Goal: Communication & Community: Answer question/provide support

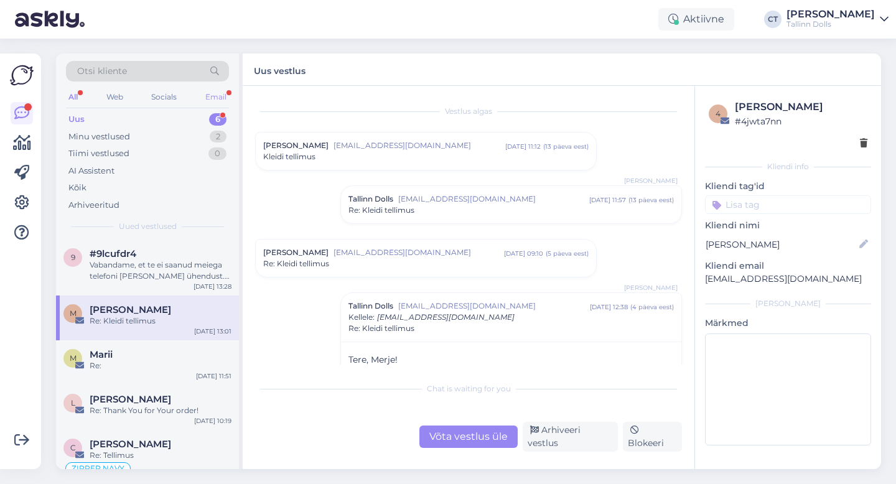
scroll to position [184, 0]
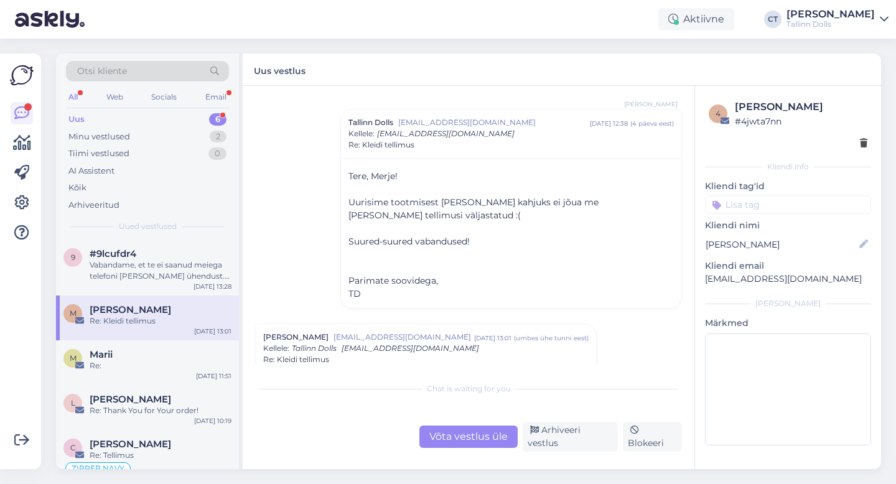
click at [154, 75] on div "Otsi kliente" at bounding box center [147, 71] width 163 height 21
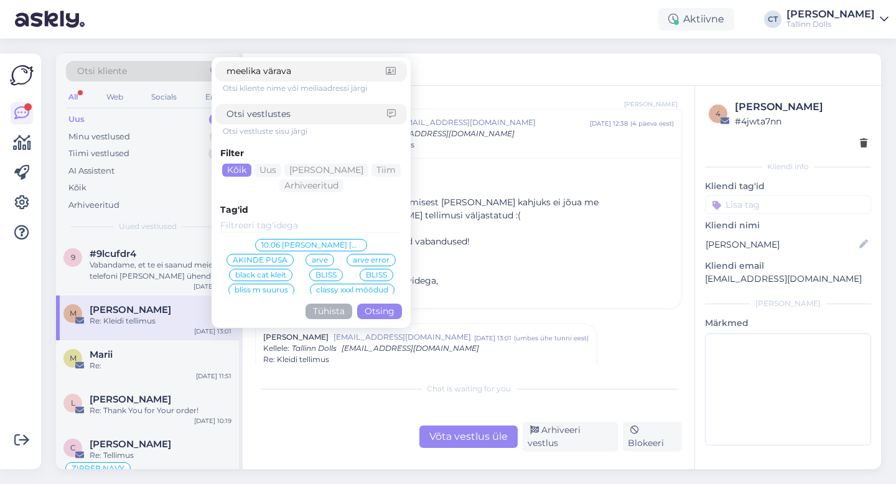
type input "meelika väravas"
click button "Otsing" at bounding box center [379, 312] width 45 height 16
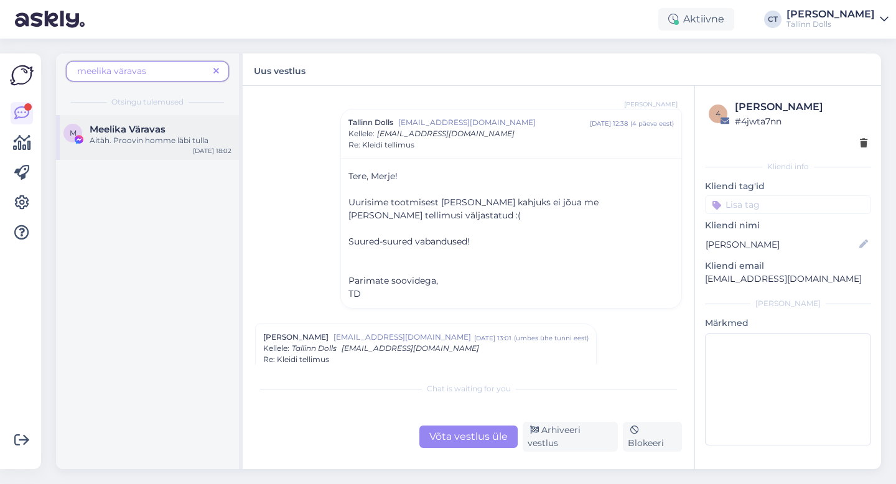
click at [167, 133] on div "Meelika Väravas" at bounding box center [161, 129] width 142 height 11
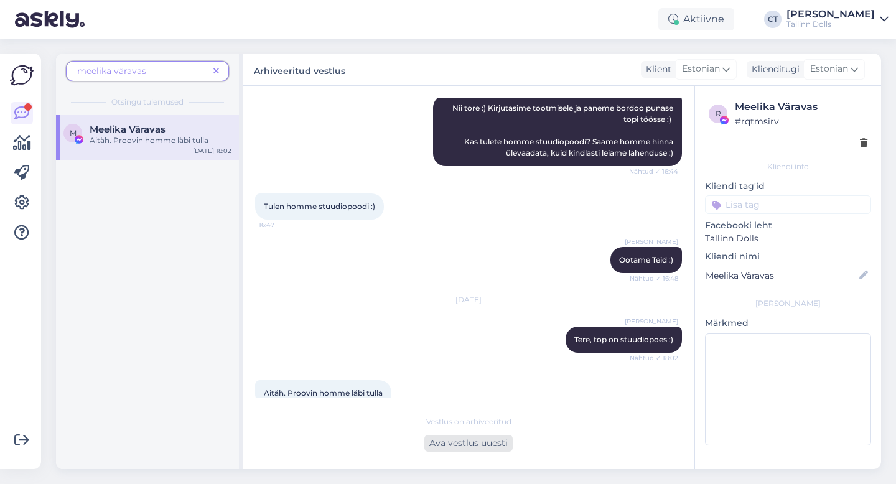
click at [479, 446] on div "Ava vestlus uuesti" at bounding box center [469, 443] width 88 height 17
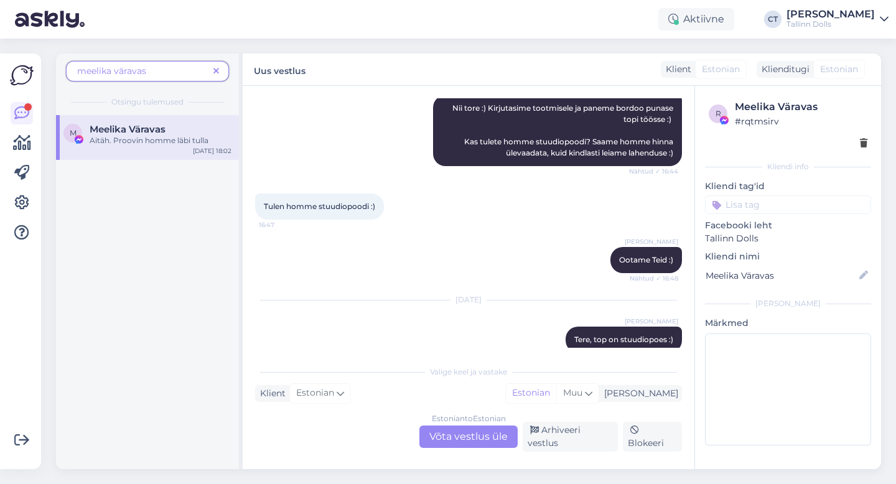
click at [476, 436] on div "Estonian to Estonian Võta vestlus üle" at bounding box center [469, 437] width 98 height 22
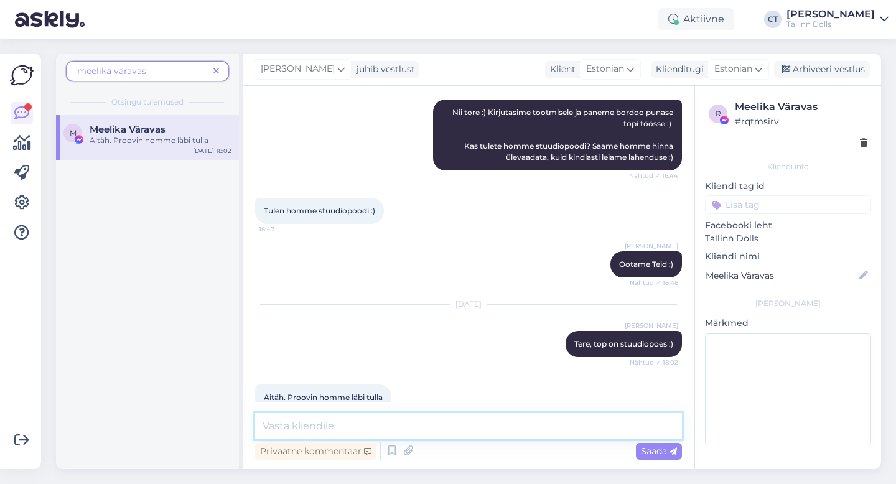
click at [460, 419] on textarea at bounding box center [468, 426] width 427 height 26
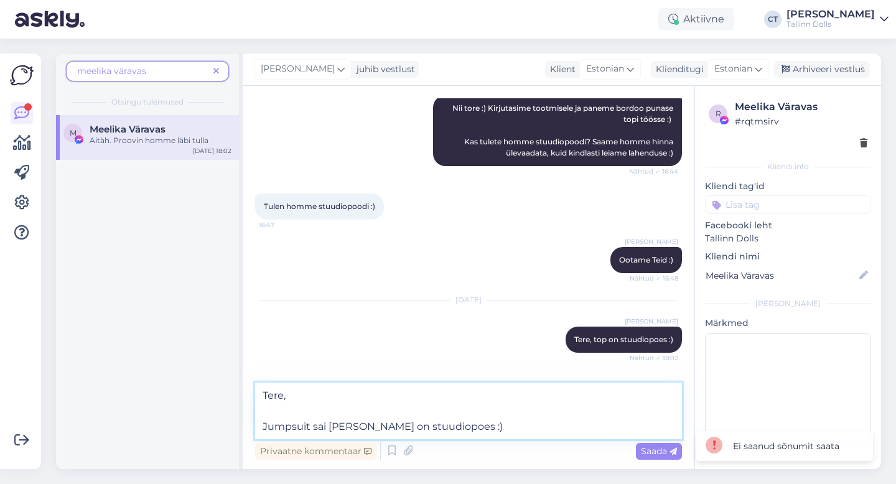
click at [470, 427] on textarea "Tere, Jumpsuit sai [PERSON_NAME] on stuudiopoes :)" at bounding box center [468, 411] width 427 height 57
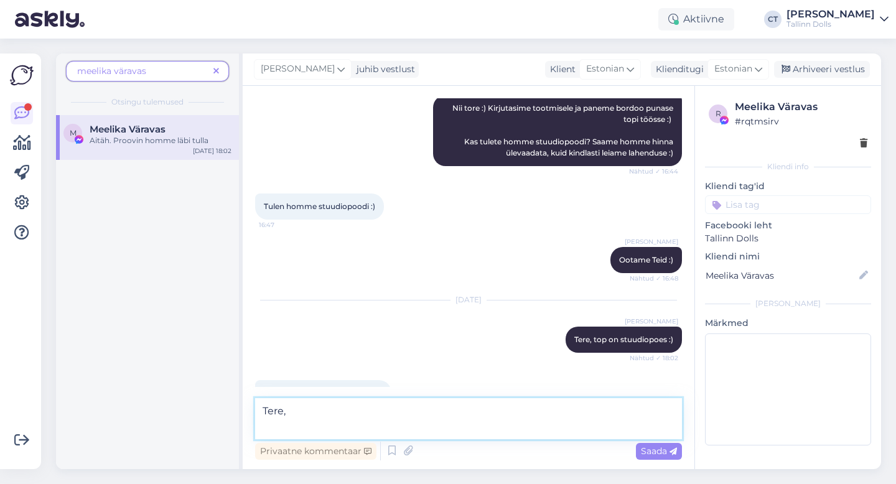
scroll to position [1023, 0]
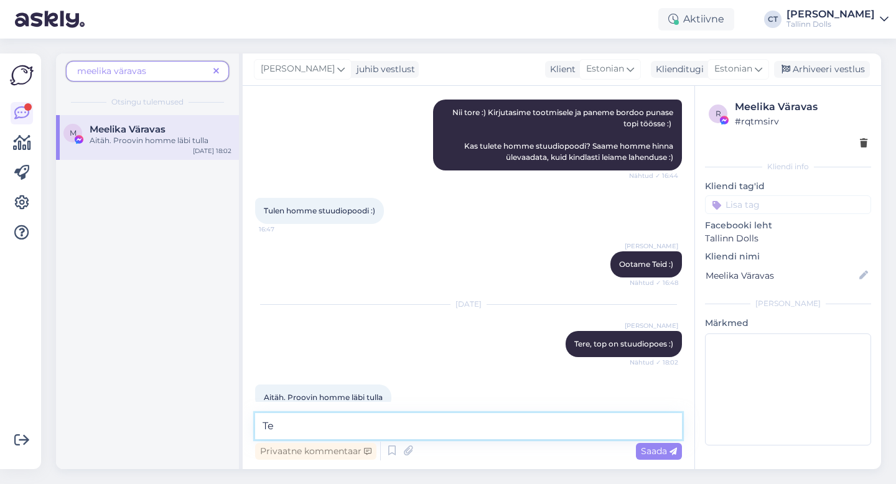
type textarea "T"
click at [855, 67] on div "Arhiveeri vestlus" at bounding box center [822, 69] width 96 height 17
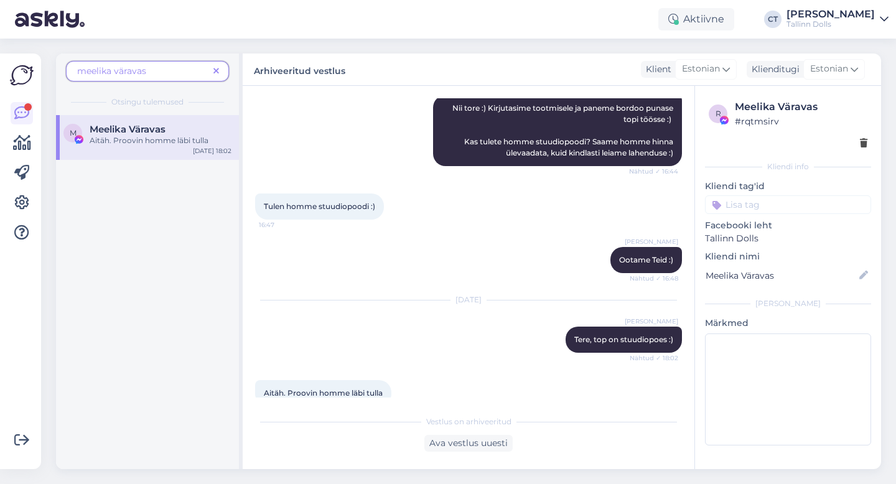
click at [217, 72] on icon at bounding box center [217, 71] width 6 height 9
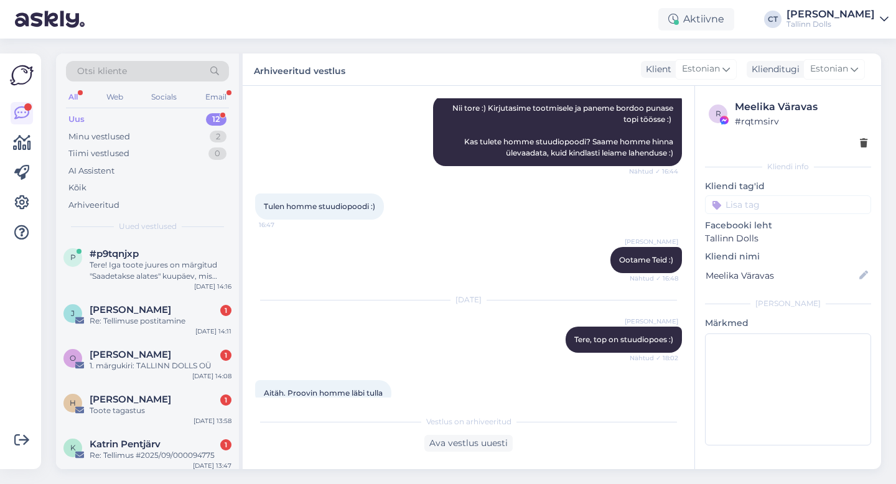
click at [108, 115] on div "Uus 12" at bounding box center [147, 119] width 163 height 17
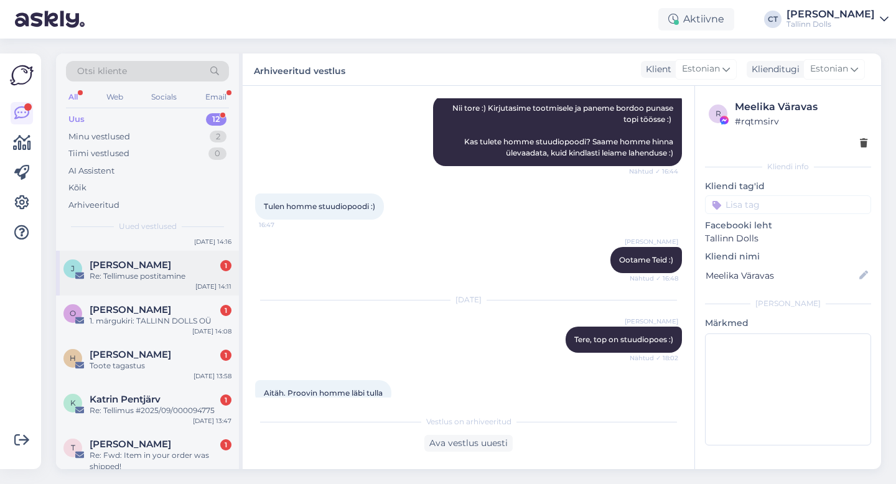
scroll to position [50, 0]
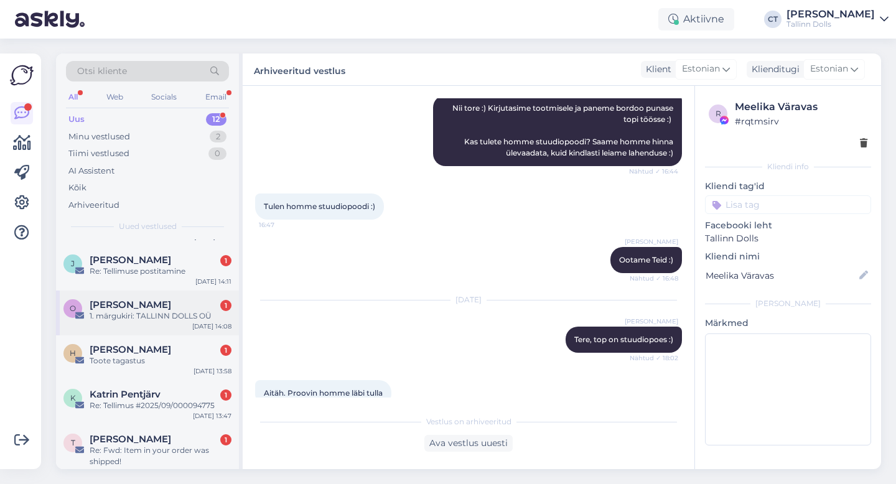
click at [126, 318] on div "1. märgukiri: TALLINN DOLLS OÜ" at bounding box center [161, 316] width 142 height 11
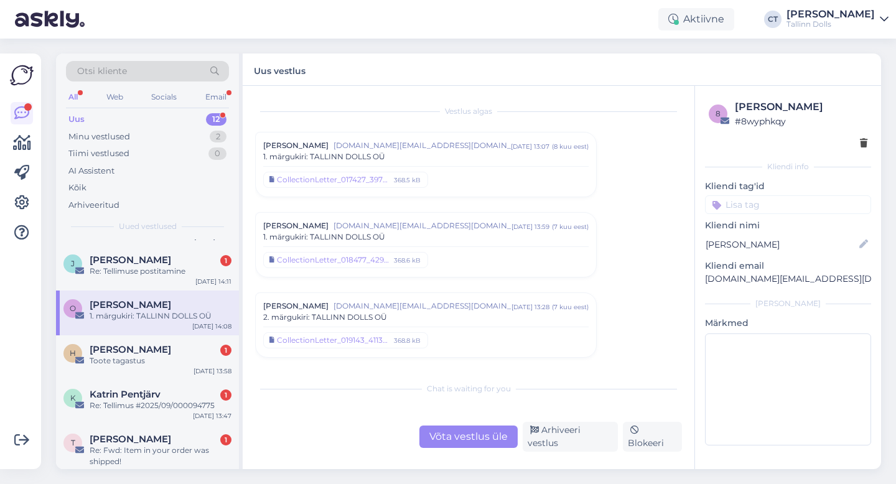
scroll to position [2209, 0]
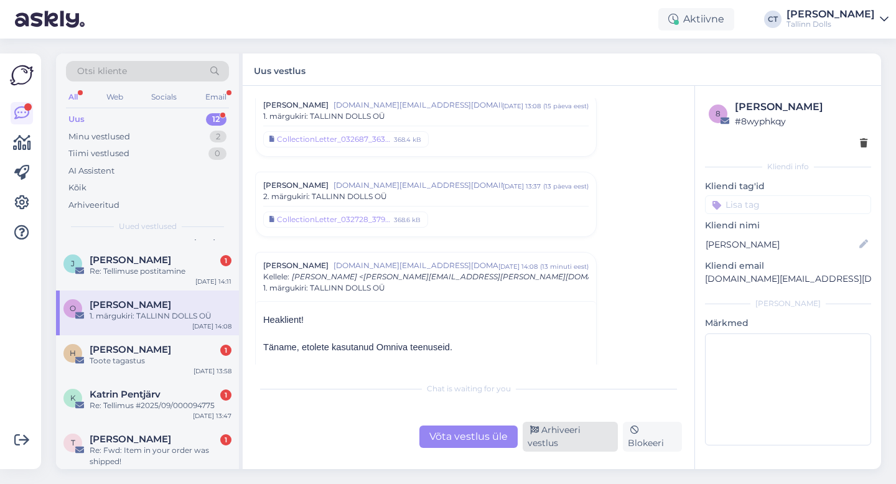
click at [573, 448] on div "Arhiveeri vestlus" at bounding box center [570, 437] width 95 height 30
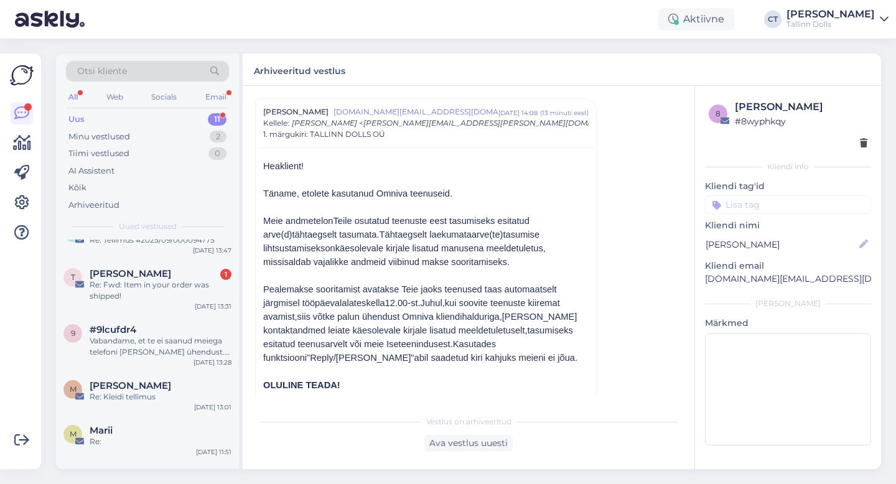
scroll to position [0, 0]
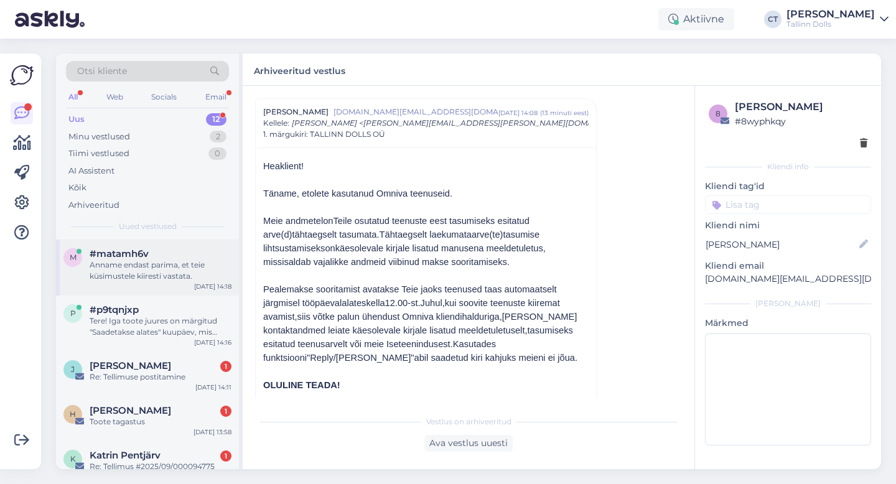
click at [181, 286] on div "m #matamh6v Anname endast parima, et teie küsimustele kiiresti vastata. [DATE] …" at bounding box center [147, 268] width 183 height 56
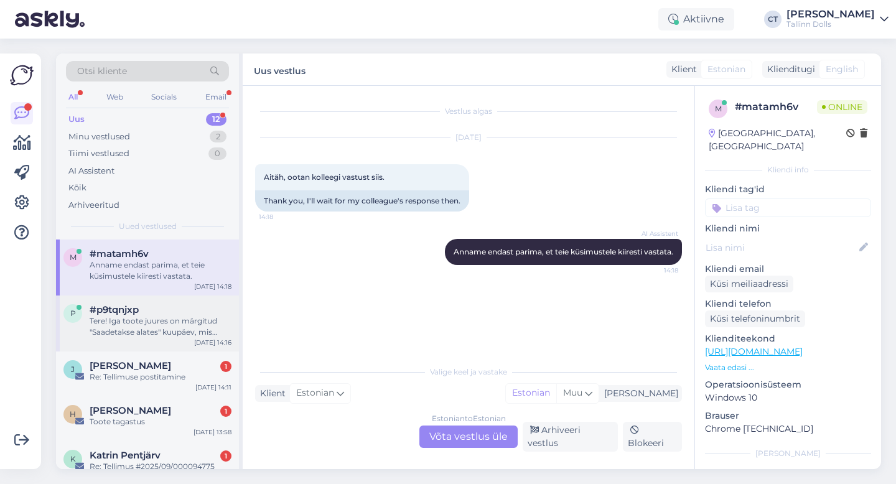
click at [100, 331] on div "Tere! Iga toote juures on märgitud "Saadetakse alates" kuupäev, mis näitab, mil…" at bounding box center [161, 327] width 142 height 22
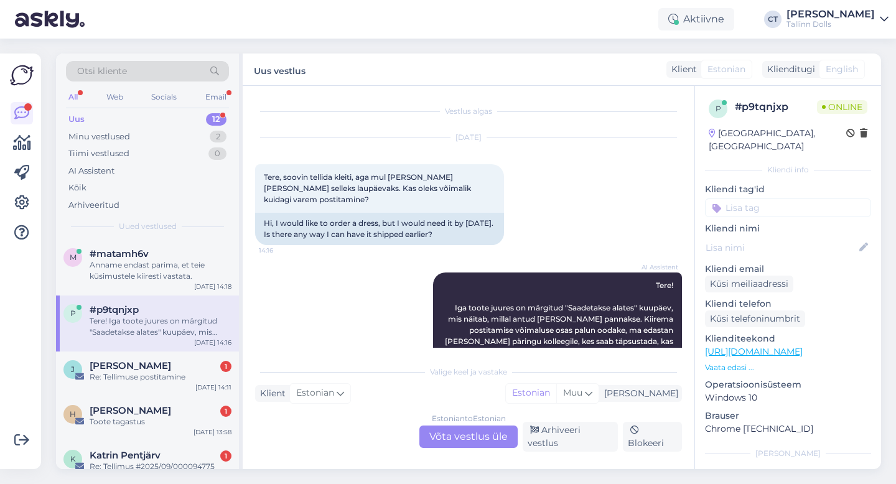
scroll to position [13, 0]
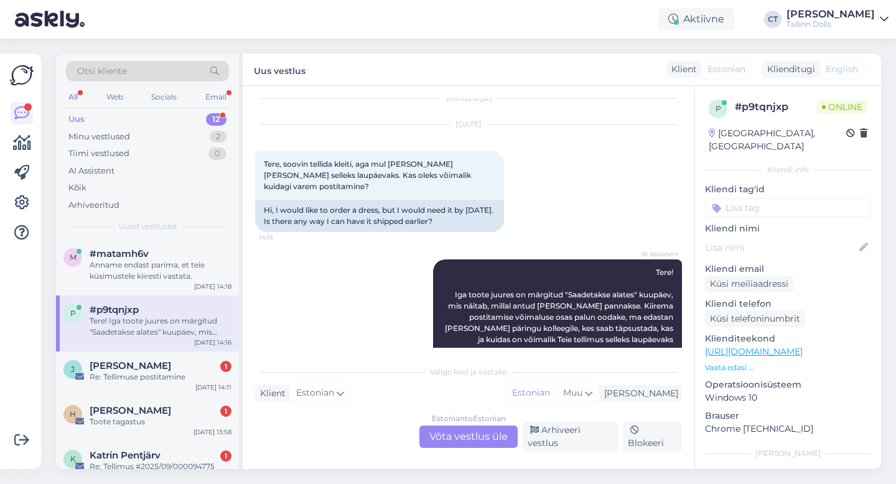
click at [461, 448] on div "Estonian to Estonian Võta vestlus üle" at bounding box center [469, 437] width 98 height 22
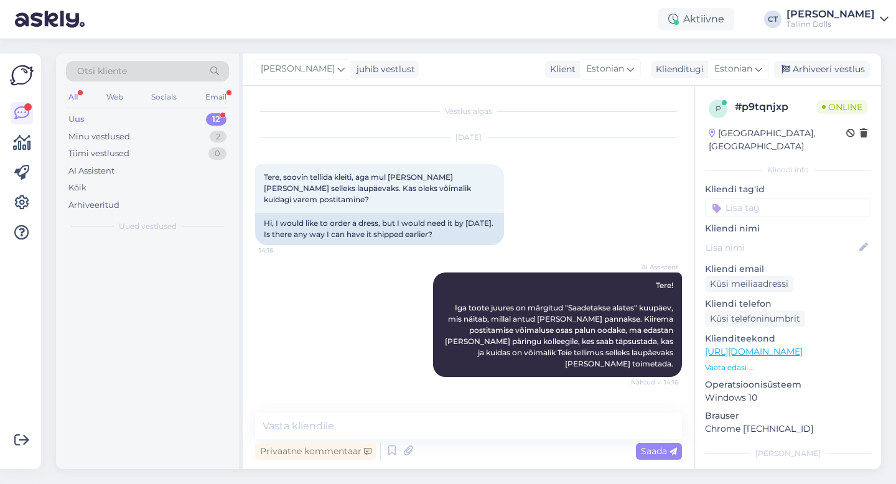
scroll to position [0, 0]
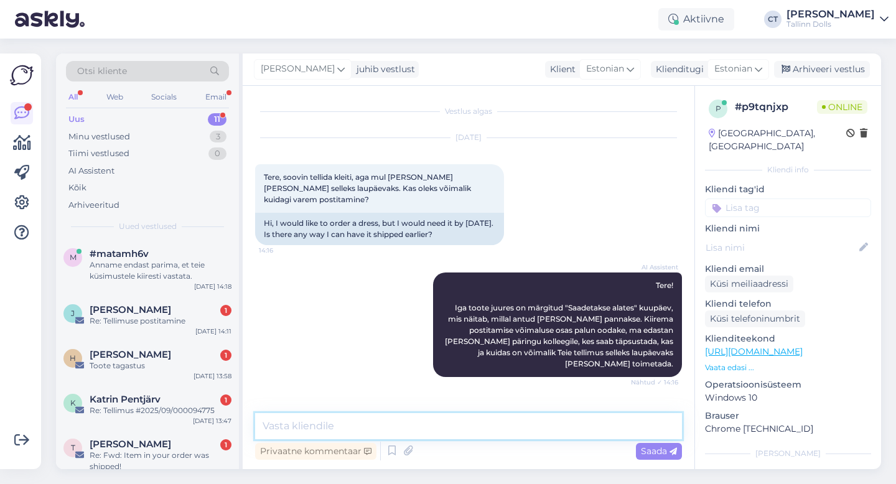
click at [465, 429] on textarea at bounding box center [468, 426] width 427 height 26
type textarea "Tere, mis toodet Te tellida soovite? :)"
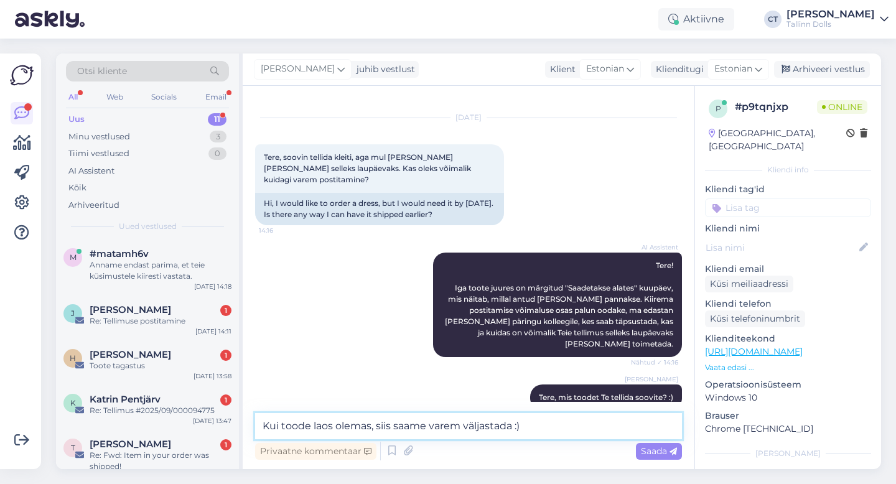
type textarea "Kui toode laos olemas, siis saame varem väljastada :)"
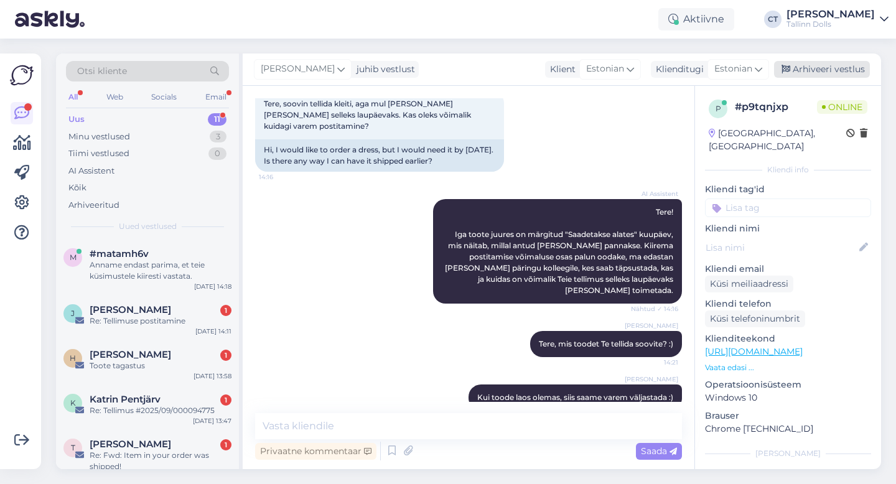
click at [829, 69] on div "Arhiveeri vestlus" at bounding box center [822, 69] width 96 height 17
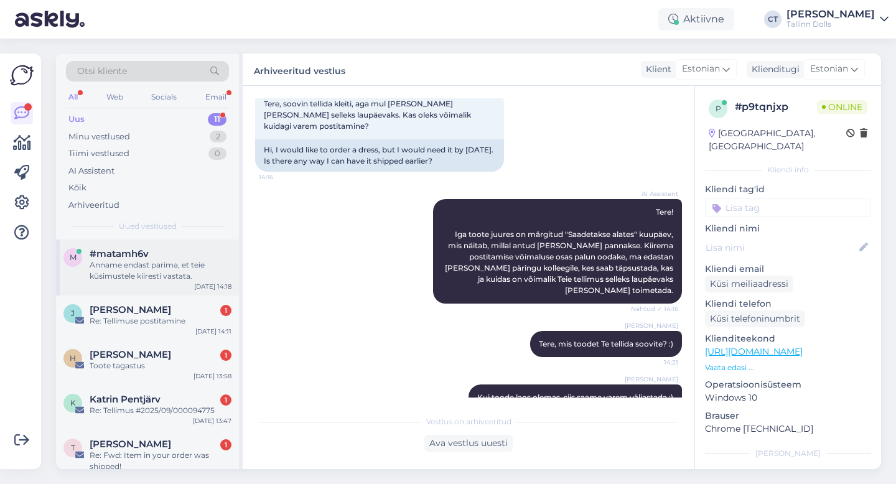
click at [158, 270] on div "Anname endast parima, et teie küsimustele kiiresti vastata." at bounding box center [161, 271] width 142 height 22
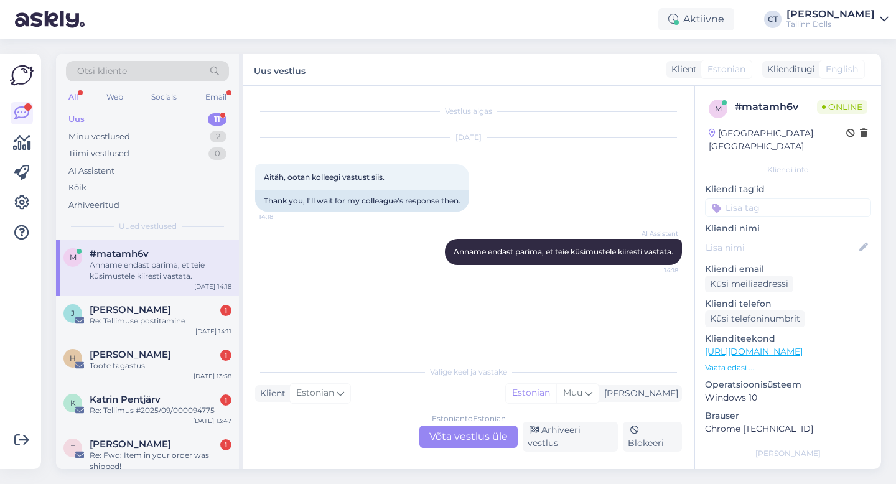
click at [453, 442] on div "Estonian to Estonian Võta vestlus üle" at bounding box center [469, 437] width 98 height 22
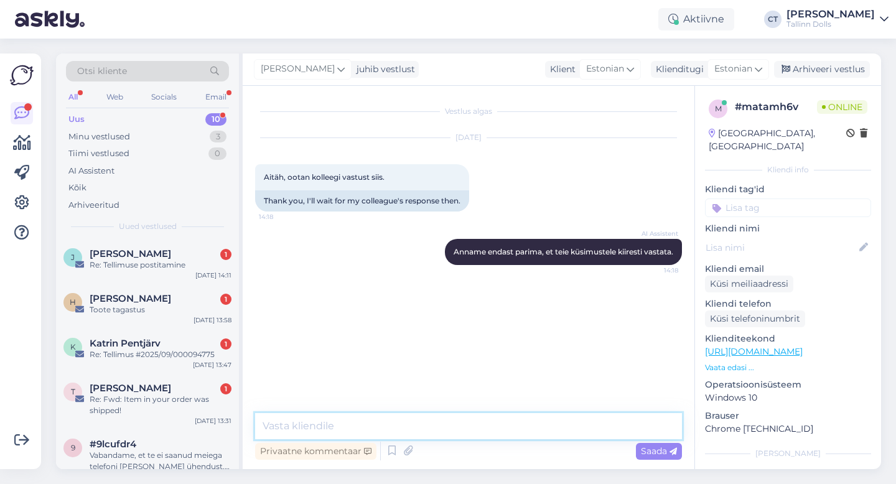
click at [458, 433] on textarea at bounding box center [468, 426] width 427 height 26
type textarea "Tere, kuidas saame aidata? :)"
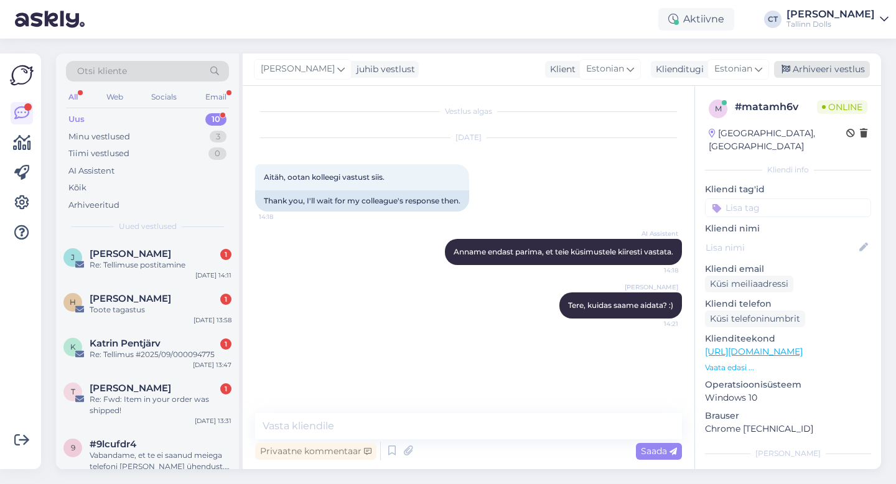
click at [814, 75] on div "Arhiveeri vestlus" at bounding box center [822, 69] width 96 height 17
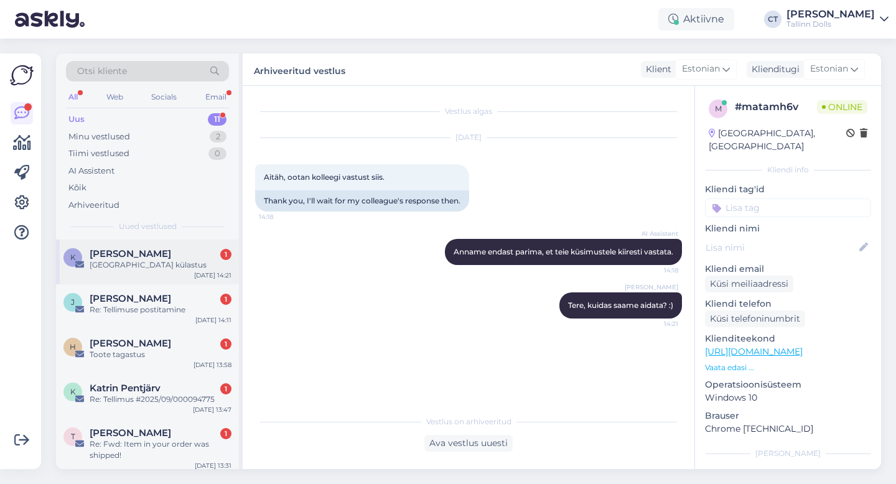
click at [165, 265] on div "[GEOGRAPHIC_DATA] külastus" at bounding box center [161, 265] width 142 height 11
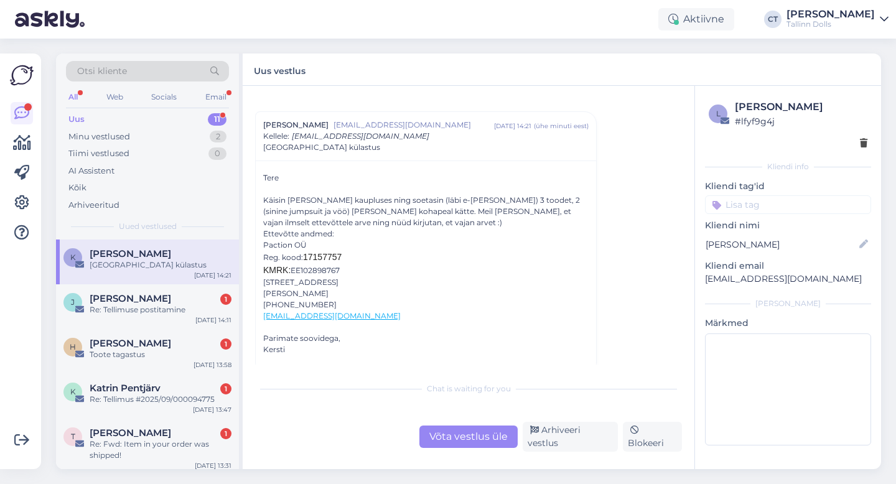
scroll to position [31, 0]
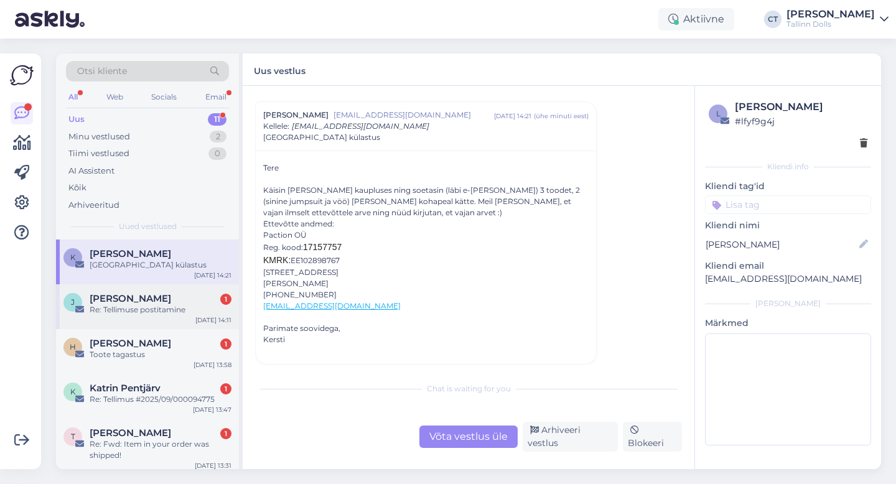
click at [155, 308] on div "Re: Tellimuse postitamine" at bounding box center [161, 309] width 142 height 11
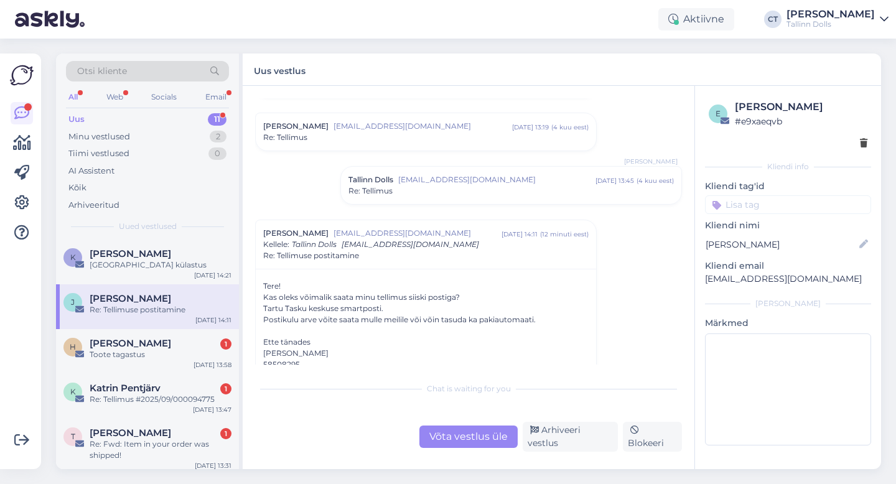
scroll to position [538, 0]
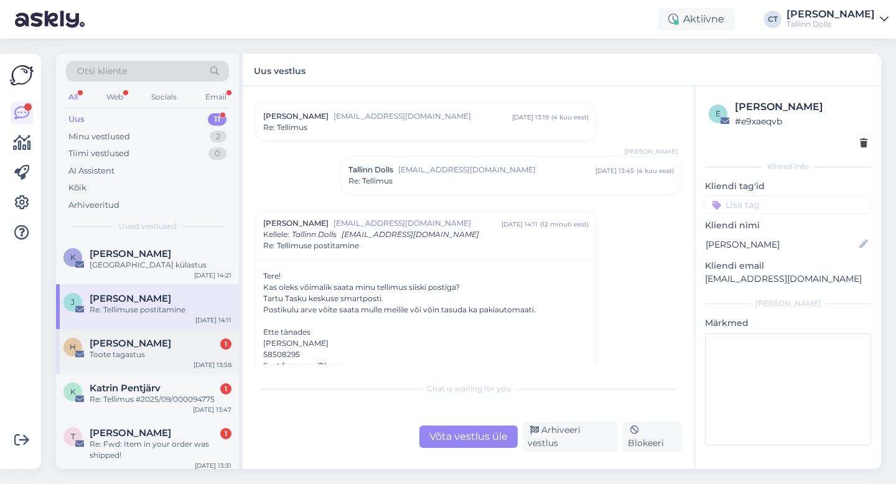
click at [159, 351] on div "Toote tagastus" at bounding box center [161, 354] width 142 height 11
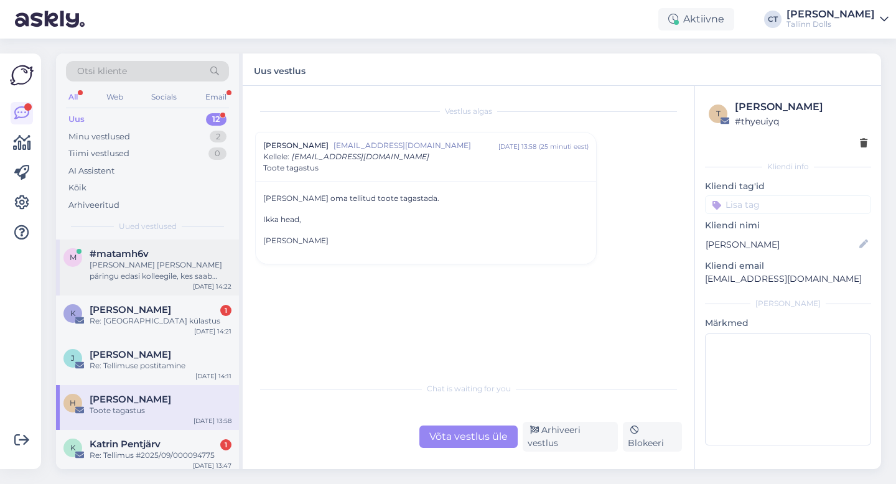
click at [115, 280] on div "[PERSON_NAME] [PERSON_NAME] päringu edasi kolleegile, kes saab kontrollida "fri…" at bounding box center [161, 271] width 142 height 22
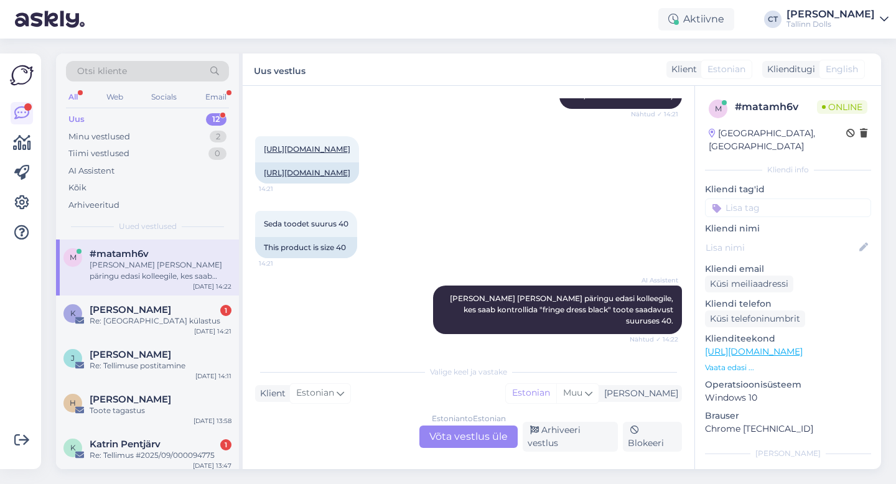
scroll to position [208, 0]
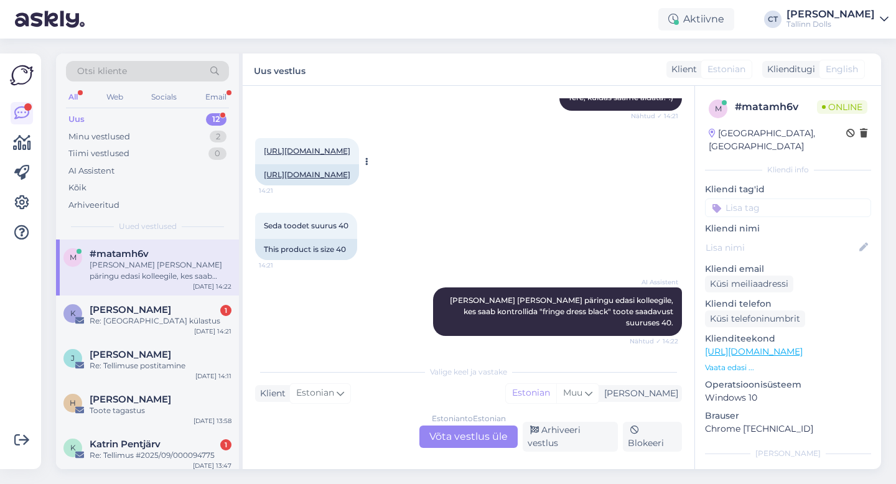
click at [359, 164] on div "[URL][DOMAIN_NAME] 14:21" at bounding box center [307, 151] width 104 height 26
click at [351, 156] on link "[URL][DOMAIN_NAME]" at bounding box center [307, 150] width 87 height 9
click at [452, 438] on div "Estonian to Estonian Võta vestlus üle" at bounding box center [469, 437] width 98 height 22
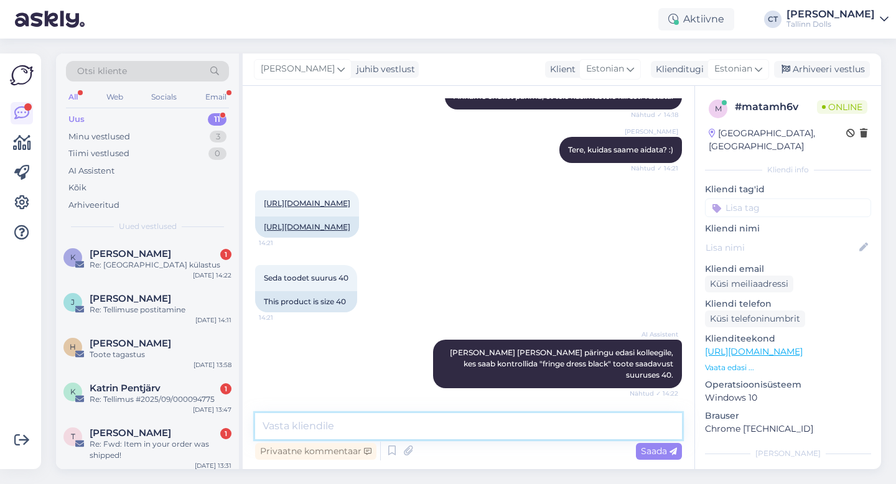
click at [452, 435] on textarea at bounding box center [468, 426] width 427 height 26
type textarea "K"
type textarea "Tellimuse saate teha otse veebipoest :)"
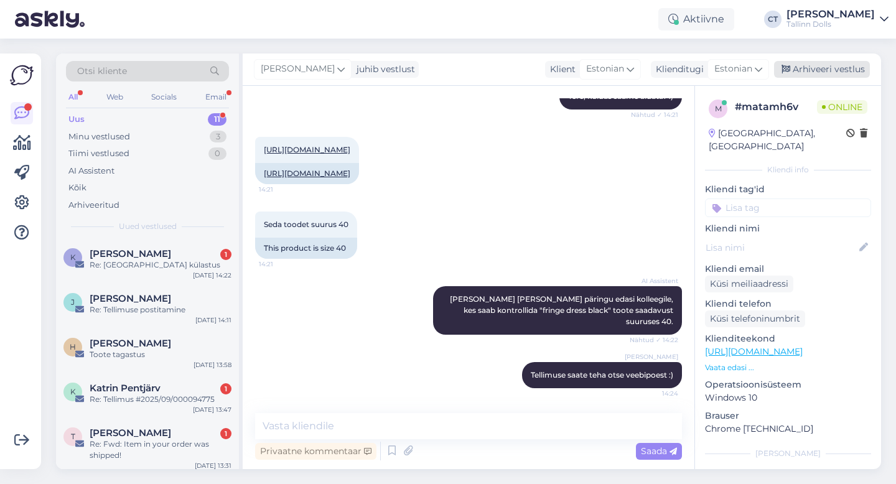
click at [825, 68] on div "Arhiveeri vestlus" at bounding box center [822, 69] width 96 height 17
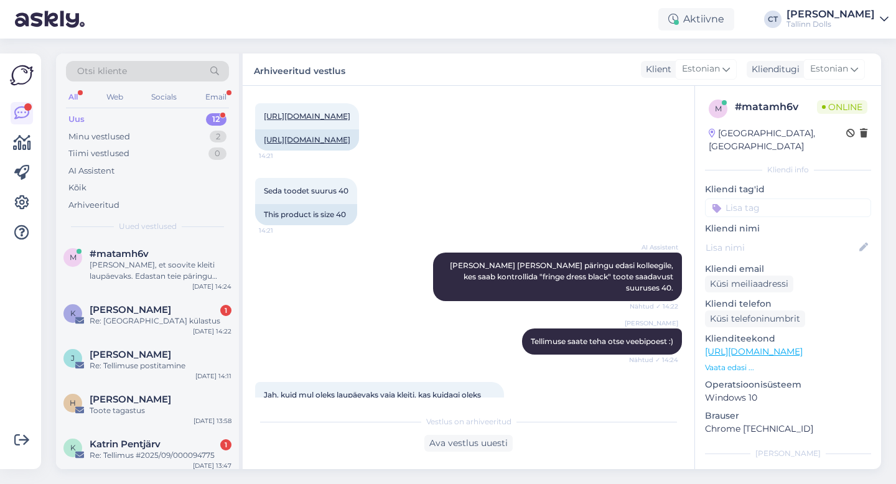
scroll to position [409, 0]
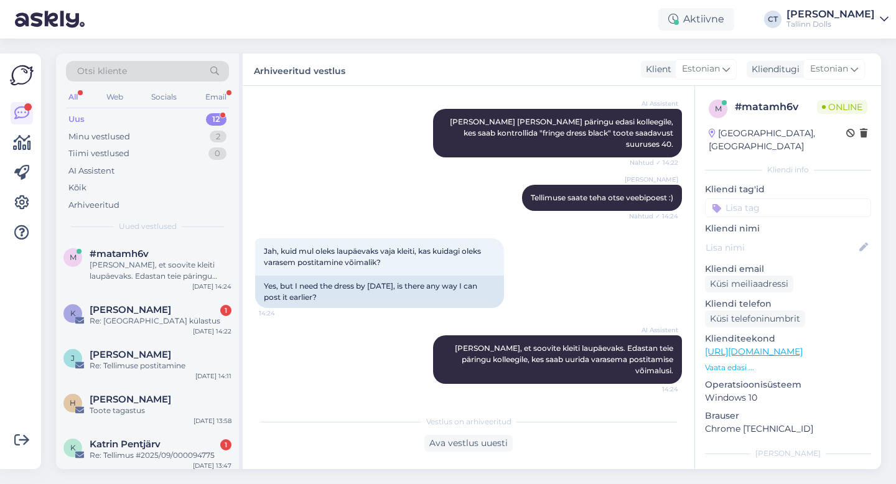
click at [141, 72] on div "Otsi kliente" at bounding box center [147, 71] width 163 height 21
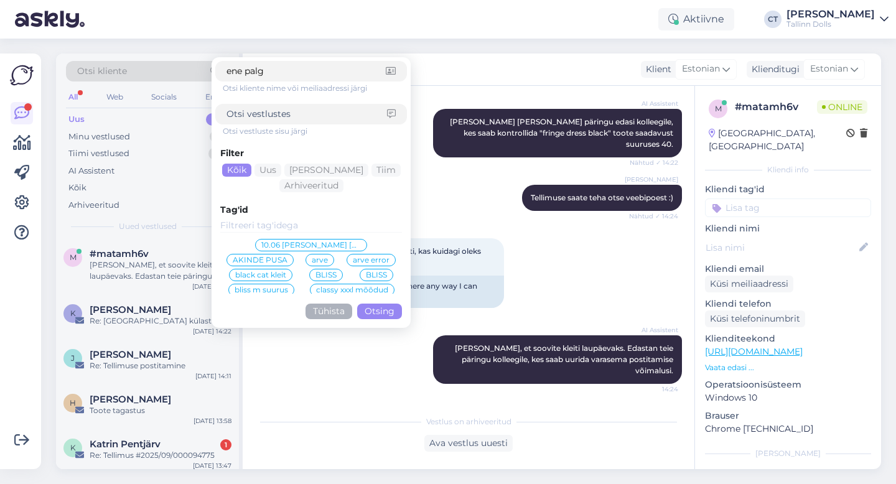
type input "ene palgi"
click button "Otsing" at bounding box center [379, 312] width 45 height 16
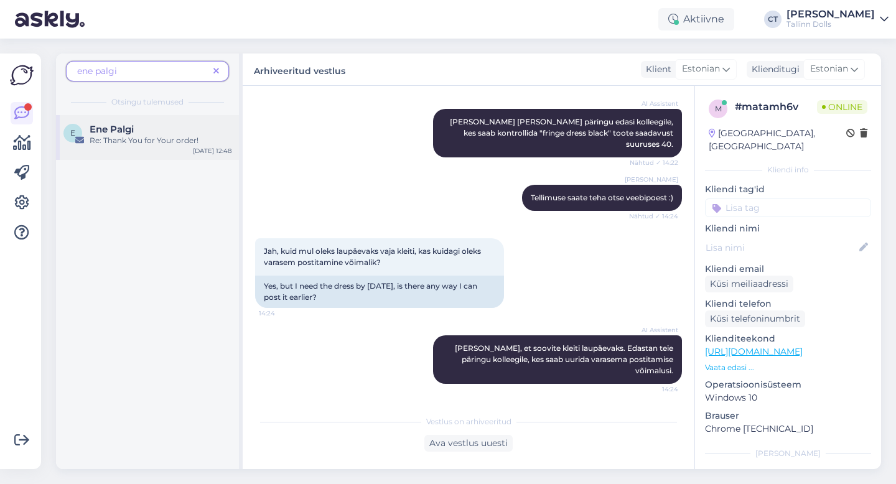
click at [166, 125] on div "Ene Palgi" at bounding box center [161, 129] width 142 height 11
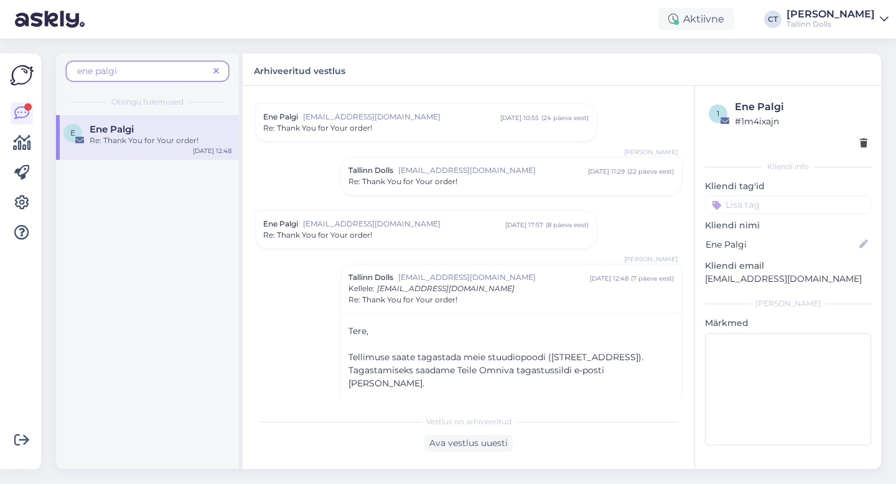
click at [411, 238] on div "Re: Thank You for Your order!" at bounding box center [426, 235] width 326 height 11
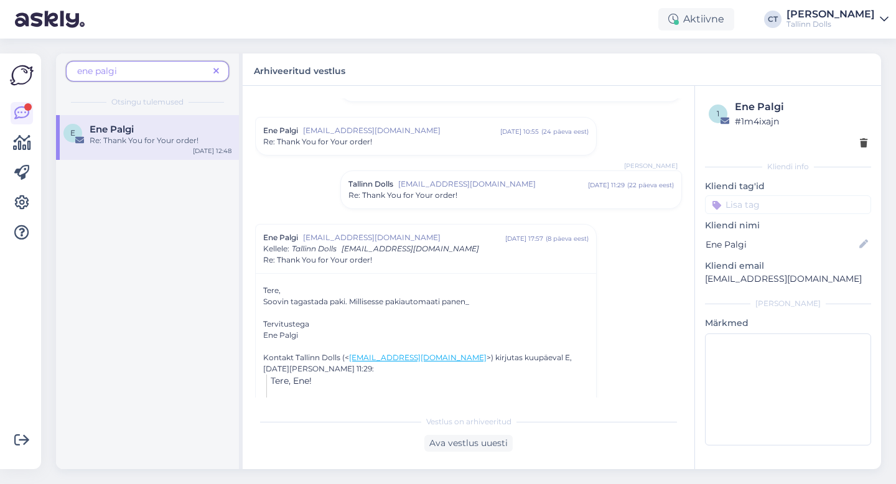
scroll to position [217, 0]
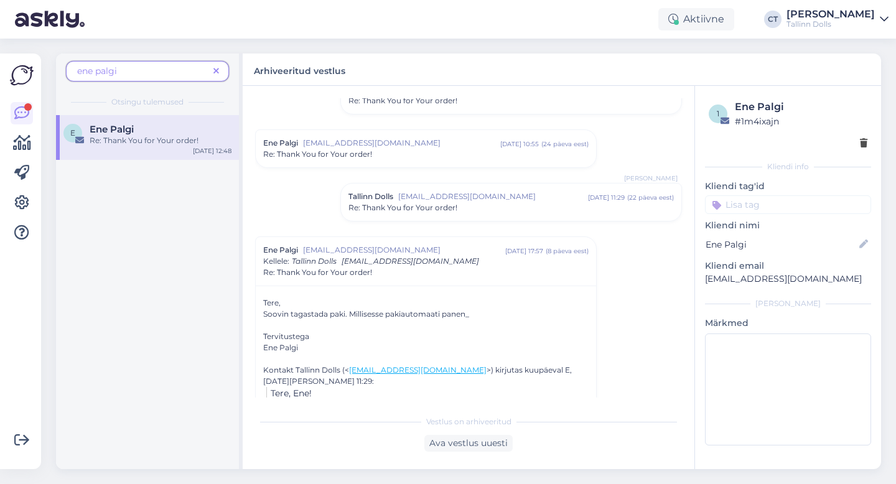
click at [412, 209] on span "Re: Thank You for Your order!" at bounding box center [403, 207] width 109 height 11
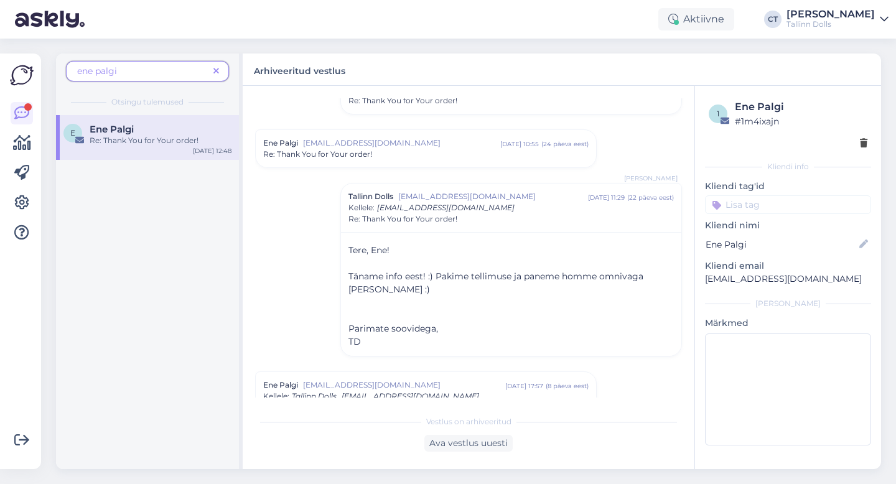
scroll to position [243, 0]
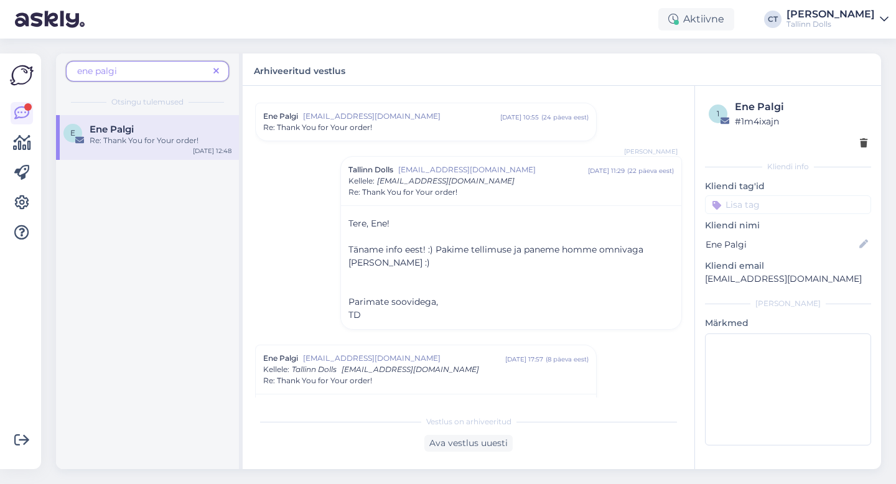
click at [217, 67] on icon at bounding box center [217, 71] width 6 height 9
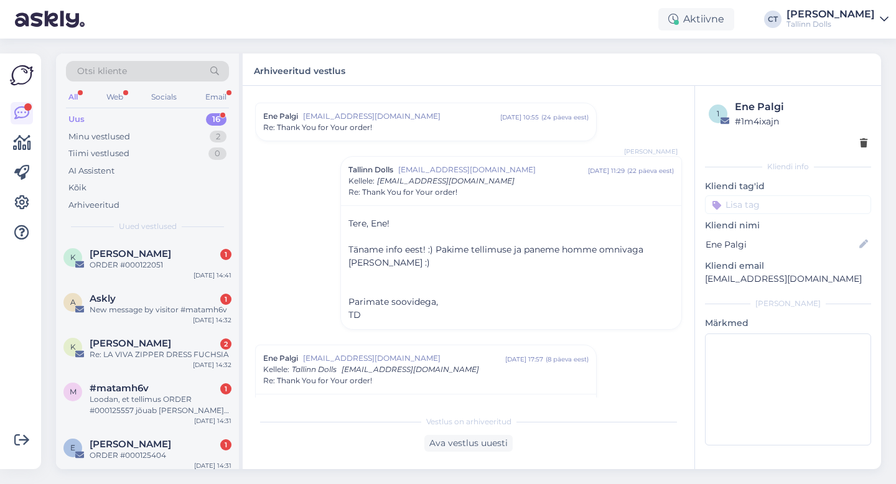
click at [132, 112] on div "Uus 16" at bounding box center [147, 119] width 163 height 17
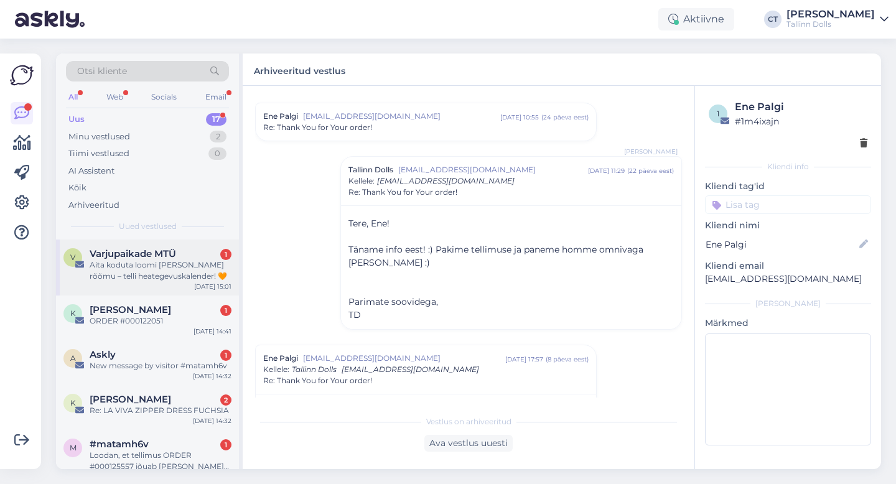
click at [151, 260] on div "Aita koduta loomi [PERSON_NAME] rõõmu – telli heategevuskalender! 🧡" at bounding box center [161, 271] width 142 height 22
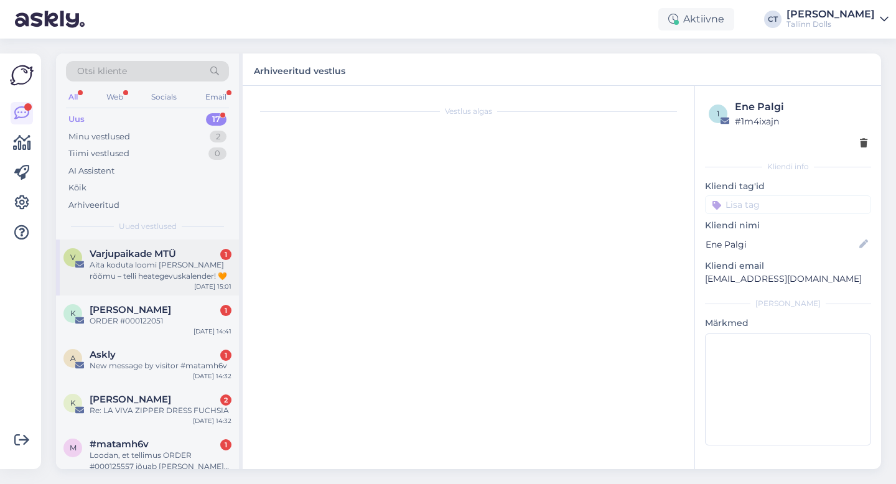
scroll to position [0, 0]
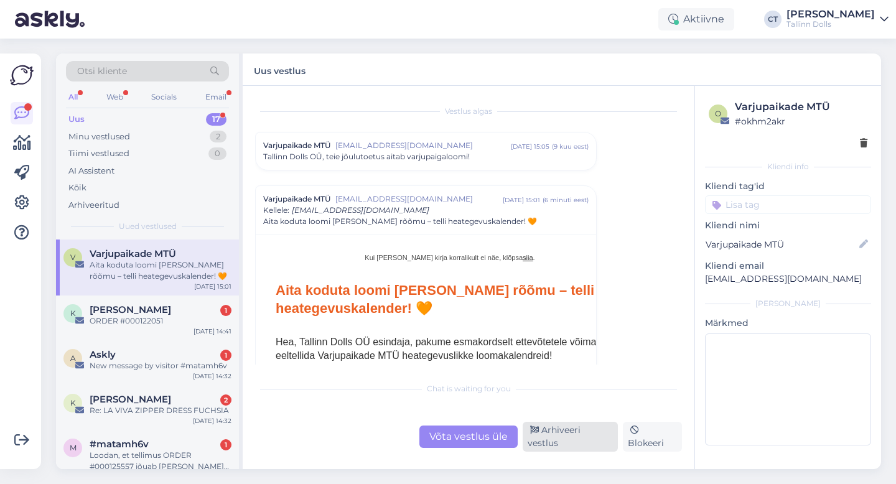
click at [602, 435] on div "Arhiveeri vestlus" at bounding box center [570, 437] width 95 height 30
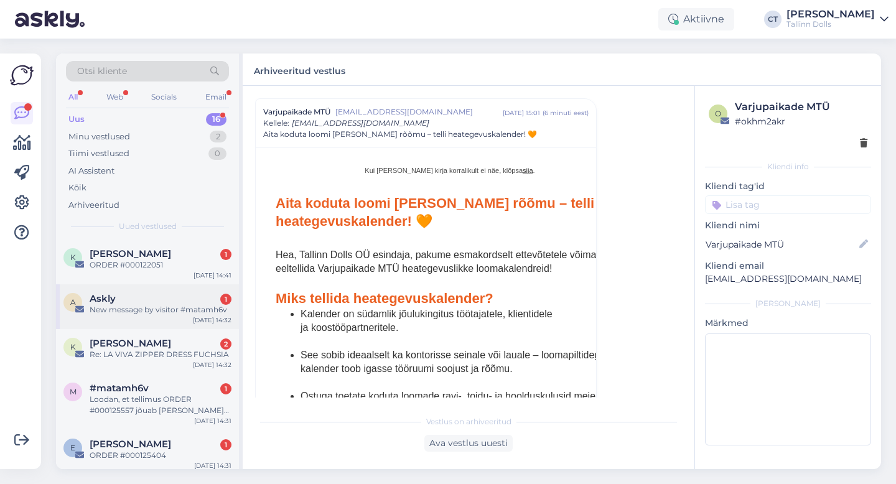
click at [184, 304] on div "New message by visitor #matamh6v" at bounding box center [161, 309] width 142 height 11
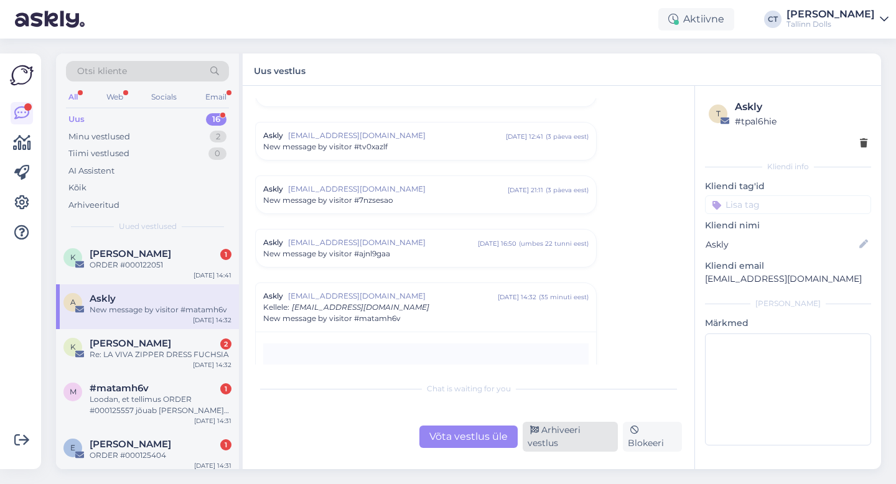
click at [593, 434] on div "Arhiveeri vestlus" at bounding box center [570, 437] width 95 height 30
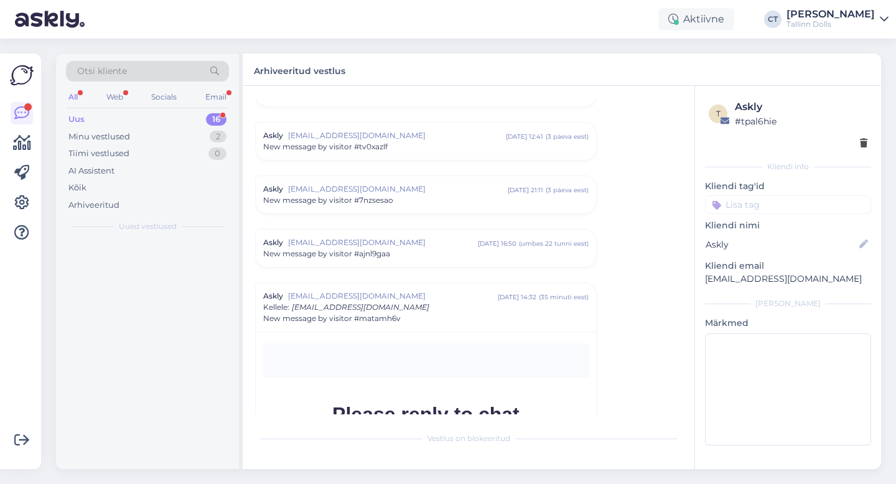
scroll to position [5334, 0]
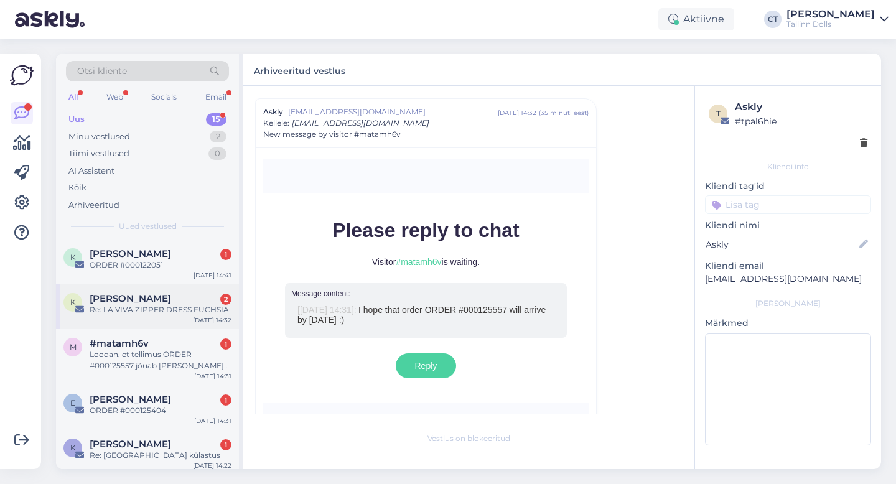
click at [172, 309] on div "Re: LA VIVA ZIPPER DRESS FUCHSIA" at bounding box center [161, 309] width 142 height 11
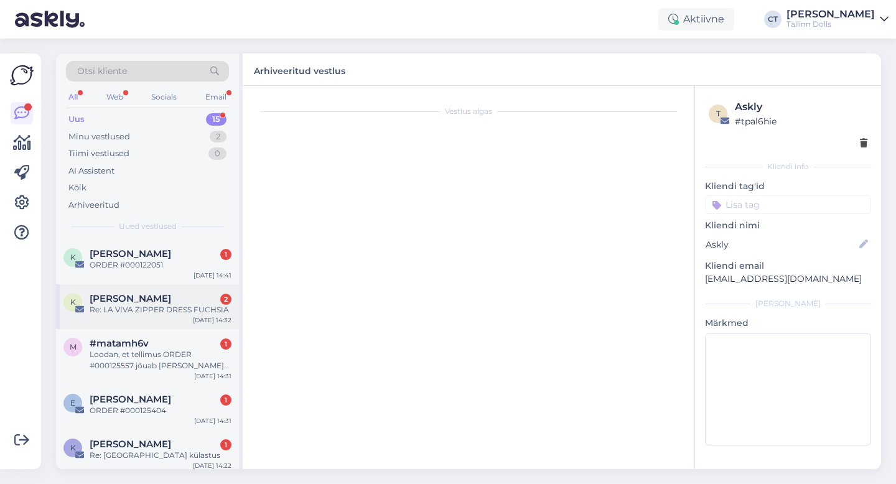
scroll to position [0, 0]
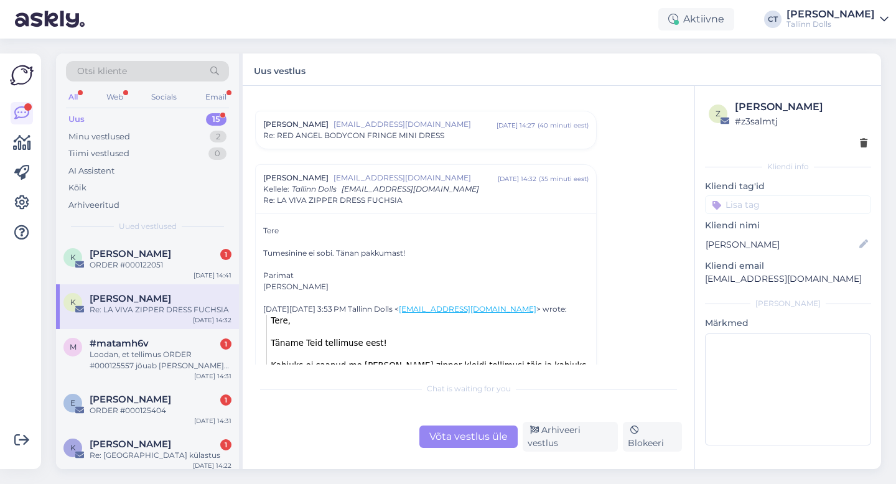
click at [420, 130] on span "Re: RED ANGEL BODYCON FRINGE MINI DRESS" at bounding box center [353, 135] width 181 height 11
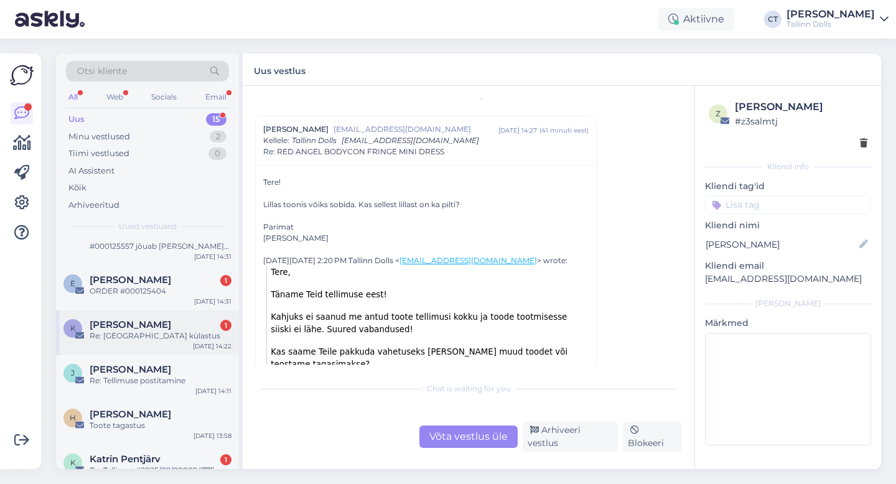
scroll to position [120, 0]
click at [160, 373] on div "[PERSON_NAME]" at bounding box center [161, 369] width 142 height 11
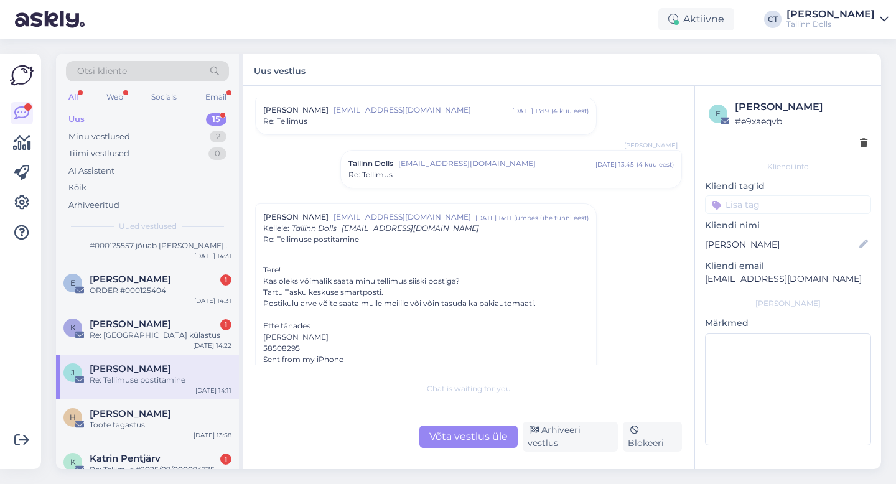
scroll to position [555, 0]
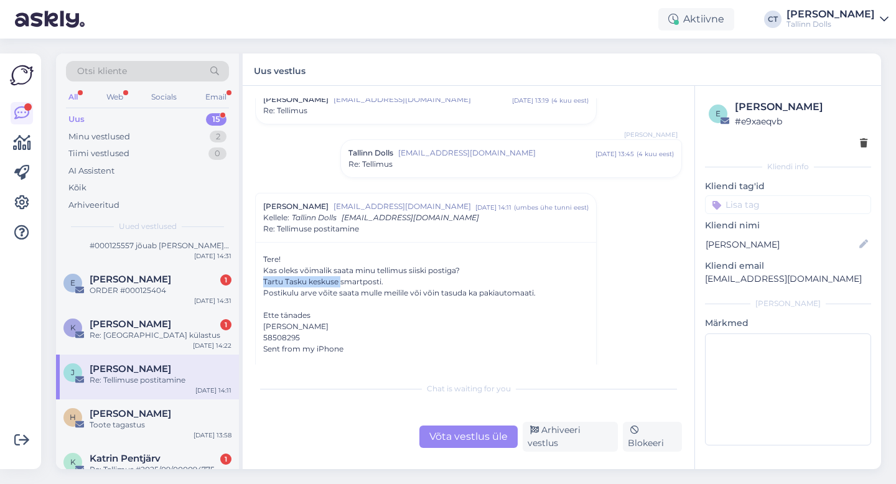
drag, startPoint x: 258, startPoint y: 280, endPoint x: 340, endPoint y: 278, distance: 81.6
copy div "Tartu Tasku keskuse"
click at [484, 433] on div "Võta vestlus üle" at bounding box center [469, 437] width 98 height 22
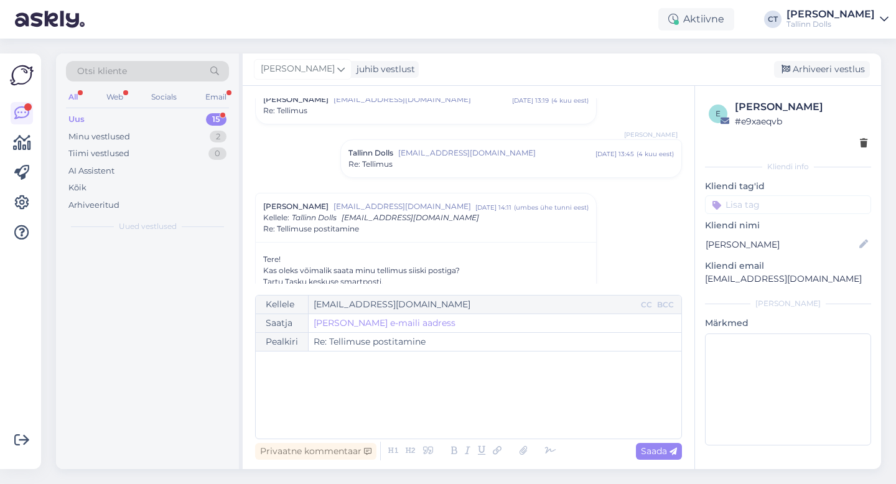
scroll to position [0, 0]
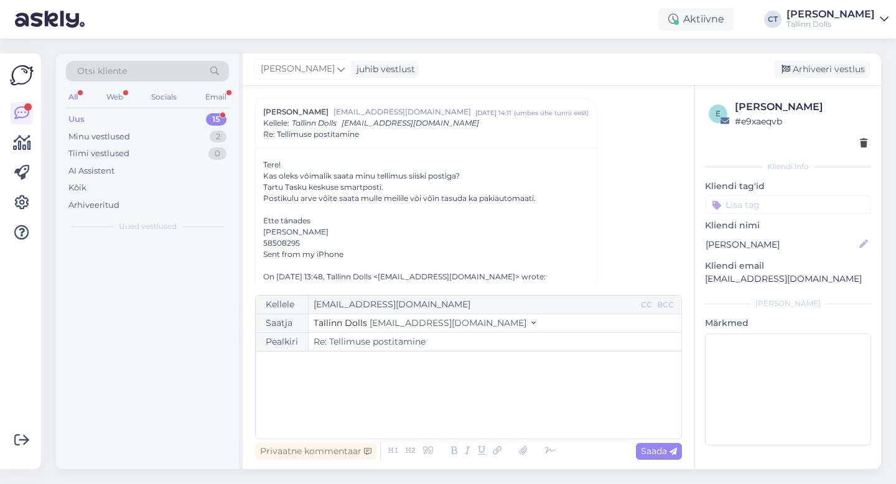
click at [484, 412] on div "﻿" at bounding box center [468, 395] width 413 height 75
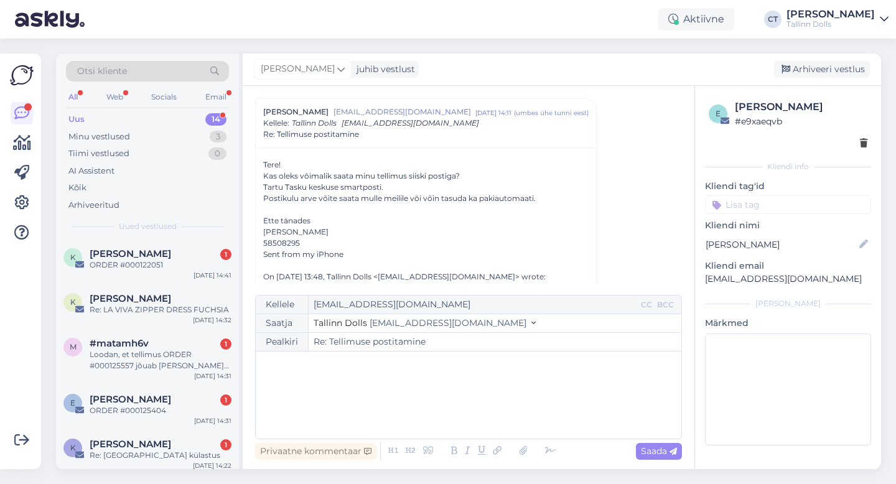
click at [484, 412] on div "﻿" at bounding box center [468, 395] width 413 height 75
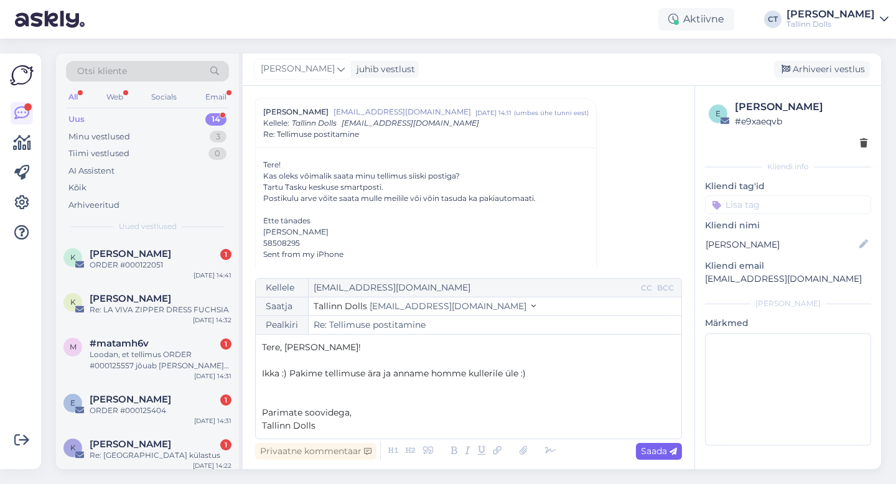
click at [654, 453] on span "Saada" at bounding box center [659, 451] width 36 height 11
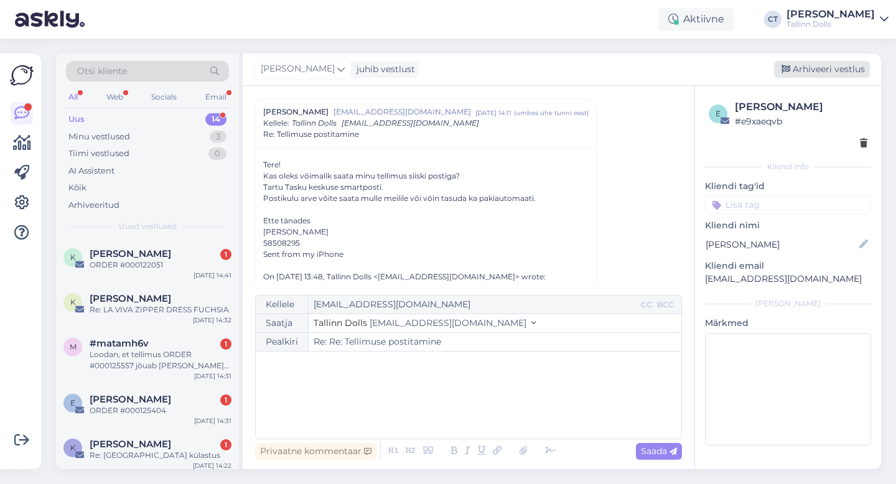
type input "Re: Re: Tellimuse postitamine"
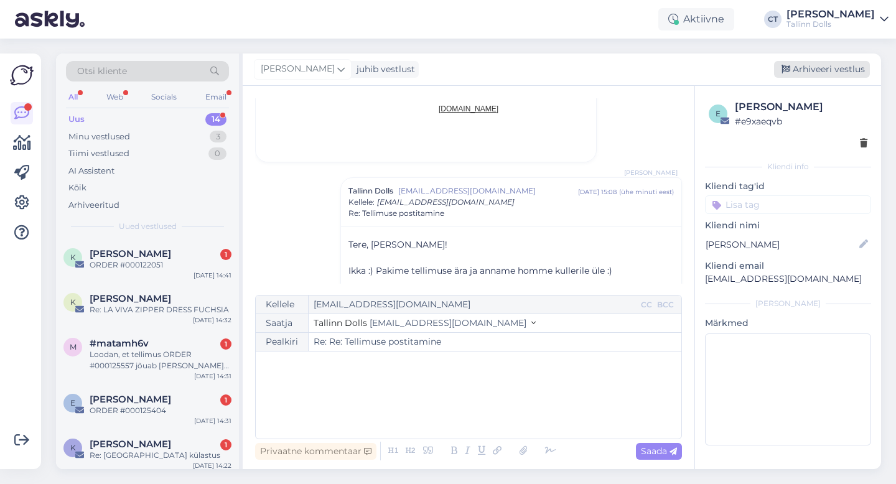
click at [809, 70] on div "Arhiveeri vestlus" at bounding box center [822, 69] width 96 height 17
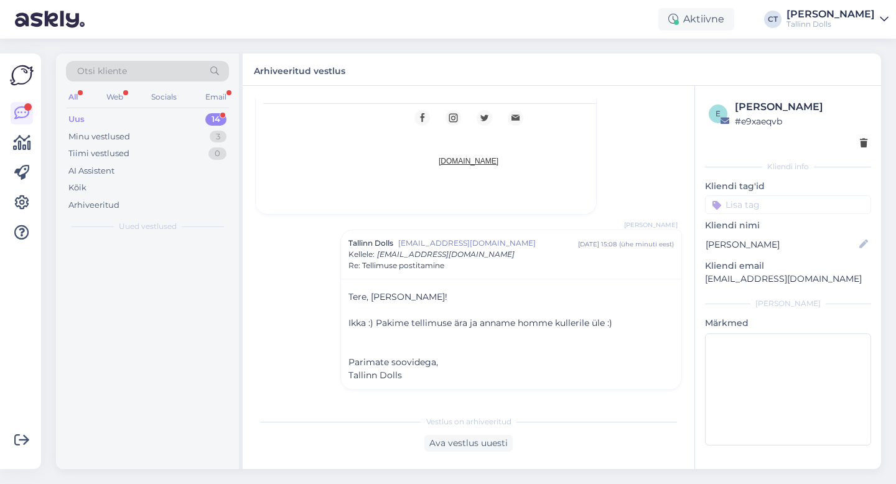
scroll to position [1471, 0]
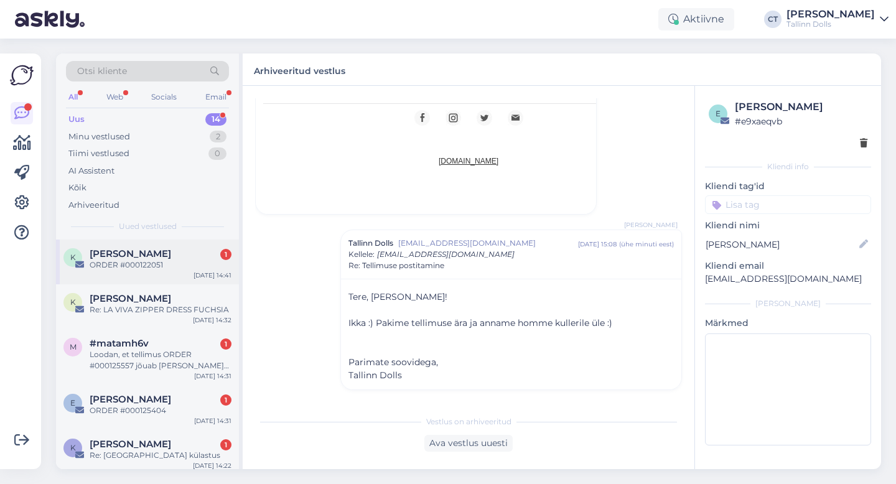
click at [151, 256] on div "Kärt Allik 1" at bounding box center [161, 253] width 142 height 11
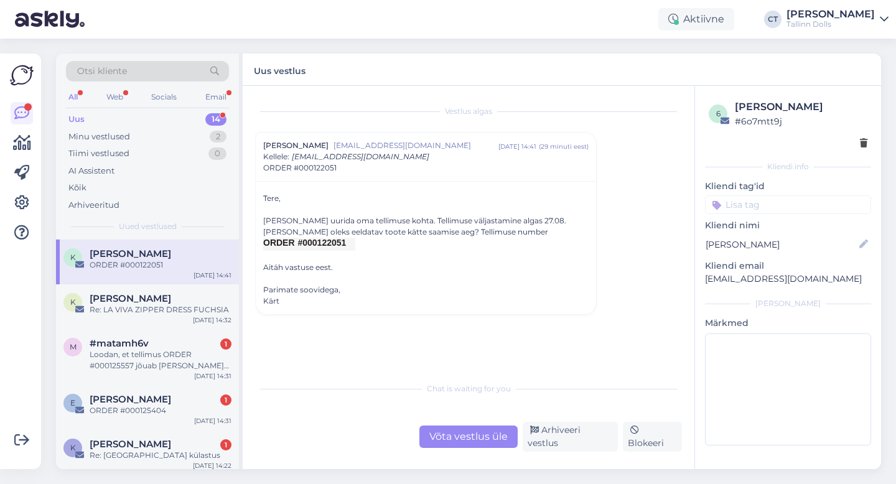
click at [777, 202] on input at bounding box center [788, 204] width 166 height 19
type input "zipper navy"
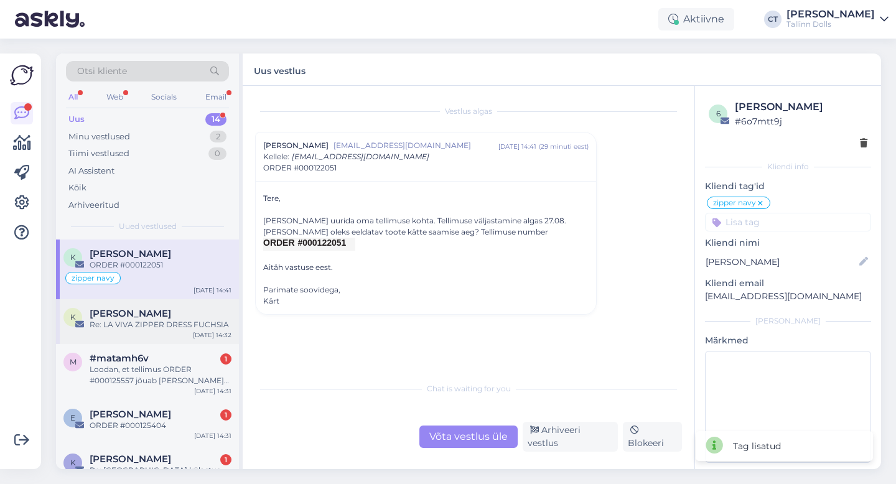
click at [158, 337] on div "K [PERSON_NAME] Re: LA VIVA ZIPPER DRESS FUCHSIA [DATE] 14:32" at bounding box center [147, 321] width 183 height 45
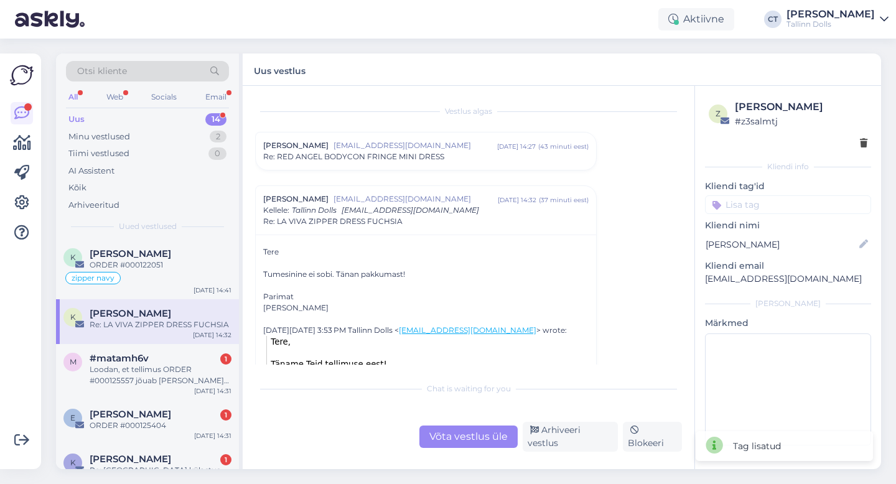
scroll to position [27, 0]
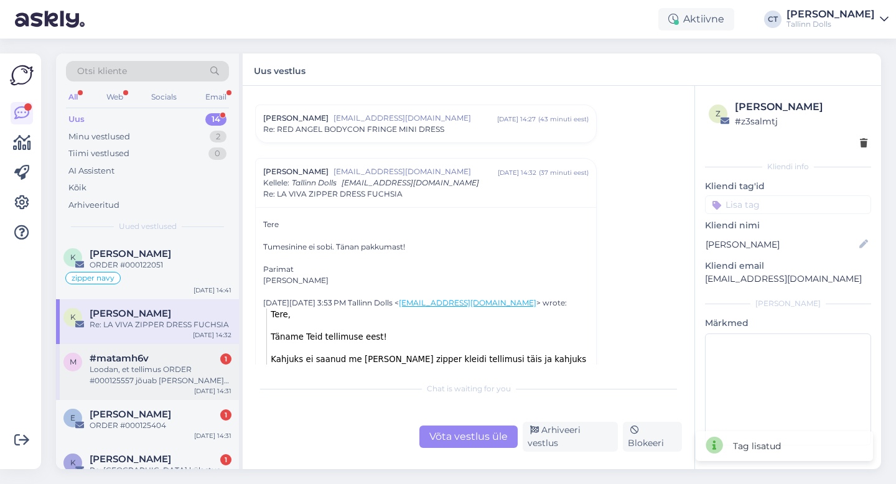
click at [181, 379] on div "Loodan, et tellimus ORDER #000125557 jõuab [PERSON_NAME] laupäevaks :)" at bounding box center [161, 375] width 142 height 22
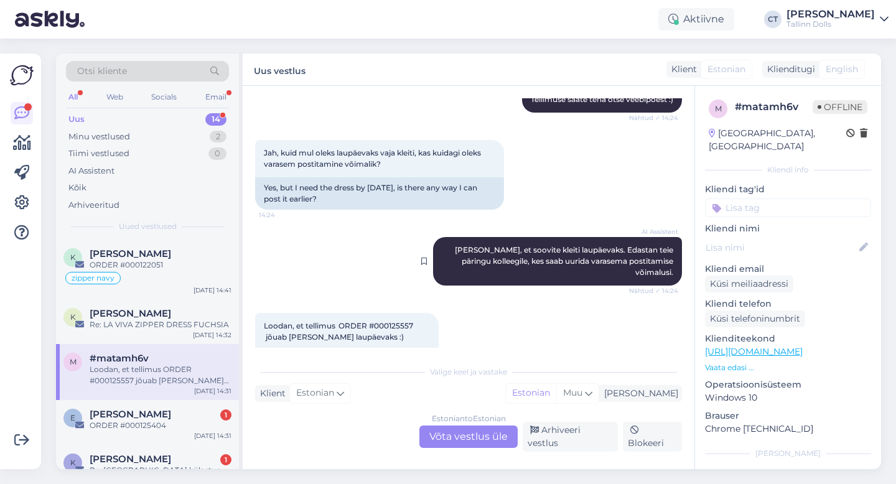
scroll to position [548, 0]
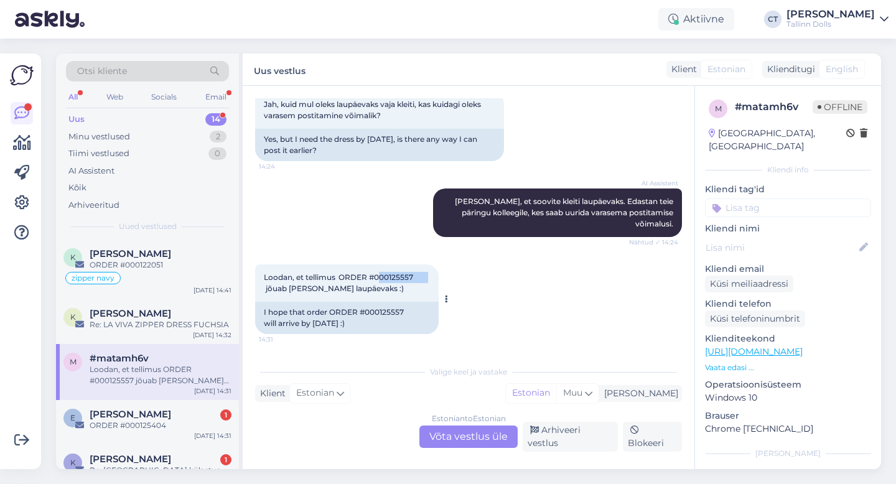
drag, startPoint x: 424, startPoint y: 286, endPoint x: 386, endPoint y: 284, distance: 38.0
click at [386, 284] on span "Loodan, et tellimus ORDER #000125557 jõuab [PERSON_NAME] laupäevaks :)" at bounding box center [347, 283] width 166 height 21
copy span "00125557"
click at [499, 439] on div "Estonian to Estonian Võta vestlus üle" at bounding box center [469, 437] width 98 height 22
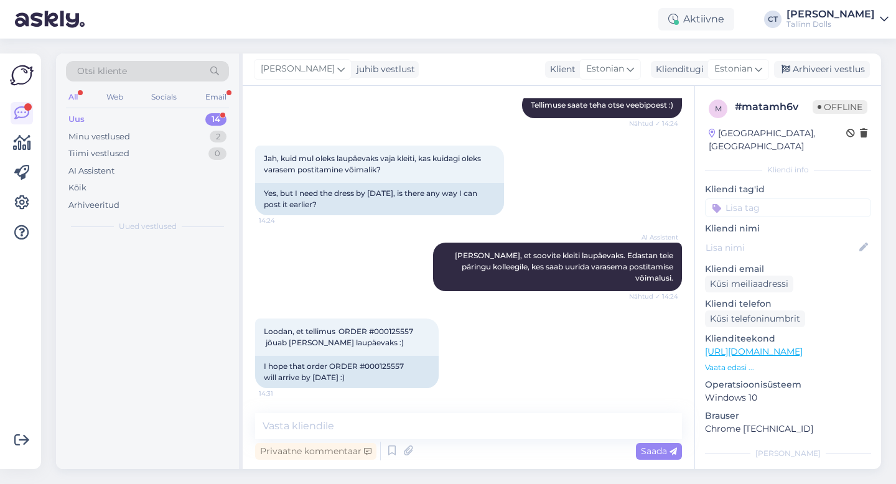
scroll to position [502, 0]
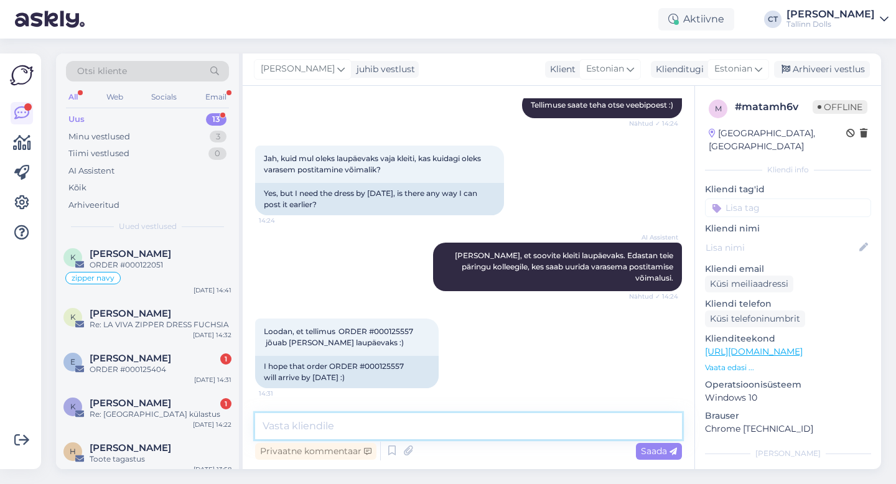
click at [501, 428] on textarea at bounding box center [468, 426] width 427 height 26
type textarea "Täname tellimuse eest! Edastasime Teie tellimuse meie tootmisele :)"
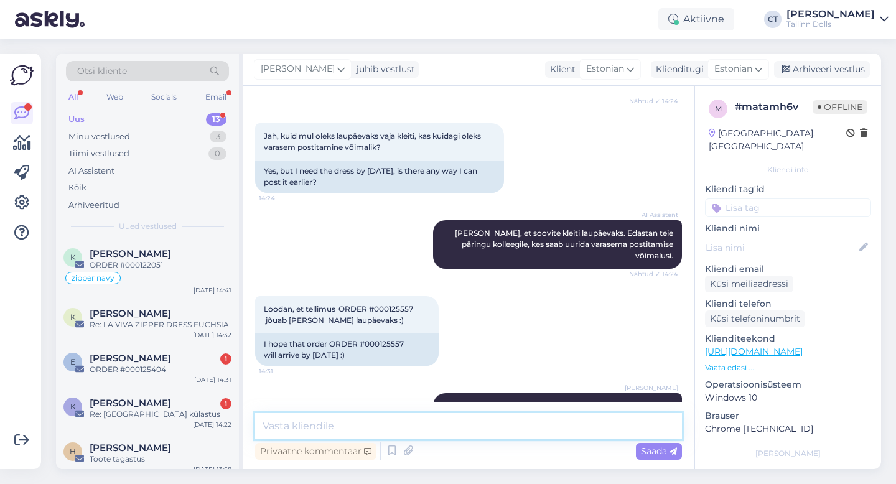
scroll to position [567, 0]
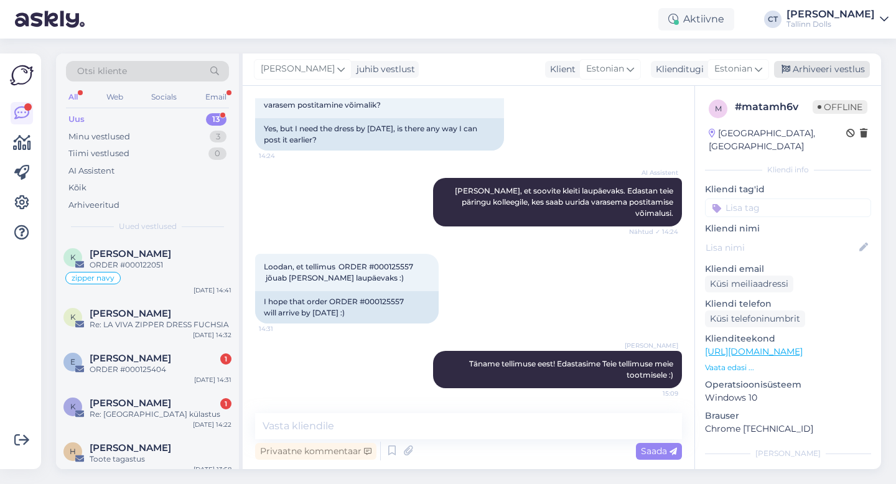
click at [854, 75] on div "Arhiveeri vestlus" at bounding box center [822, 69] width 96 height 17
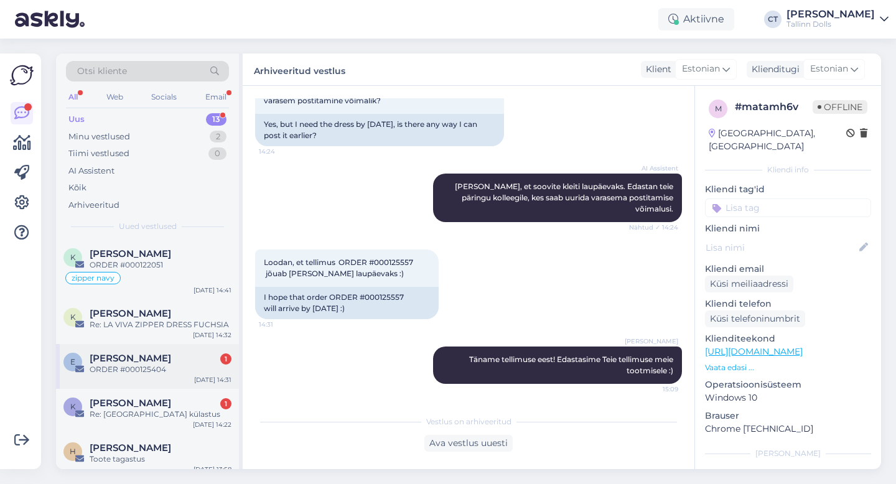
click at [146, 360] on div "[PERSON_NAME] 1" at bounding box center [161, 358] width 142 height 11
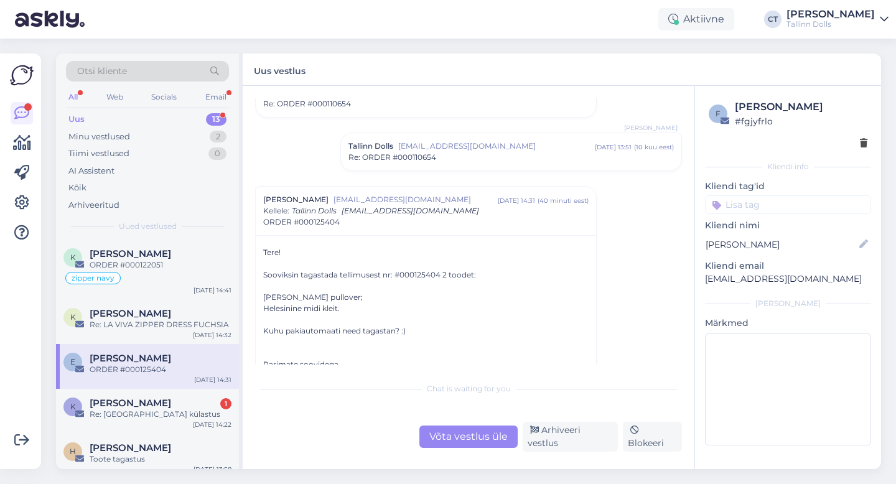
scroll to position [54, 0]
drag, startPoint x: 805, startPoint y: 282, endPoint x: 702, endPoint y: 283, distance: 102.7
click at [702, 283] on div "f [PERSON_NAME] # fgjyfrlo Kliendi info Kliendi tag'id zipper navy ZIPPER NAVY …" at bounding box center [788, 275] width 186 height 379
copy p "[EMAIL_ADDRESS][DOMAIN_NAME]"
click at [499, 436] on div "Võta vestlus üle" at bounding box center [469, 437] width 98 height 22
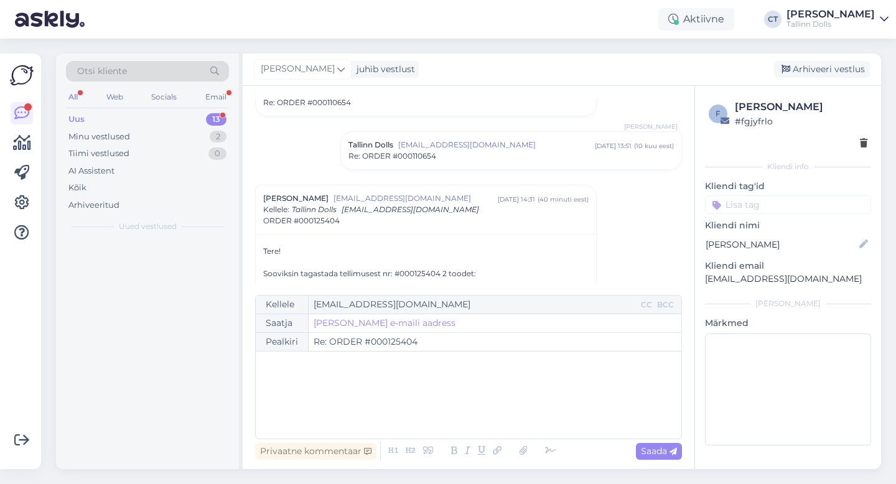
scroll to position [141, 0]
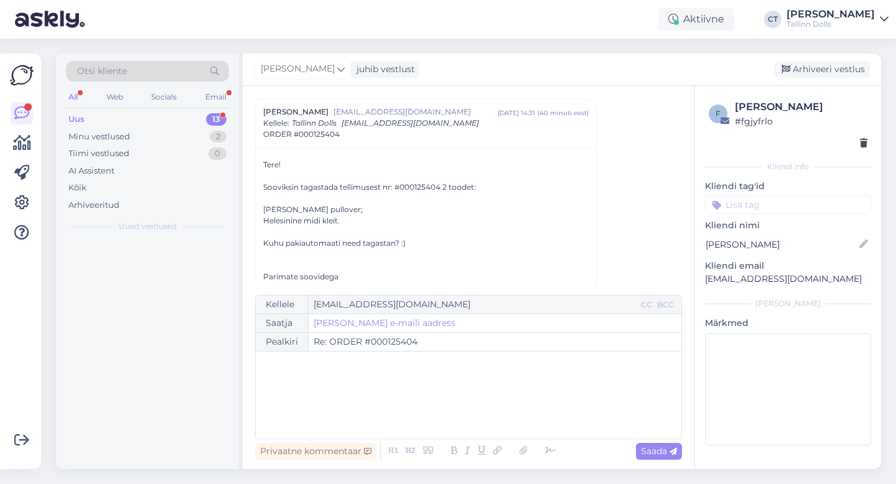
click at [484, 403] on div "﻿" at bounding box center [468, 395] width 413 height 75
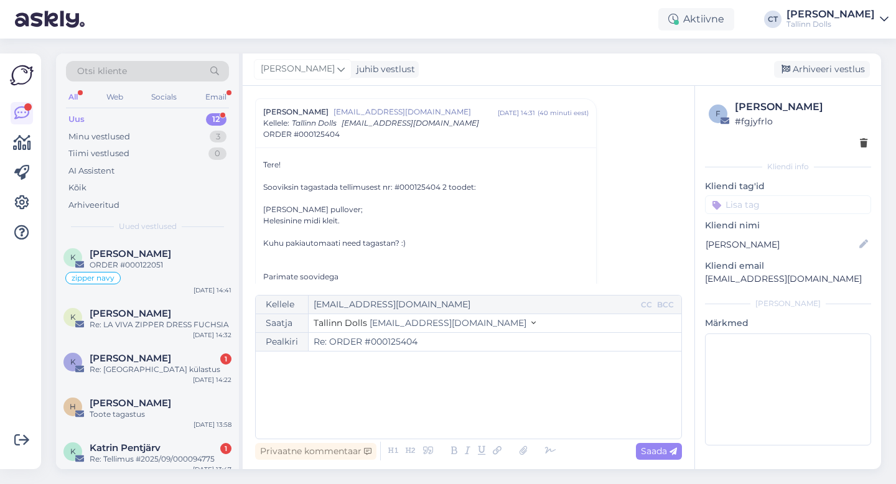
click at [383, 383] on div "﻿" at bounding box center [468, 395] width 413 height 75
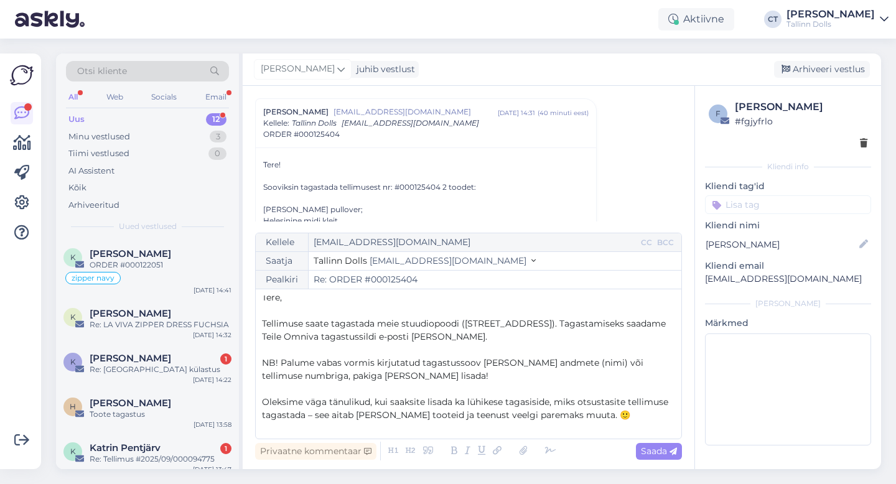
scroll to position [0, 0]
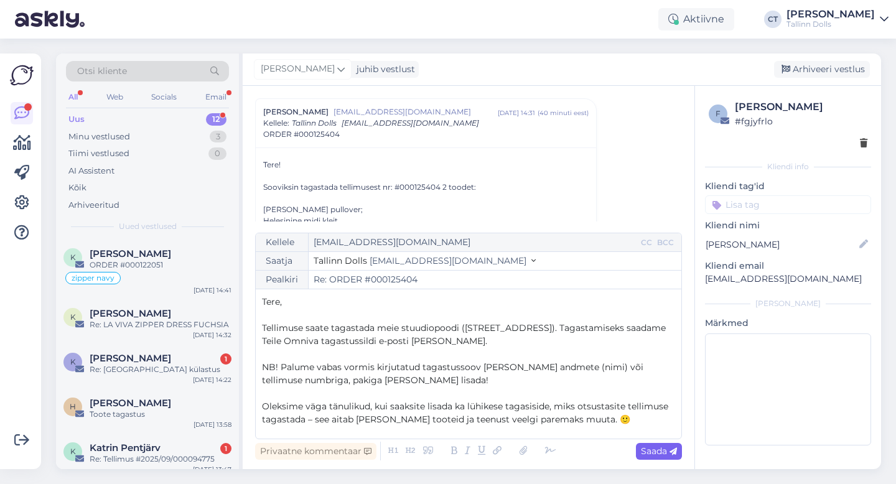
click at [658, 451] on span "Saada" at bounding box center [659, 451] width 36 height 11
type input "Re: Re: ORDER #000125404"
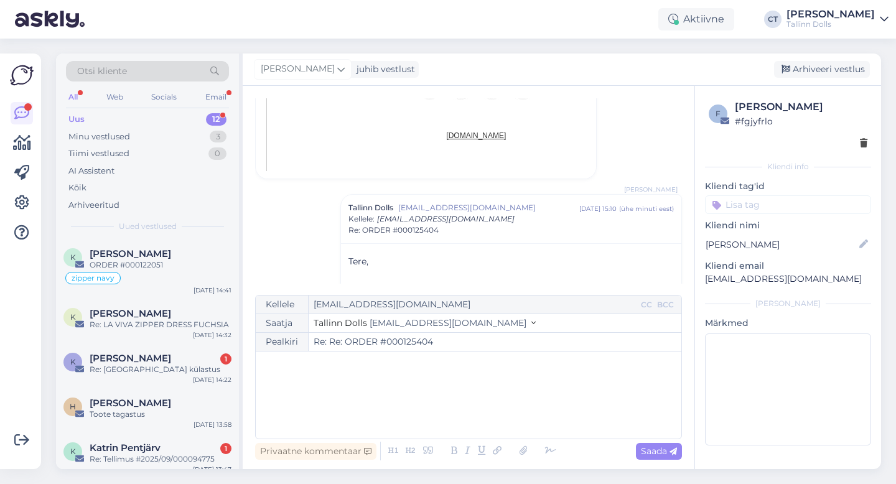
scroll to position [1065, 0]
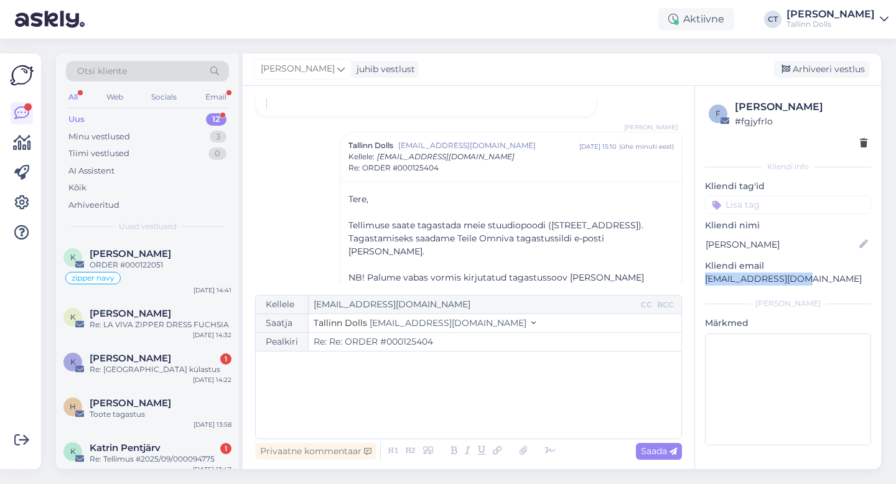
drag, startPoint x: 802, startPoint y: 278, endPoint x: 705, endPoint y: 279, distance: 97.7
click at [705, 279] on p "[EMAIL_ADDRESS][DOMAIN_NAME]" at bounding box center [788, 279] width 166 height 13
copy p "[EMAIL_ADDRESS][DOMAIN_NAME]"
click at [823, 75] on div "Arhiveeri vestlus" at bounding box center [822, 69] width 96 height 17
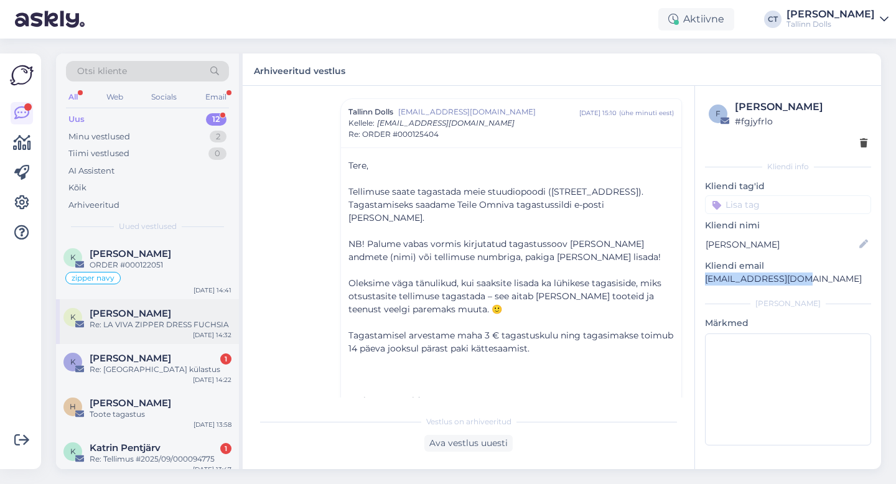
scroll to position [34, 0]
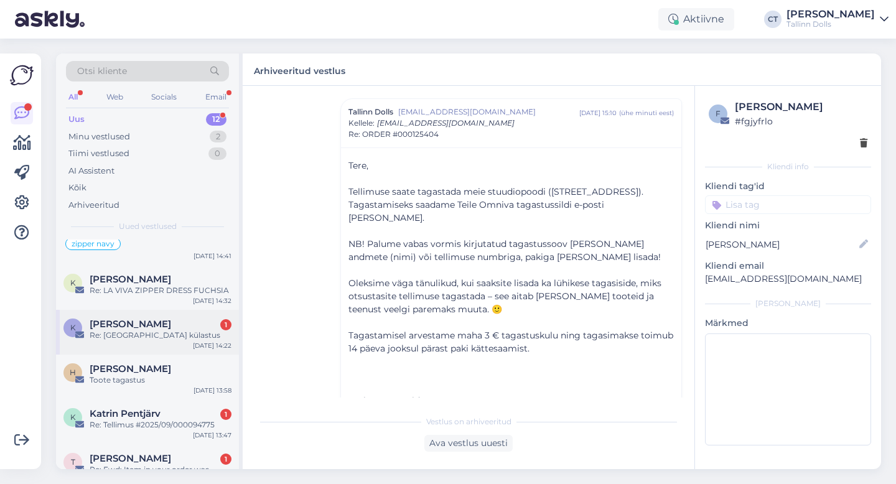
click at [174, 337] on div "Re: [GEOGRAPHIC_DATA] külastus" at bounding box center [161, 335] width 142 height 11
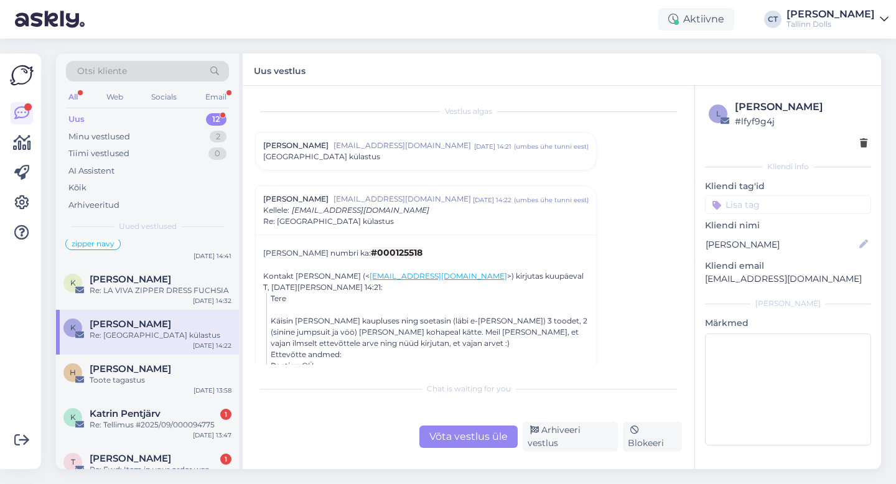
scroll to position [17, 0]
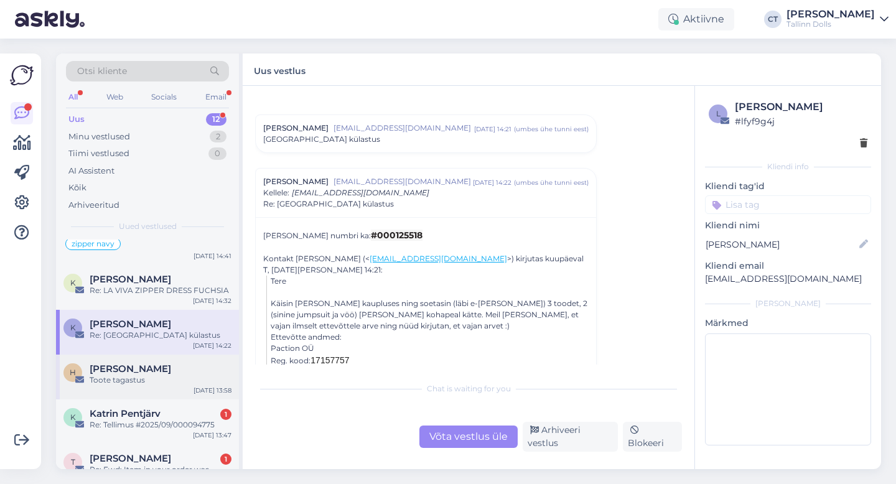
click at [151, 373] on div "[PERSON_NAME]" at bounding box center [161, 369] width 142 height 11
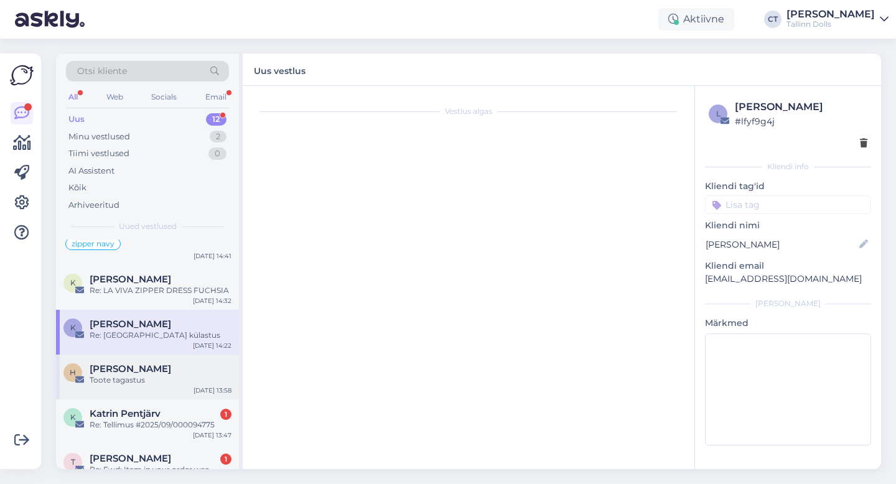
scroll to position [0, 0]
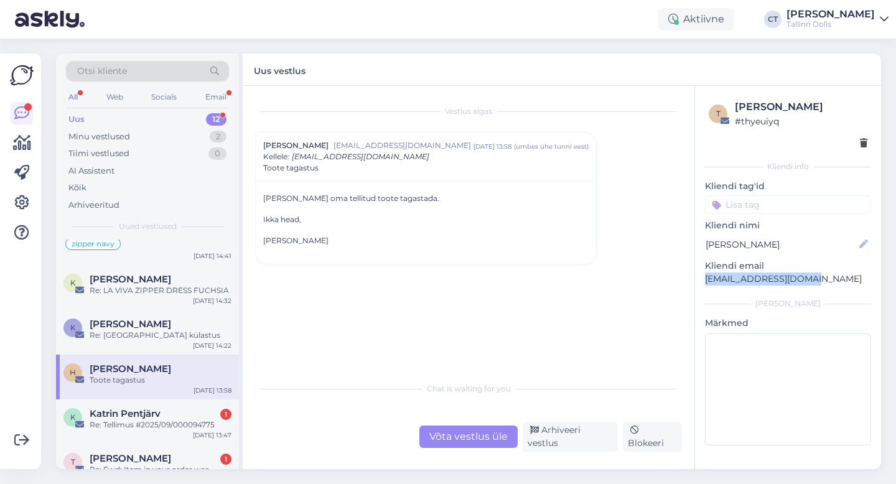
drag, startPoint x: 816, startPoint y: 281, endPoint x: 700, endPoint y: 281, distance: 115.8
click at [700, 281] on div "t Heivi Miilen # thyeuiyq Kliendi info Kliendi tag'id zipper navy ZIPPER NAVY w…" at bounding box center [788, 275] width 186 height 379
copy p "[EMAIL_ADDRESS][DOMAIN_NAME]"
click at [455, 447] on div "Võta vestlus üle" at bounding box center [469, 437] width 98 height 22
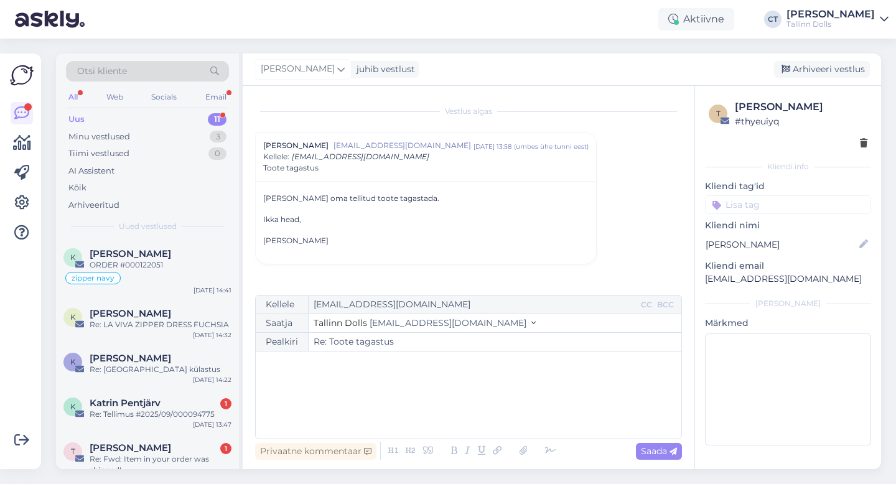
click at [317, 372] on div "﻿" at bounding box center [468, 395] width 413 height 75
click at [363, 402] on div "﻿" at bounding box center [468, 395] width 413 height 75
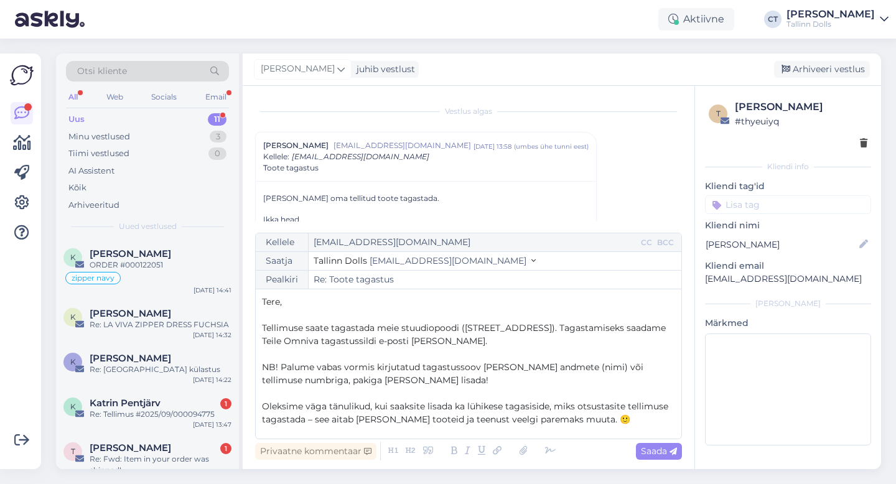
scroll to position [111, 0]
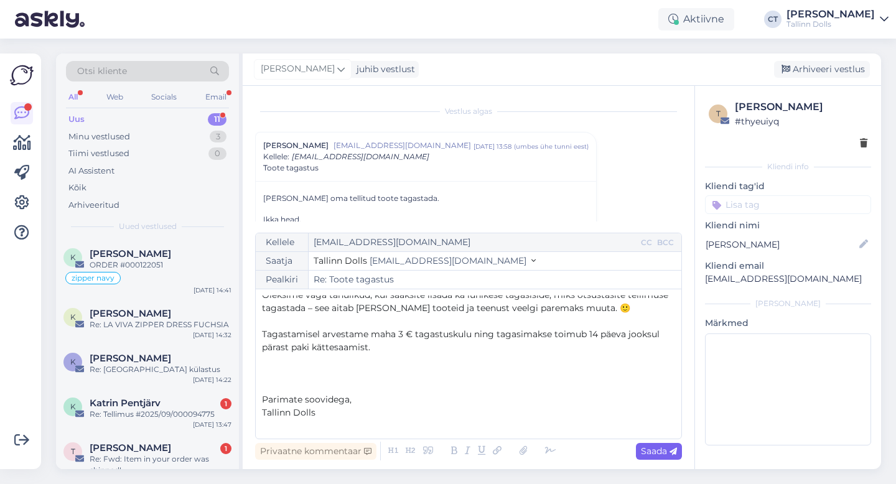
click at [657, 454] on span "Saada" at bounding box center [659, 451] width 36 height 11
type input "Re: Re: Toote tagastus"
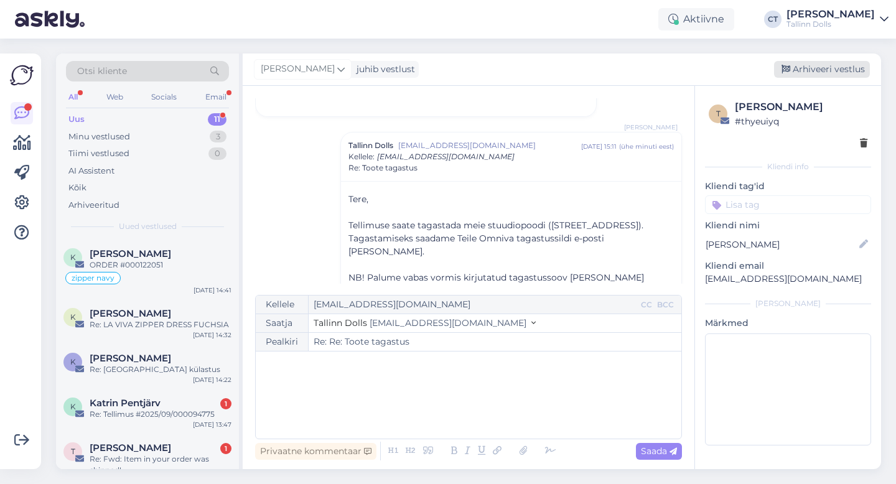
click at [810, 64] on div "Arhiveeri vestlus" at bounding box center [822, 69] width 96 height 17
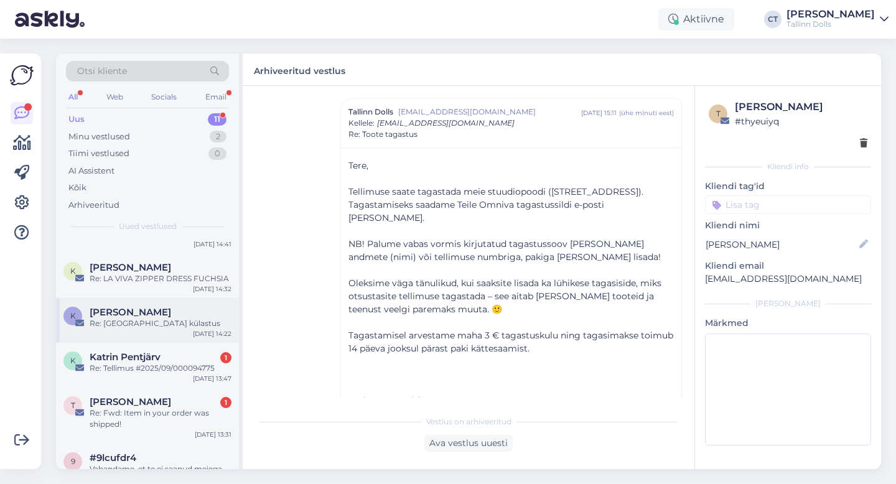
scroll to position [49, 0]
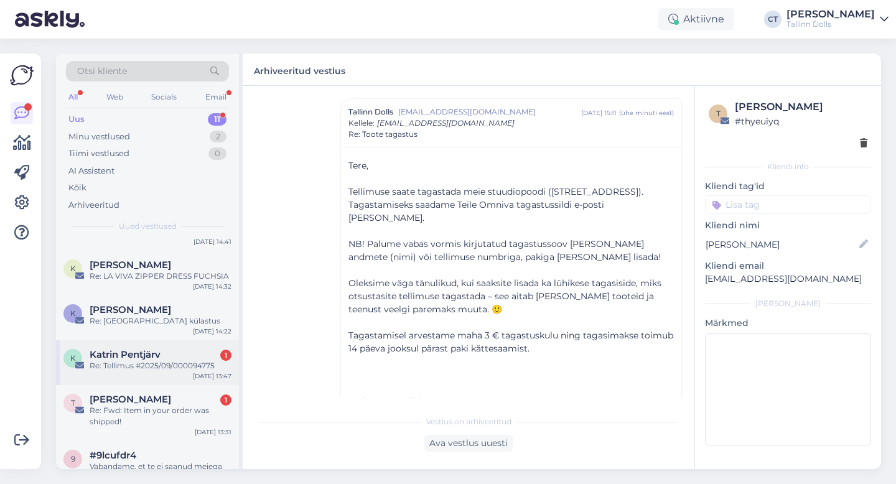
click at [155, 360] on div "Re: Tellimus #2025/09/000094775" at bounding box center [161, 365] width 142 height 11
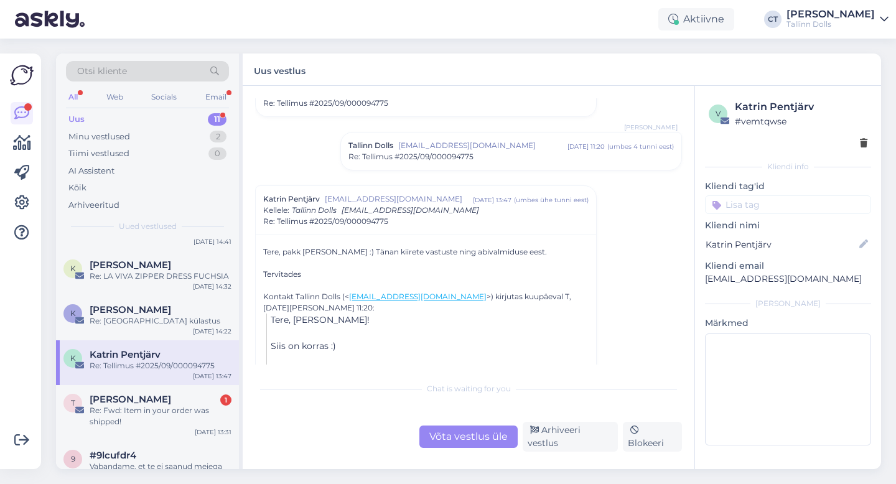
scroll to position [268, 0]
click at [544, 160] on div "Re: Tellimus #2025/09/000094775" at bounding box center [512, 156] width 326 height 11
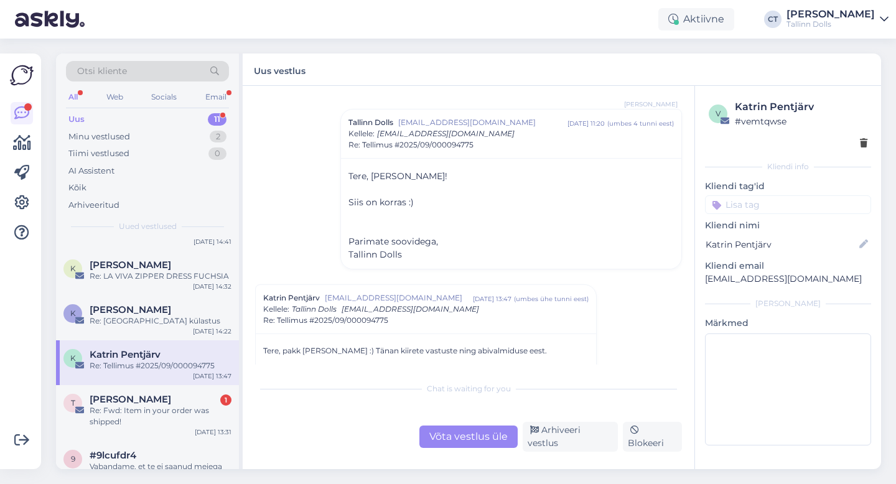
scroll to position [391, 0]
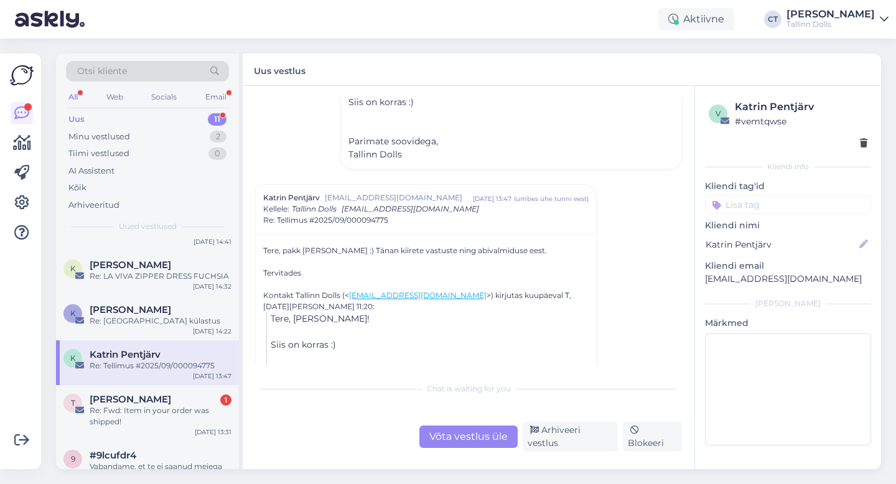
drag, startPoint x: 552, startPoint y: 444, endPoint x: 530, endPoint y: 360, distance: 86.8
click at [530, 360] on div "Vestlus [PERSON_NAME] [EMAIL_ADDRESS][DOMAIN_NAME] [DATE] 15:15 ( umbes 24 tunn…" at bounding box center [469, 277] width 452 height 383
click at [478, 434] on div "Võta vestlus üle" at bounding box center [469, 437] width 98 height 22
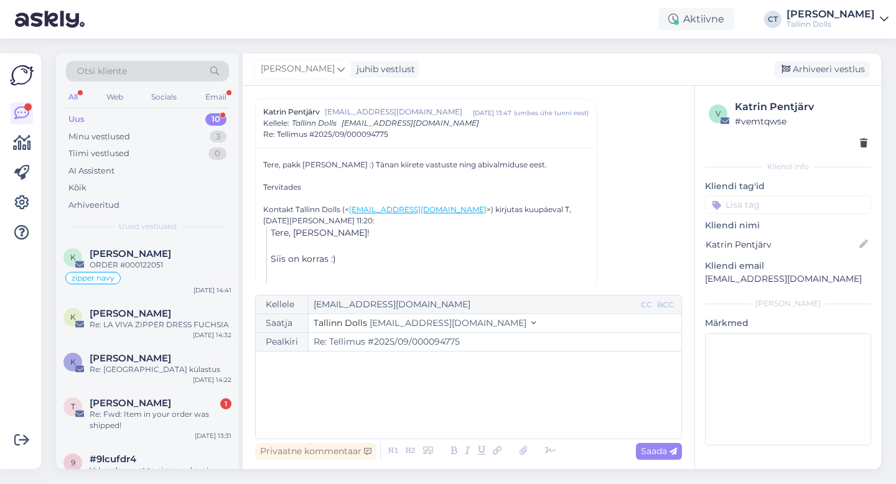
click at [478, 399] on div "﻿" at bounding box center [468, 395] width 413 height 75
click at [402, 392] on p "Super :)" at bounding box center [468, 386] width 413 height 13
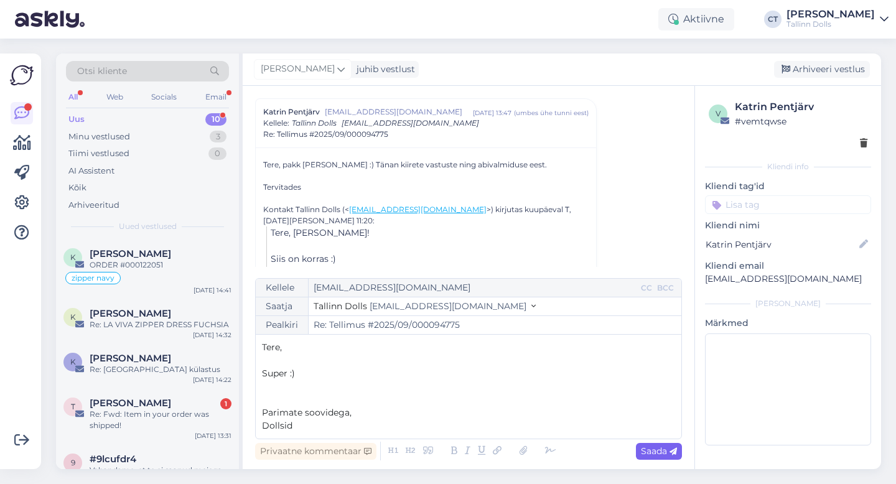
click at [672, 448] on icon at bounding box center [673, 451] width 7 height 7
type input "Re: Re: Tellimus #2025/09/000094775"
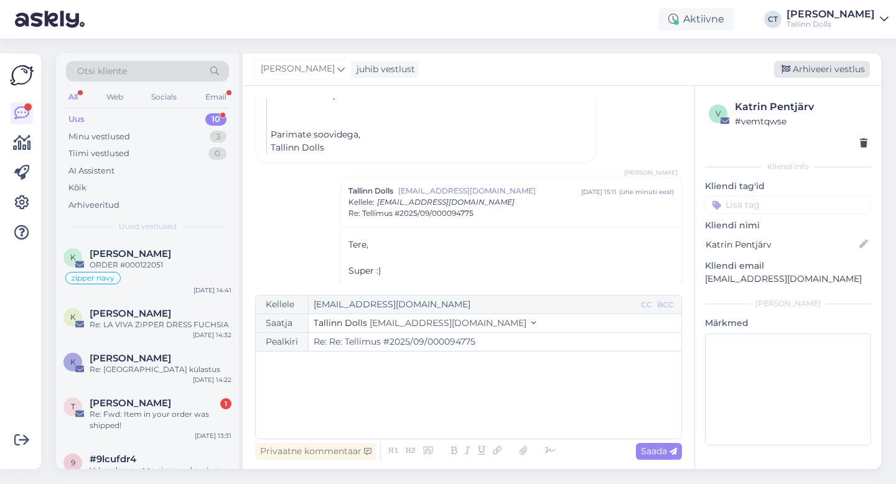
click at [845, 70] on div "Arhiveeri vestlus" at bounding box center [822, 69] width 96 height 17
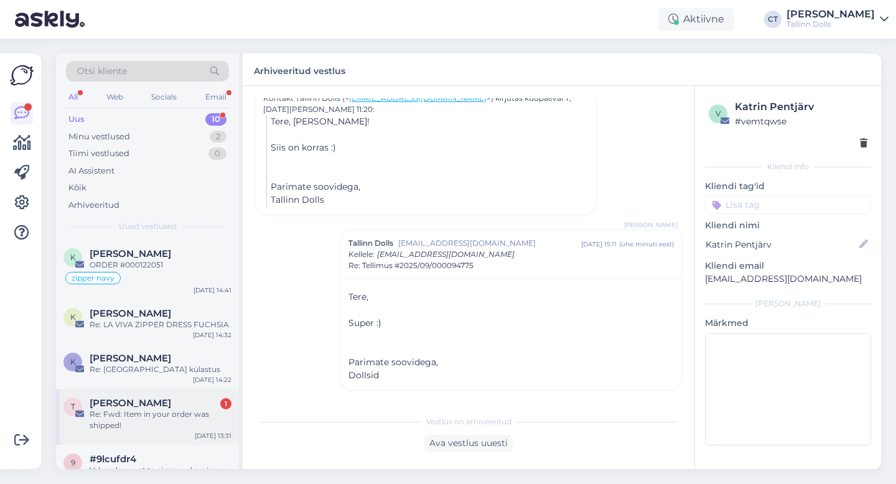
click at [146, 409] on div "Re: Fwd: Item in your order was shipped!" at bounding box center [161, 420] width 142 height 22
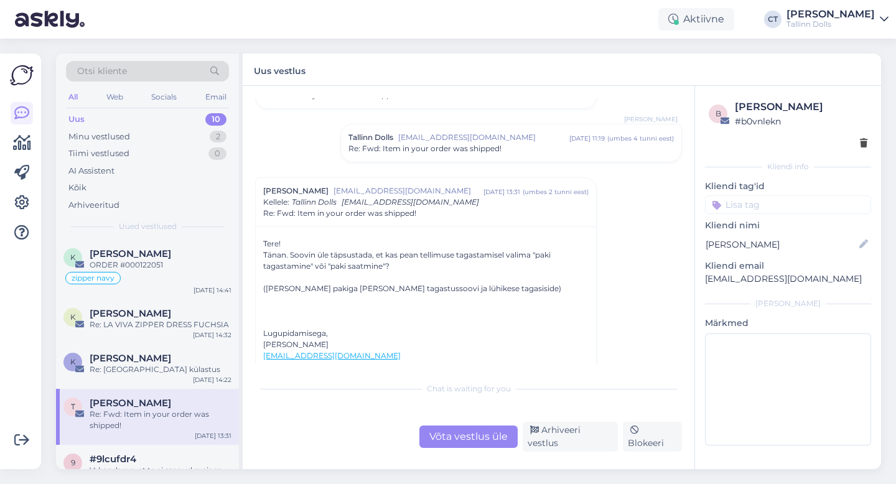
scroll to position [330, 0]
click at [463, 448] on div "Võta vestlus üle" at bounding box center [469, 437] width 98 height 22
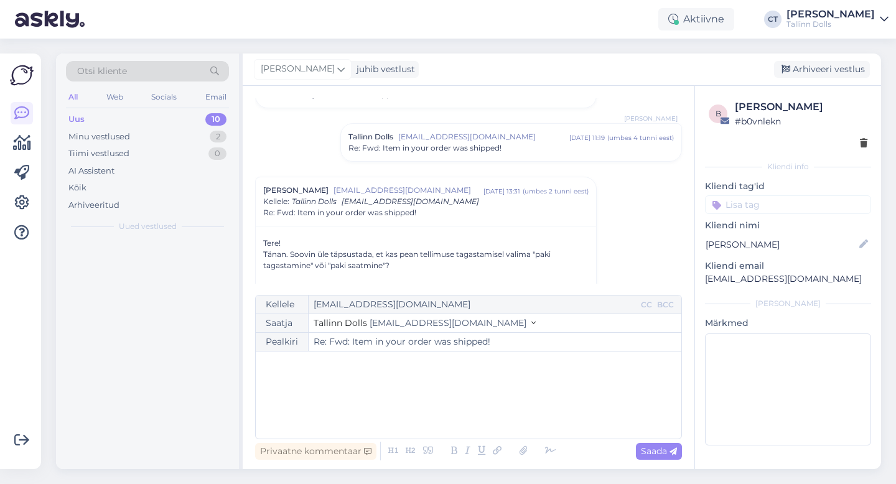
scroll to position [408, 0]
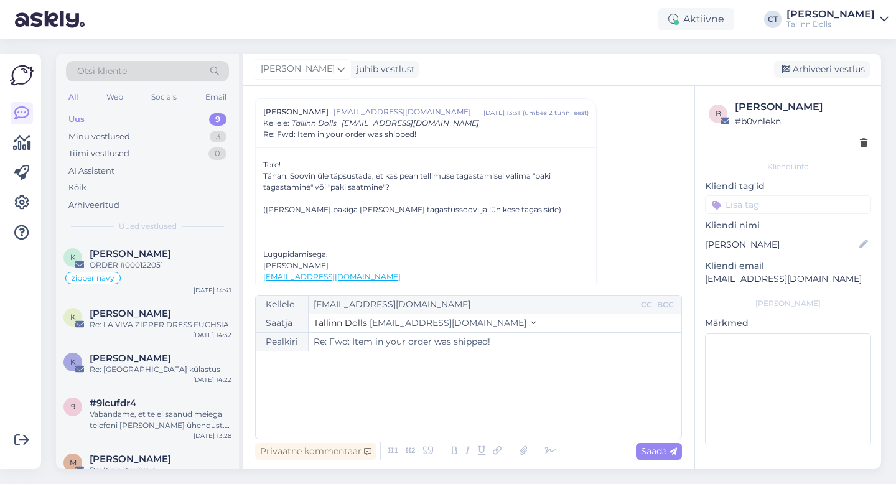
click at [463, 405] on div "﻿" at bounding box center [468, 395] width 413 height 75
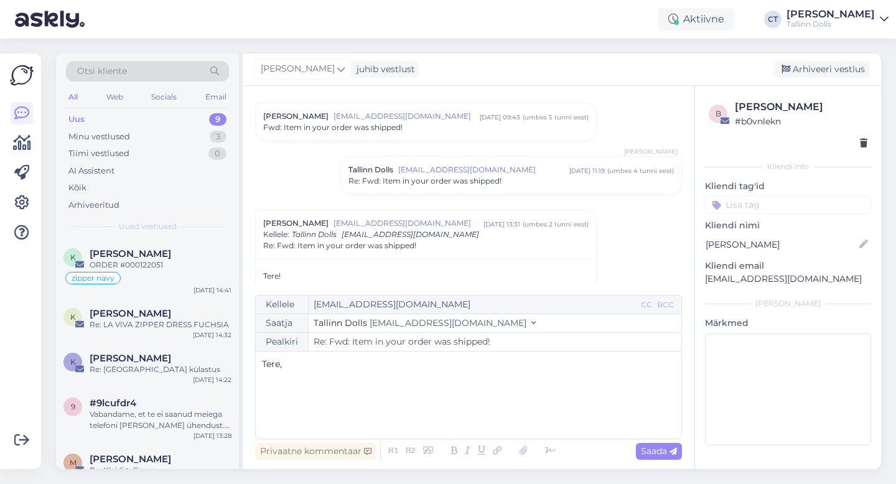
scroll to position [295, 0]
click at [463, 180] on span "Re: Fwd: Item in your order was shipped!" at bounding box center [425, 182] width 153 height 11
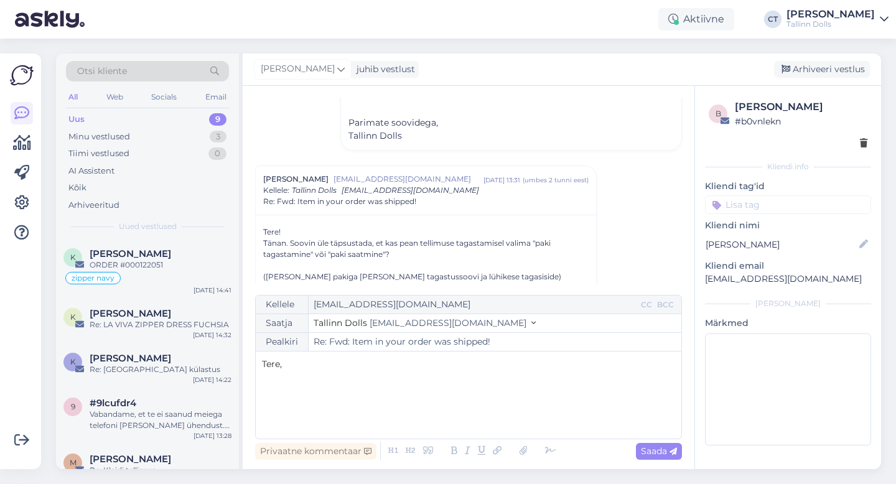
scroll to position [665, 0]
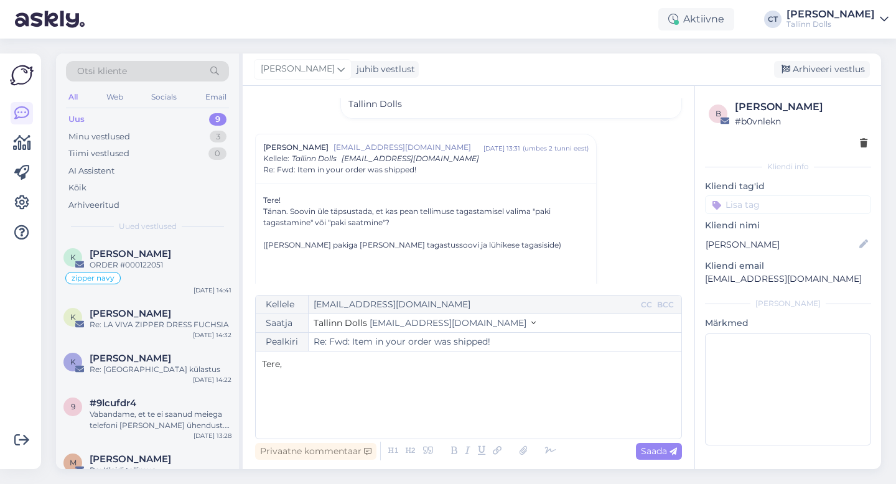
click at [379, 401] on div "Tere, ﻿ ﻿" at bounding box center [468, 395] width 413 height 75
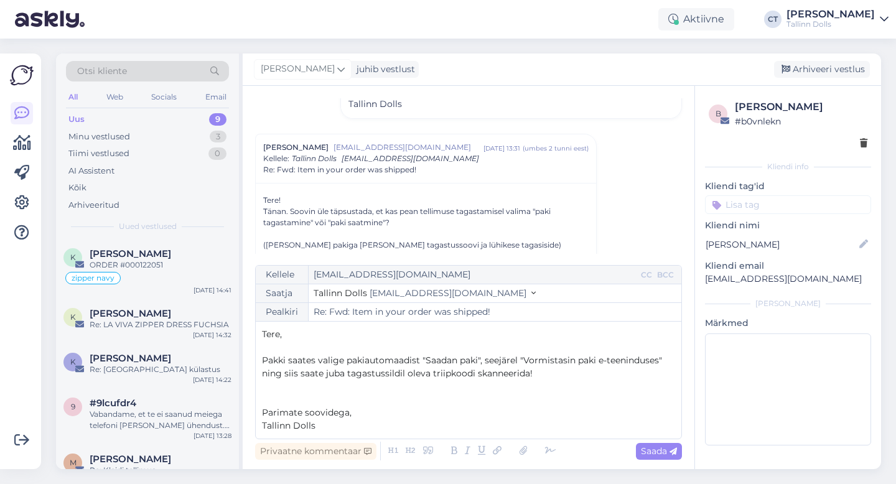
click at [544, 372] on p "Pakki saates valige pakiautomaadist "Saadan paki", seejärel "Vormistasin paki e…" at bounding box center [468, 367] width 413 height 26
click at [461, 348] on p "﻿" at bounding box center [468, 347] width 413 height 13
click at [496, 396] on p "﻿" at bounding box center [468, 399] width 413 height 13
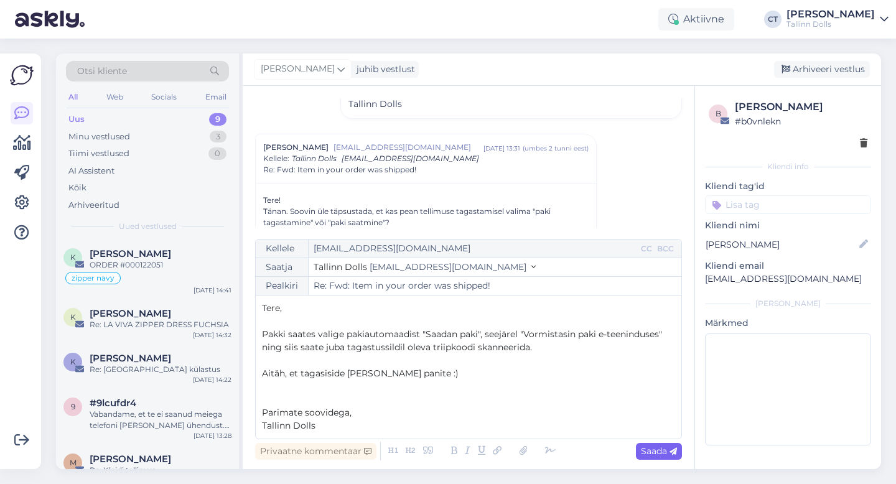
click at [651, 459] on div "Saada" at bounding box center [659, 451] width 46 height 17
type input "Re: Re: Fwd: Item in your order was shipped!"
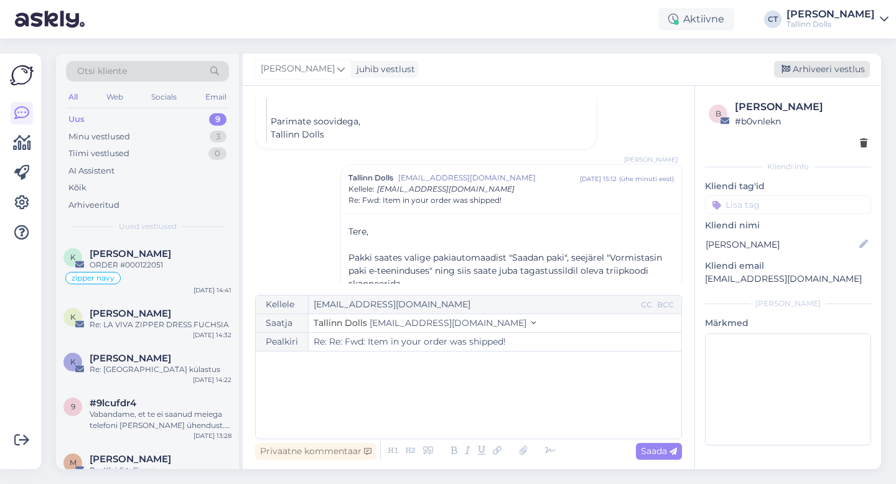
click at [834, 73] on div "Arhiveeri vestlus" at bounding box center [822, 69] width 96 height 17
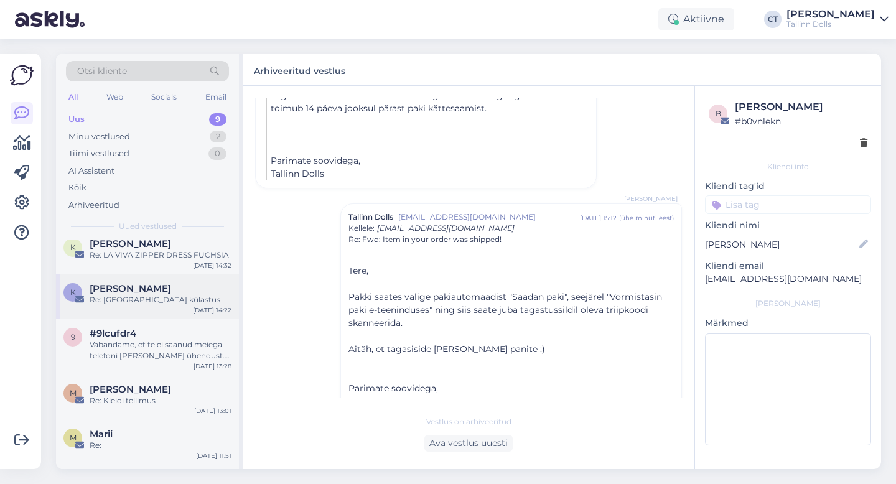
scroll to position [82, 0]
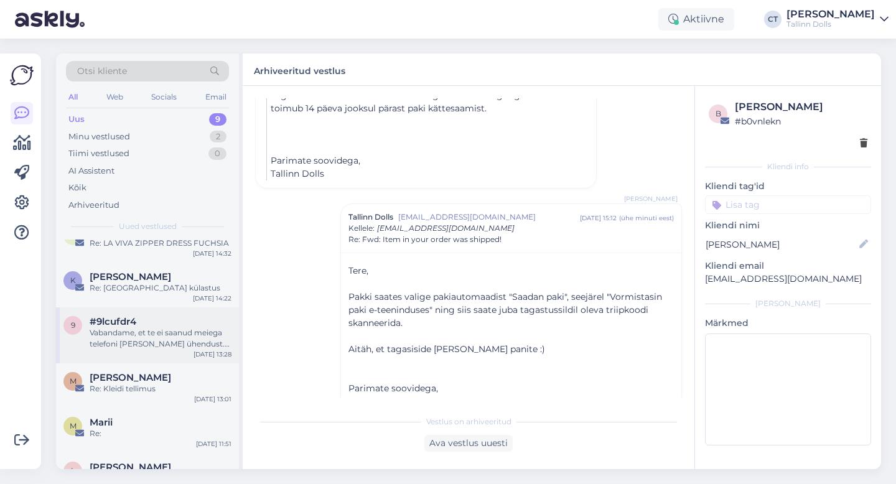
click at [147, 347] on div "Vabandame, et te ei saanud meiega telefoni [PERSON_NAME] ühendust. Ma edastan t…" at bounding box center [161, 338] width 142 height 22
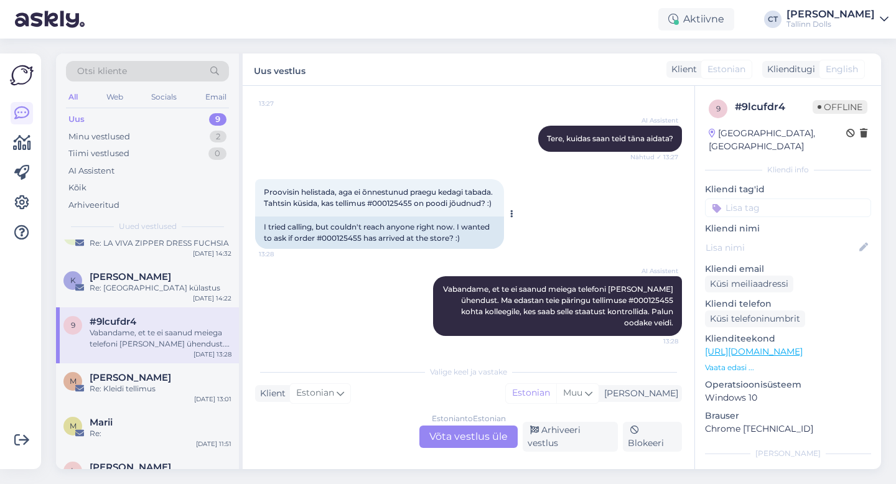
scroll to position [114, 0]
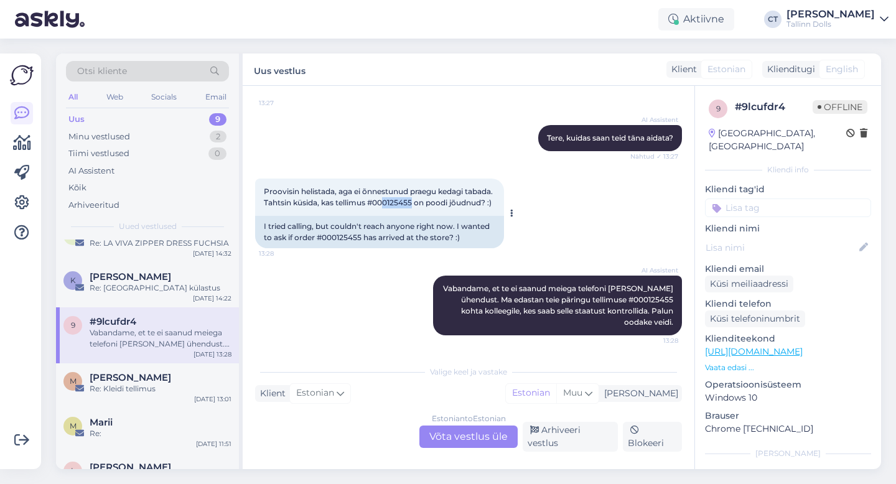
drag, startPoint x: 445, startPoint y: 201, endPoint x: 415, endPoint y: 202, distance: 29.9
click at [415, 202] on span "Proovisin helistada, aga ei õnnestunud praegu kedagi tabada. Tahtsin küsida, ka…" at bounding box center [379, 197] width 231 height 21
copy span "0125455"
click at [563, 436] on div "Arhiveeri vestlus" at bounding box center [570, 437] width 95 height 30
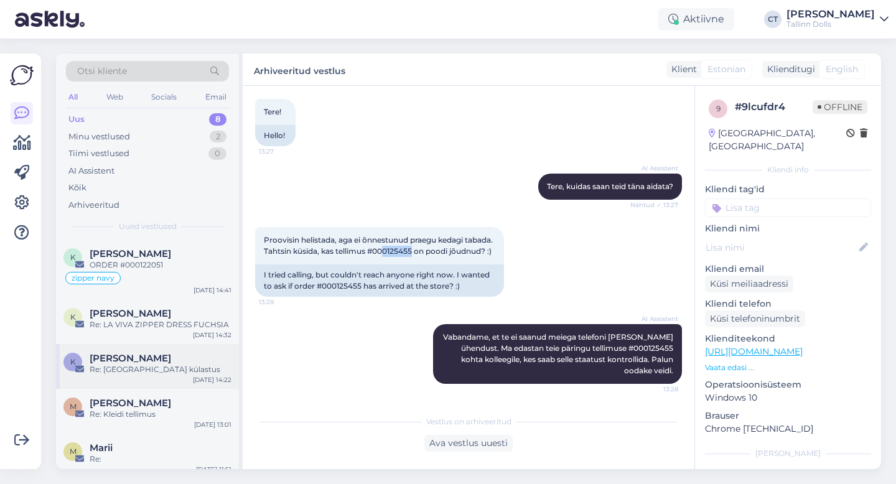
scroll to position [82, 0]
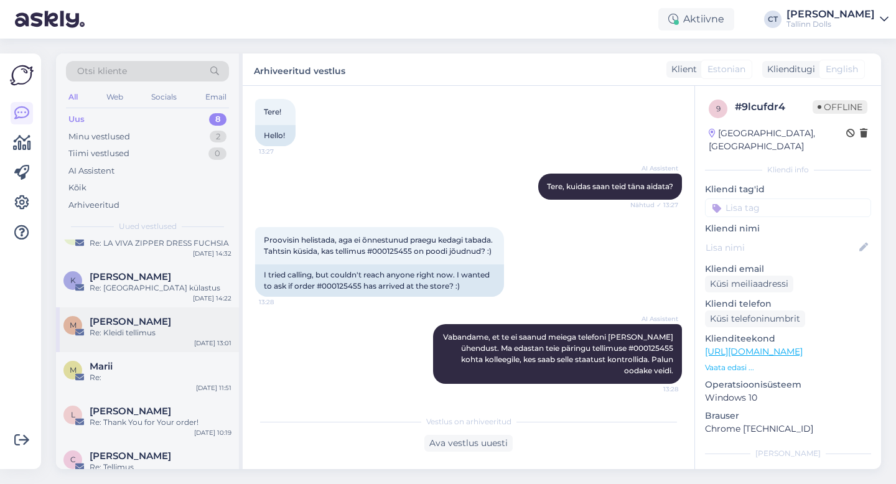
click at [186, 332] on div "Re: Kleidi tellimus" at bounding box center [161, 332] width 142 height 11
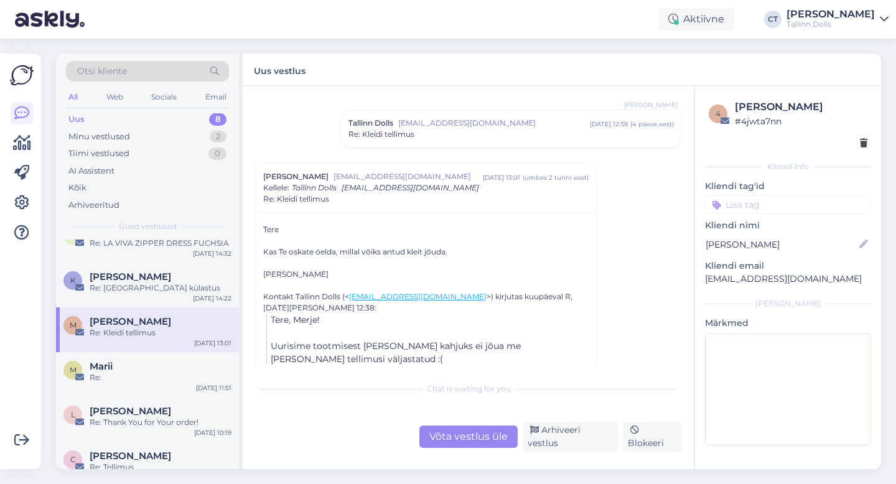
scroll to position [184, 0]
click at [124, 296] on div "K [PERSON_NAME] Re: Eilne külastus [DATE] 14:22" at bounding box center [147, 285] width 183 height 45
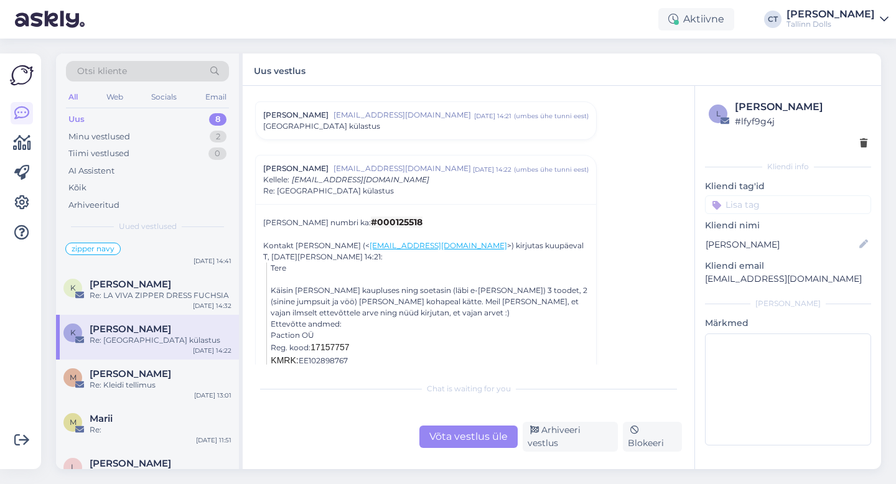
scroll to position [0, 0]
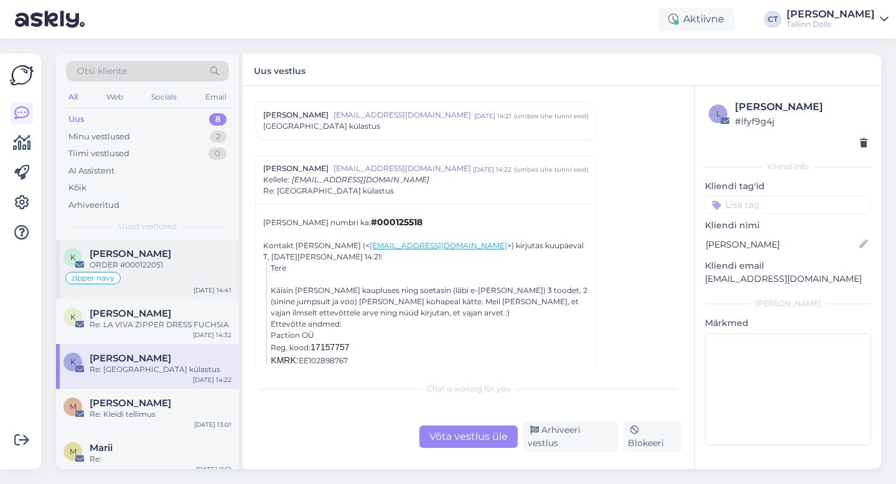
click at [130, 253] on span "[PERSON_NAME]" at bounding box center [131, 253] width 82 height 11
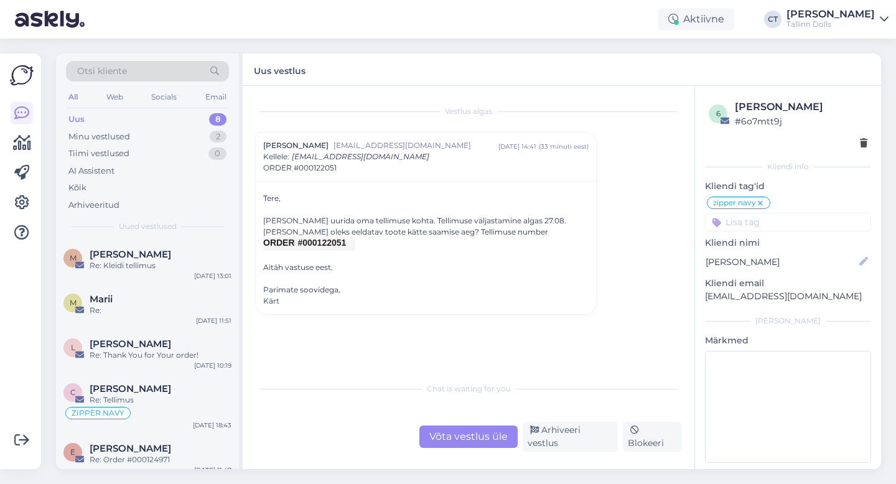
scroll to position [159, 0]
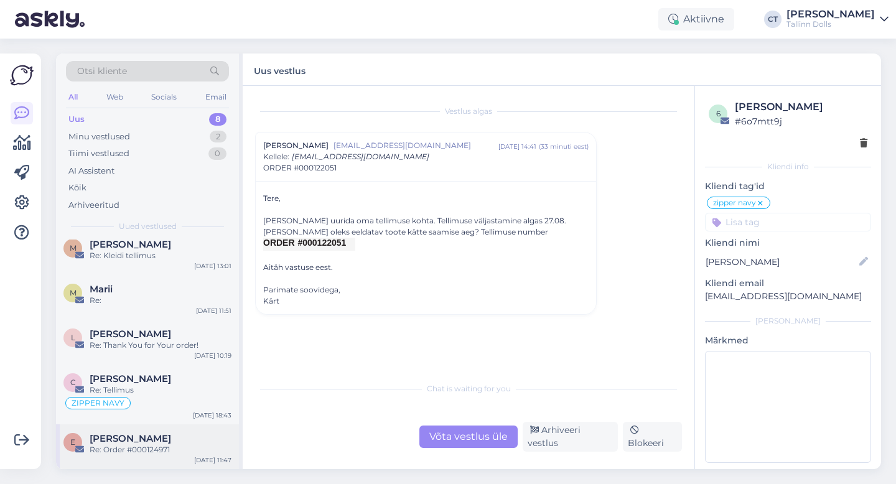
click at [143, 450] on div "Re: Order #000124971" at bounding box center [161, 450] width 142 height 11
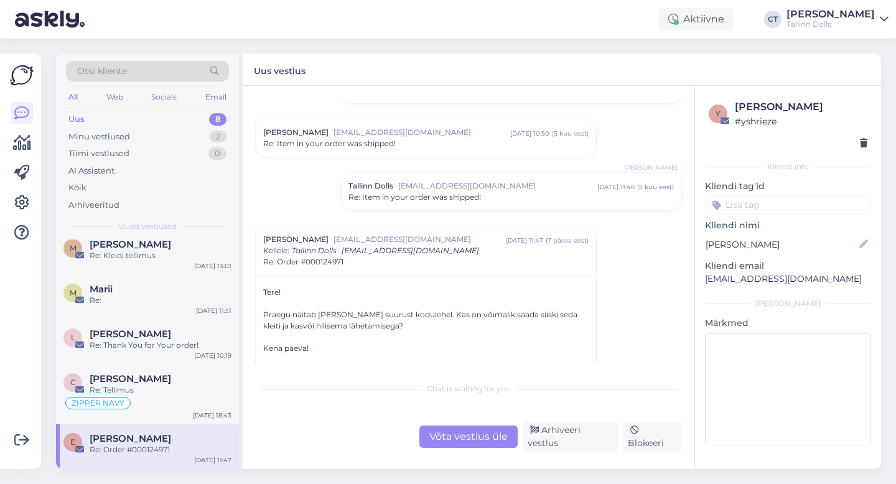
scroll to position [240, 0]
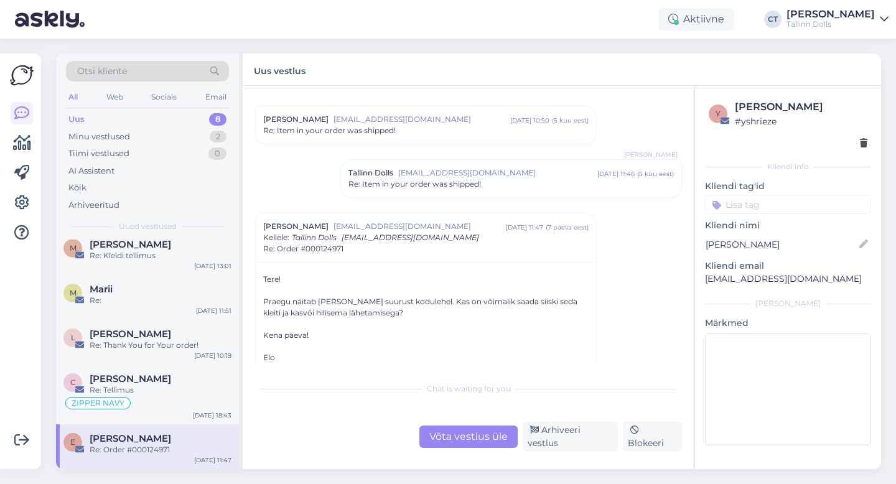
click at [464, 444] on div "Võta vestlus üle" at bounding box center [469, 437] width 98 height 22
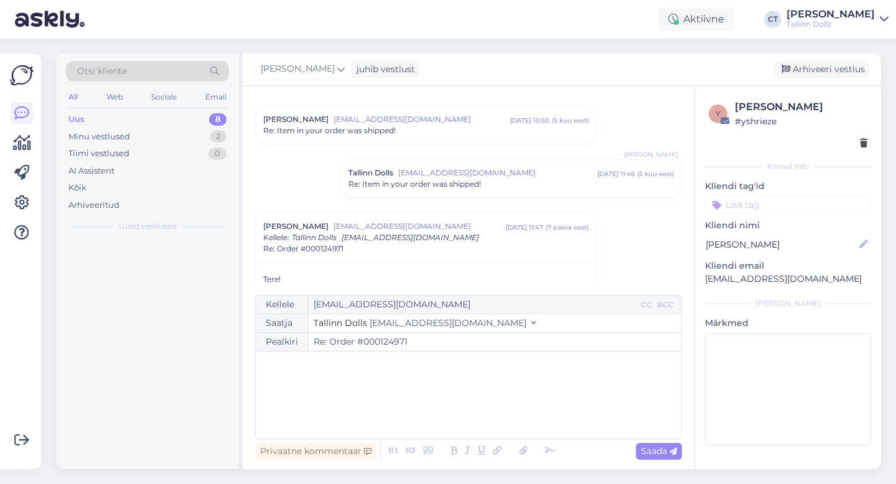
scroll to position [0, 0]
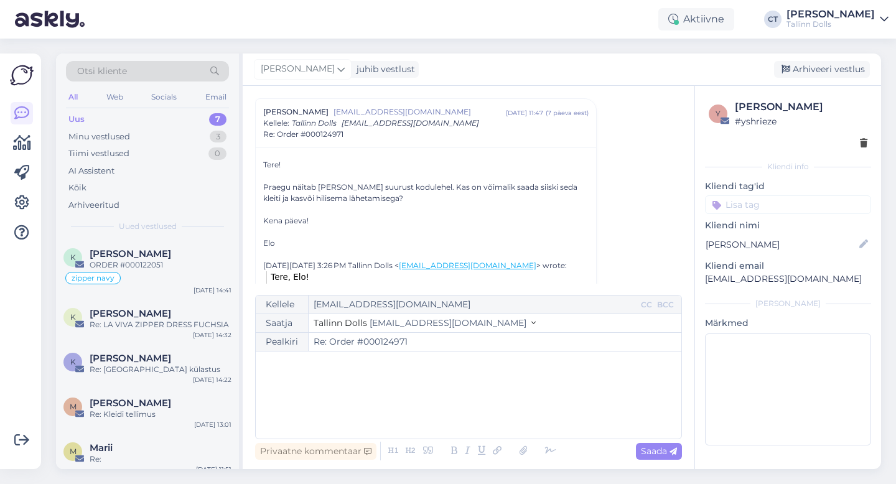
click at [469, 418] on div "﻿" at bounding box center [468, 395] width 413 height 75
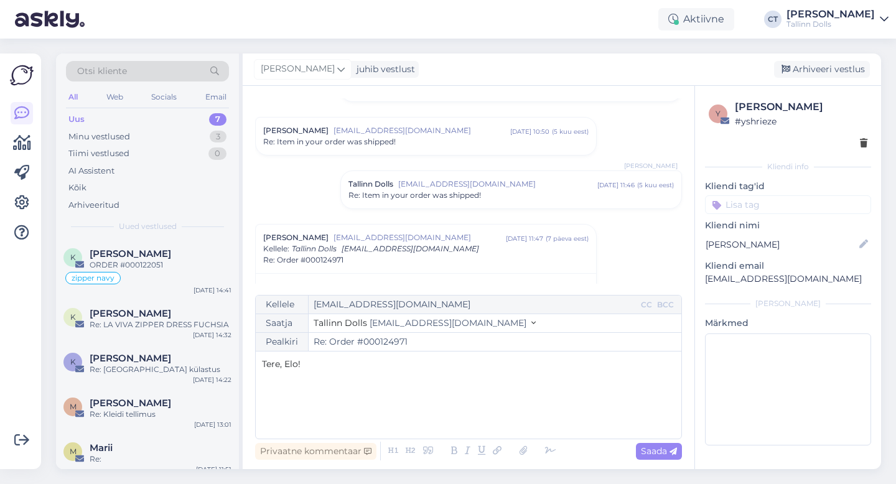
scroll to position [215, 0]
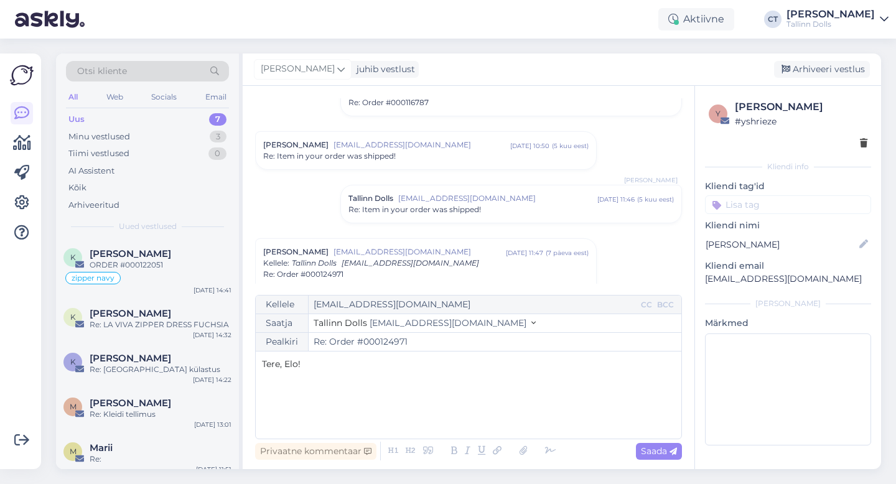
click at [502, 207] on div "Re: Item in your order was shipped!" at bounding box center [512, 209] width 326 height 11
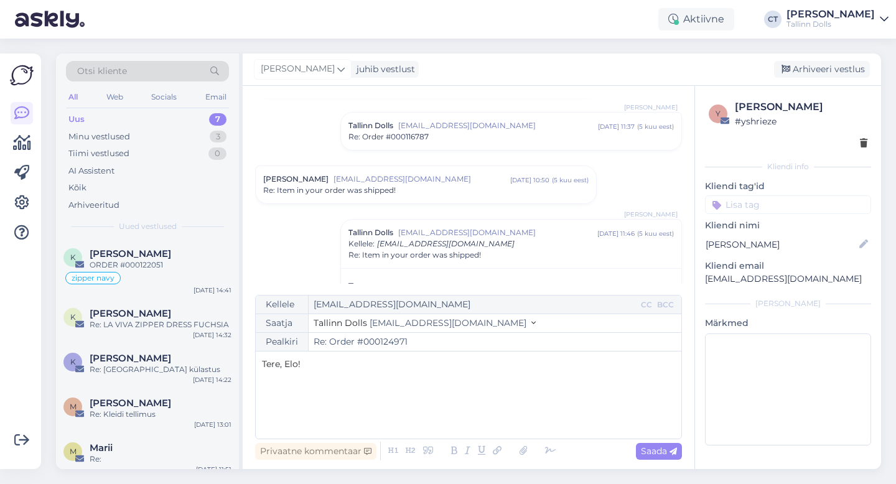
scroll to position [179, 0]
click at [486, 194] on div "Re: Item in your order was shipped!" at bounding box center [426, 192] width 326 height 11
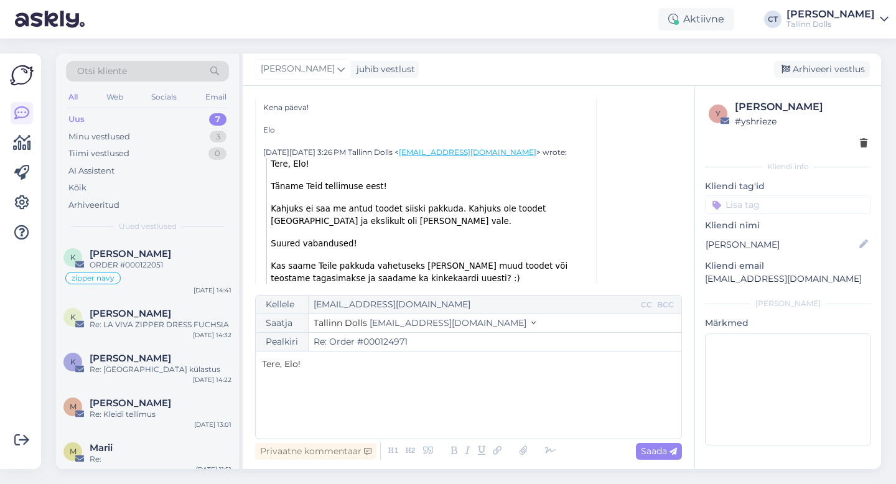
scroll to position [978, 0]
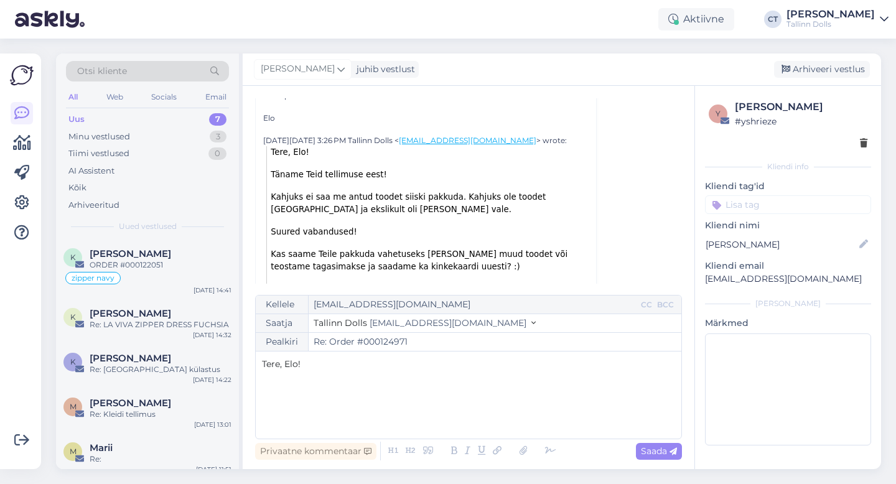
click at [292, 396] on p "﻿" at bounding box center [468, 390] width 413 height 13
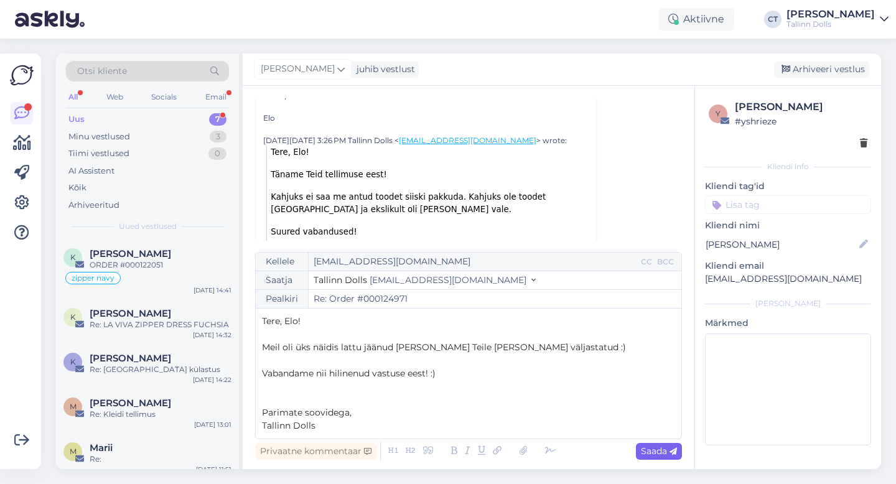
click at [642, 452] on span "Saada" at bounding box center [659, 451] width 36 height 11
type input "Re: Re: Order #000124971"
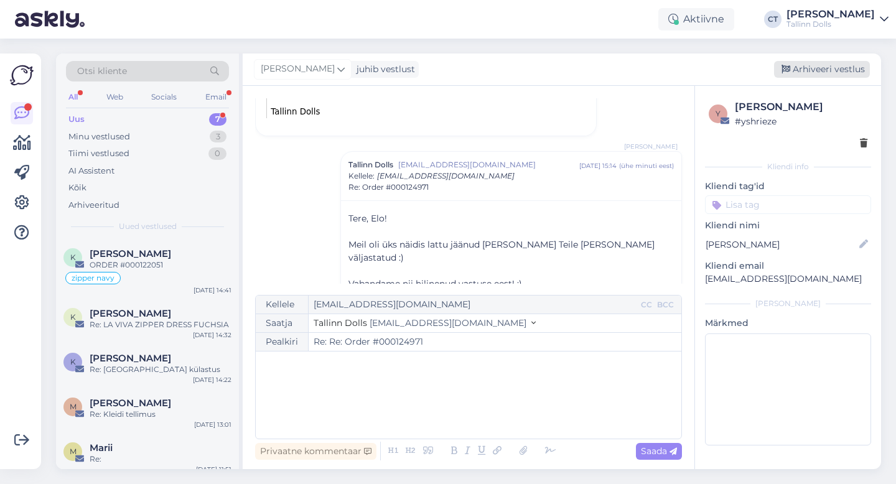
click at [806, 70] on div "Arhiveeri vestlus" at bounding box center [822, 69] width 96 height 17
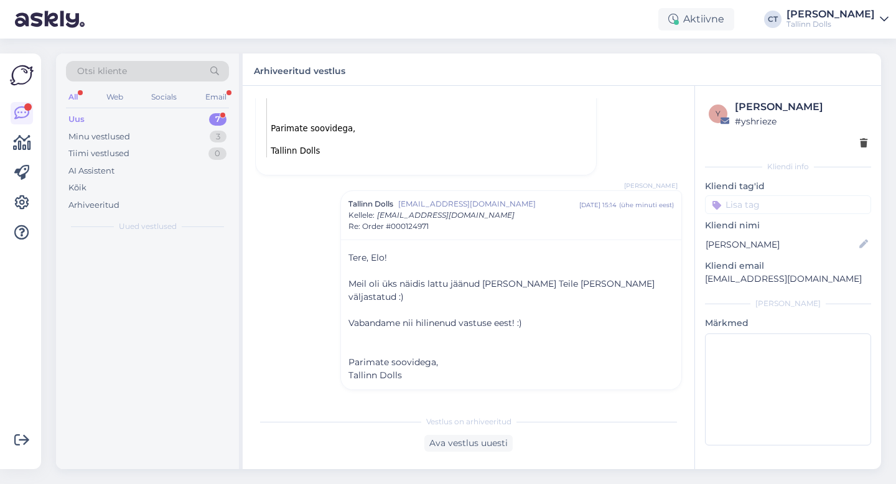
scroll to position [1148, 0]
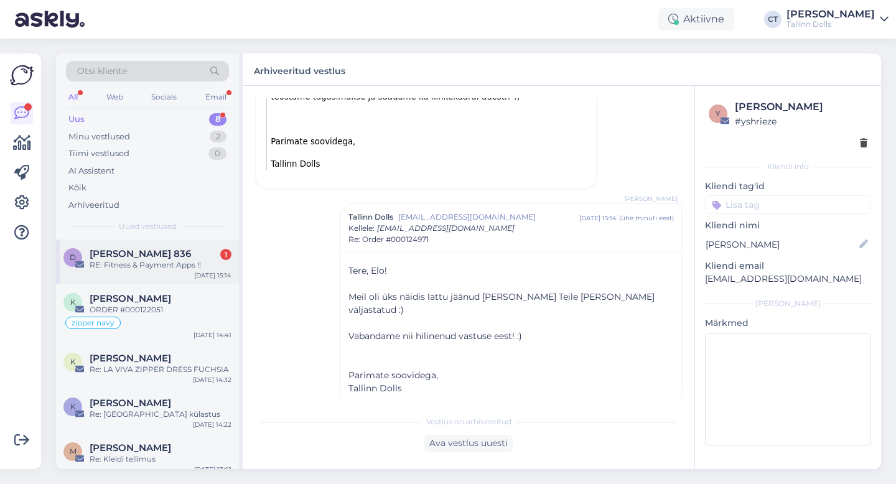
click at [171, 253] on div "[PERSON_NAME] 836 1" at bounding box center [161, 253] width 142 height 11
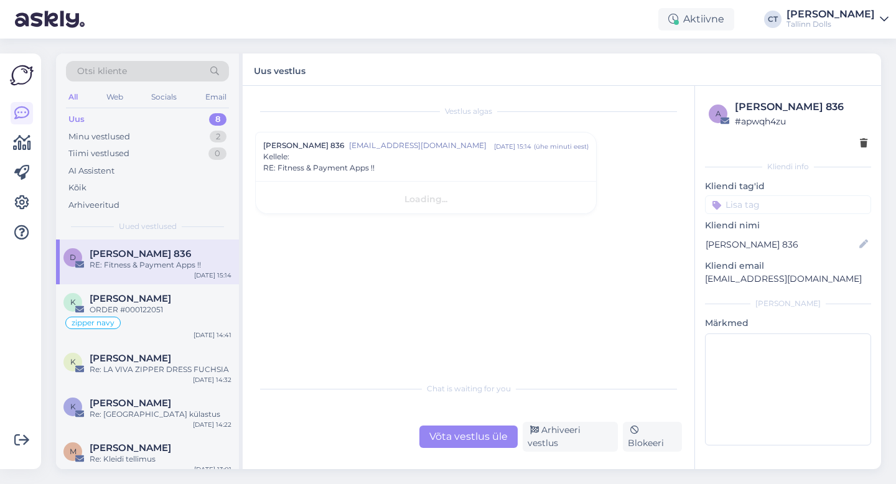
scroll to position [0, 0]
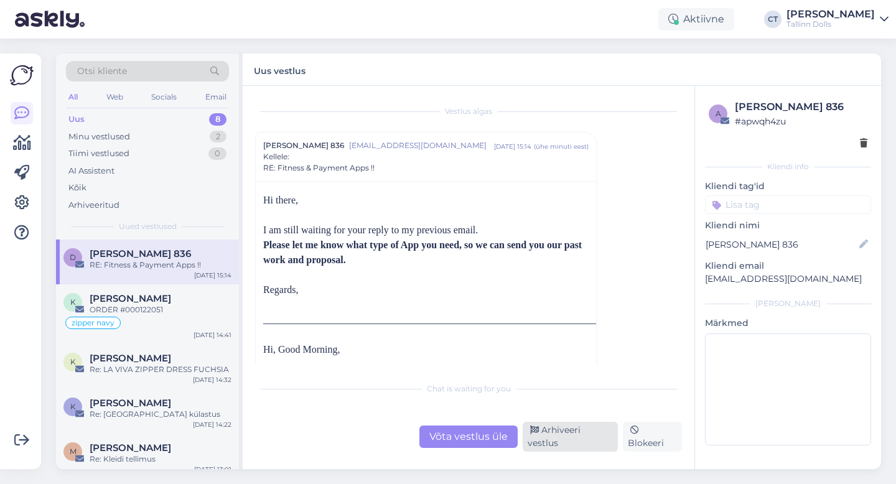
click at [563, 439] on div "Arhiveeri vestlus" at bounding box center [570, 437] width 95 height 30
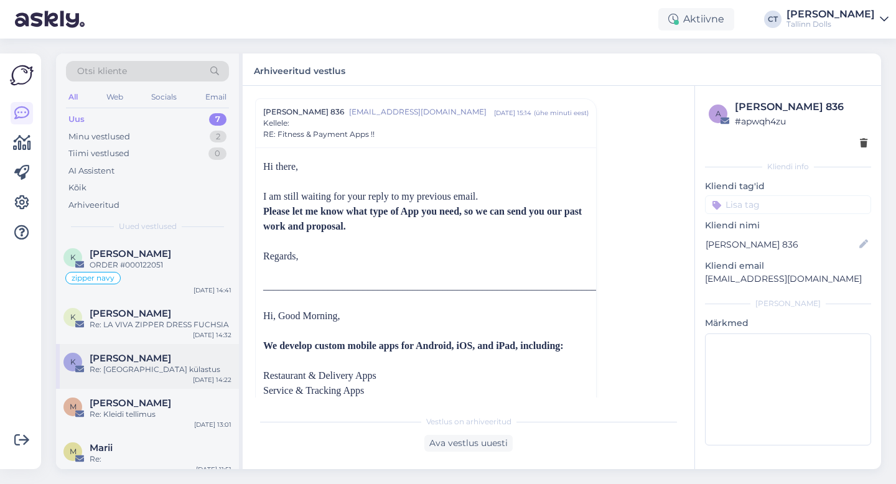
scroll to position [114, 0]
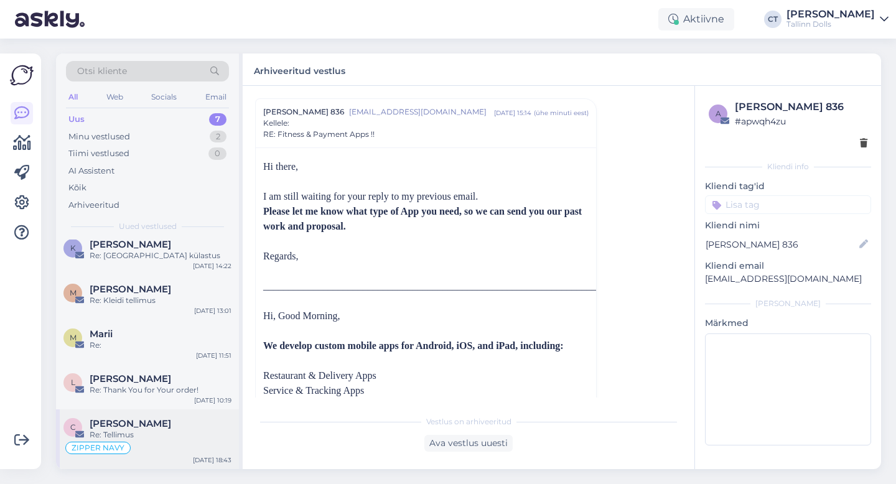
click at [147, 438] on div "Re: Tellimus" at bounding box center [161, 435] width 142 height 11
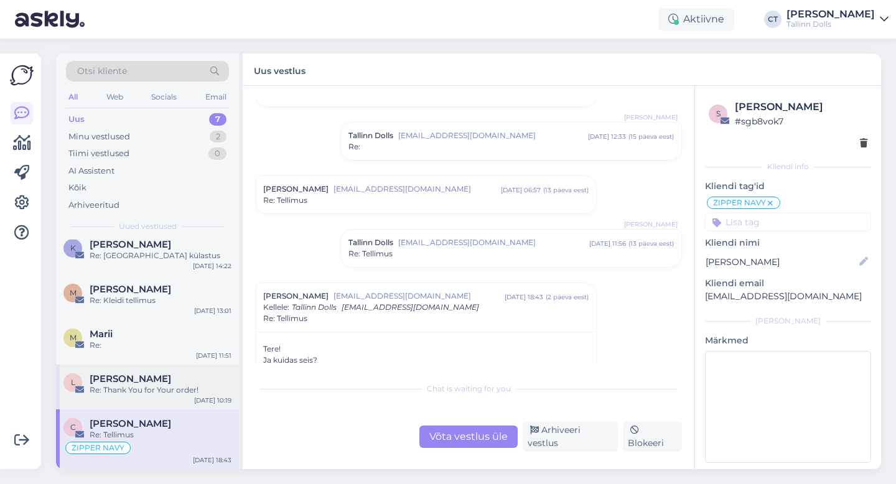
click at [149, 380] on span "[PERSON_NAME]" at bounding box center [131, 379] width 82 height 11
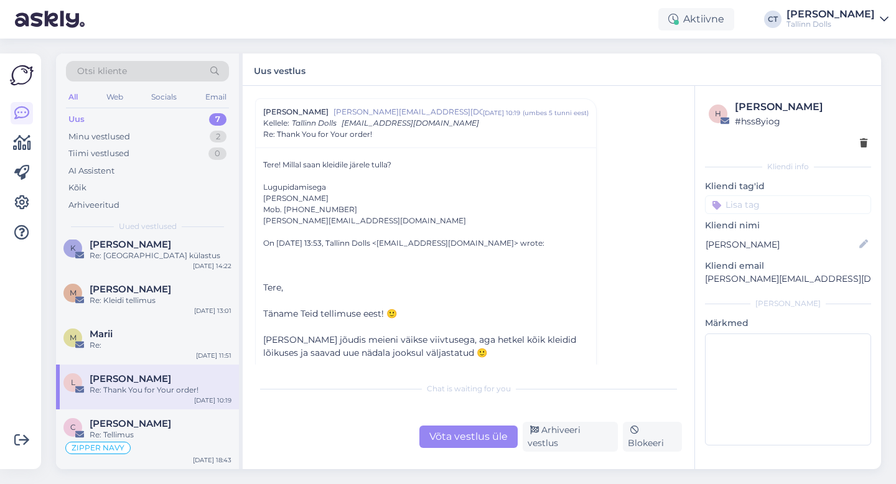
scroll to position [58, 0]
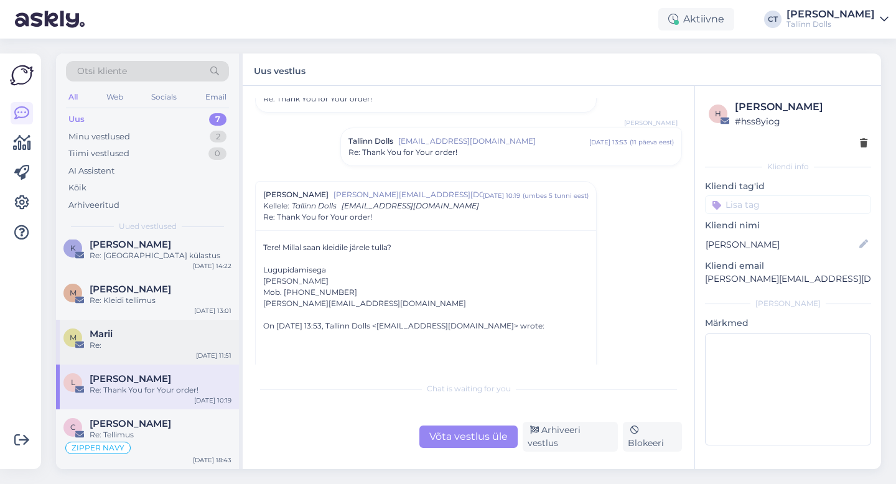
click at [150, 342] on div "Re:" at bounding box center [161, 345] width 142 height 11
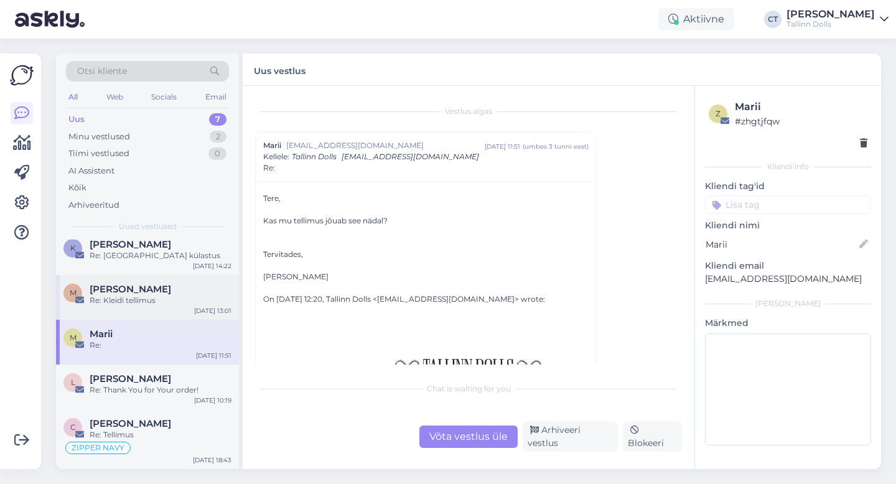
scroll to position [0, 0]
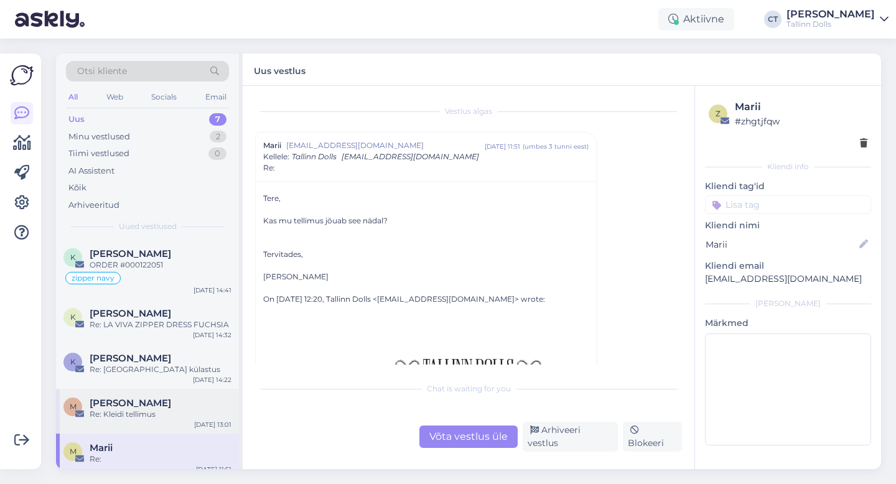
click at [169, 398] on div "[PERSON_NAME]" at bounding box center [161, 403] width 142 height 11
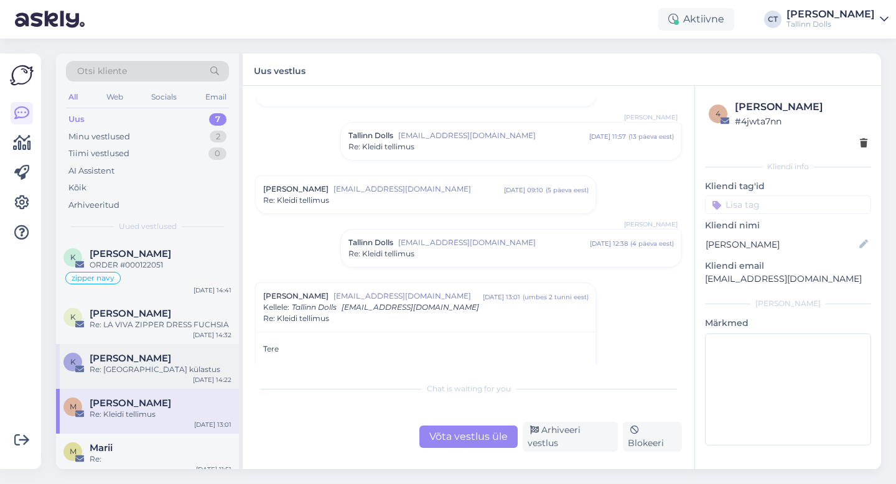
click at [171, 366] on div "Re: [GEOGRAPHIC_DATA] külastus" at bounding box center [161, 369] width 142 height 11
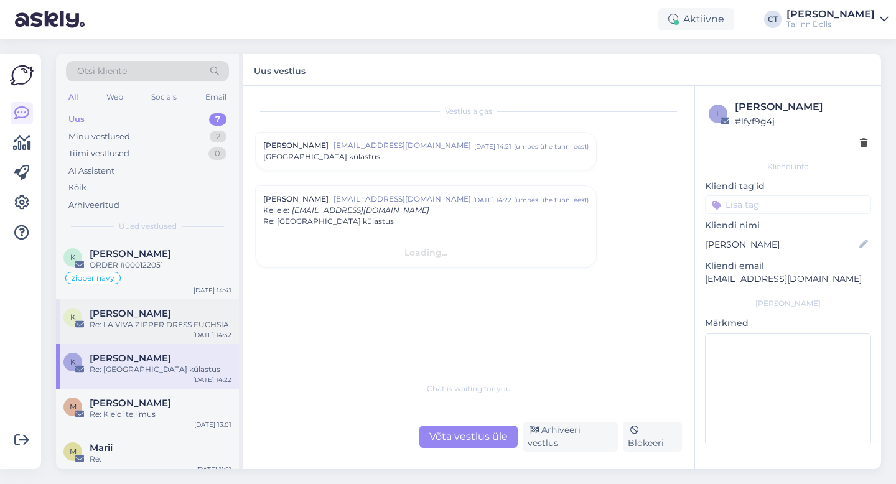
scroll to position [0, 0]
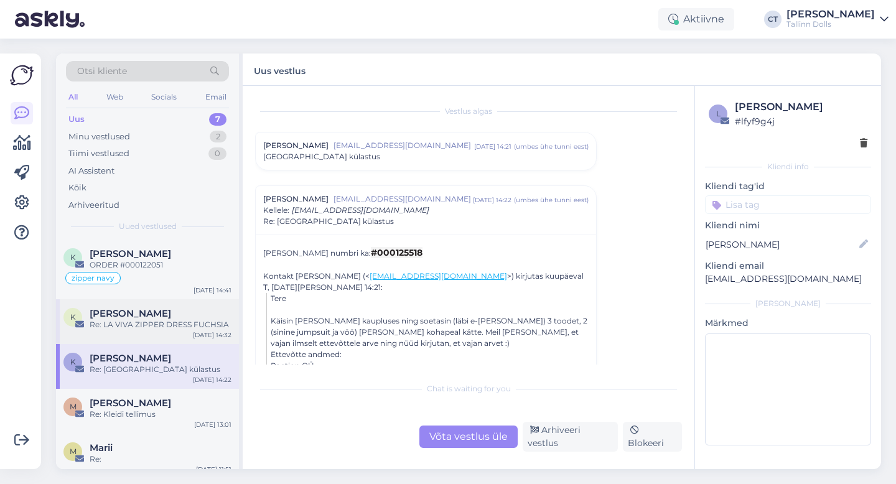
click at [177, 324] on div "Re: LA VIVA ZIPPER DRESS FUCHSIA" at bounding box center [161, 324] width 142 height 11
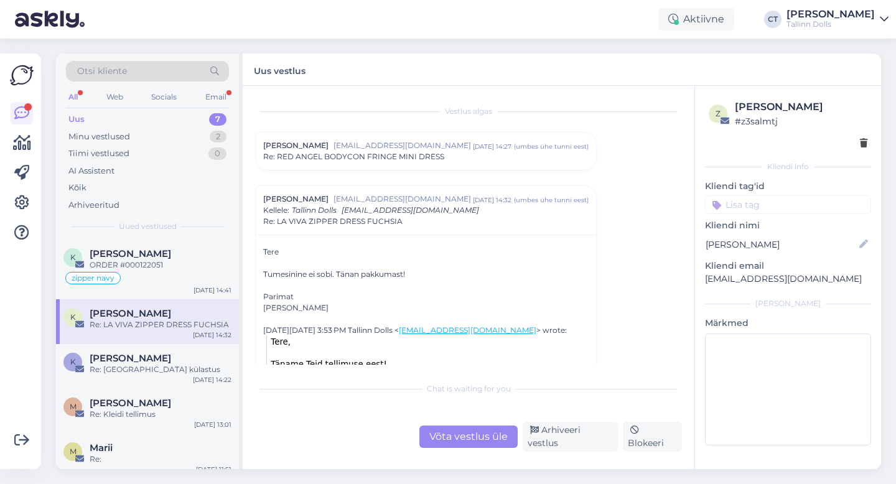
click at [119, 113] on div "Uus 7" at bounding box center [147, 119] width 163 height 17
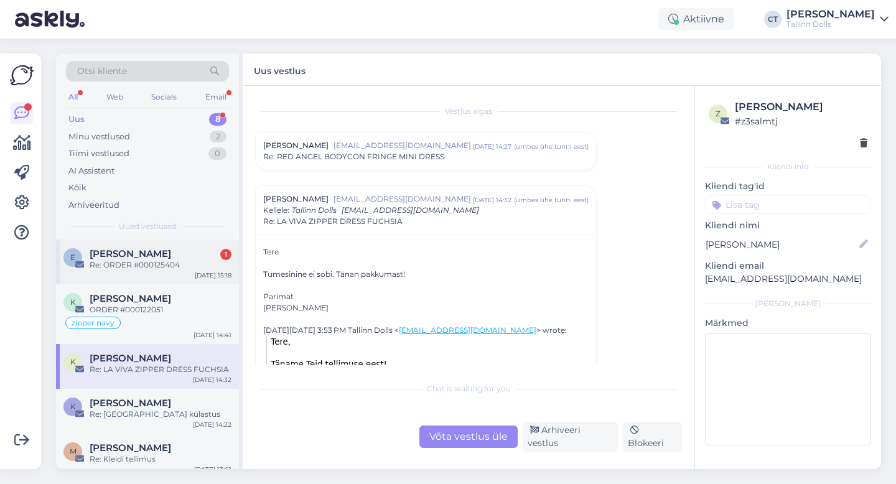
click at [155, 255] on div "[PERSON_NAME] 1" at bounding box center [161, 253] width 142 height 11
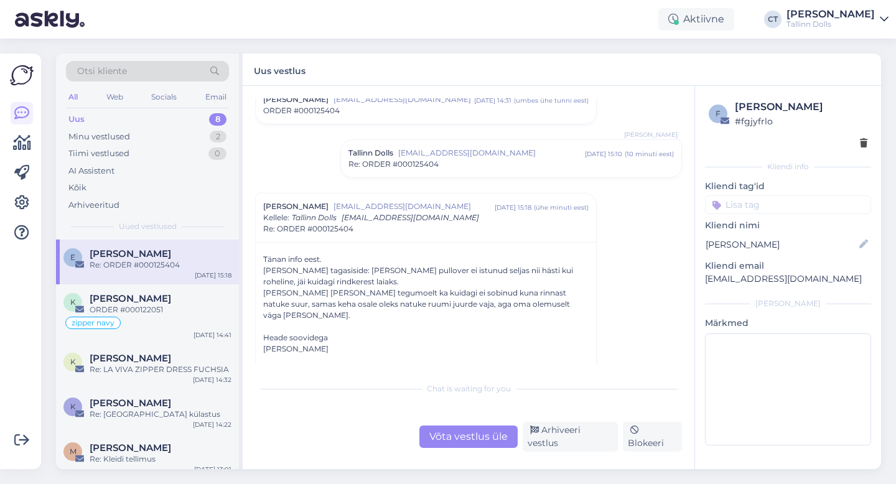
scroll to position [155, 0]
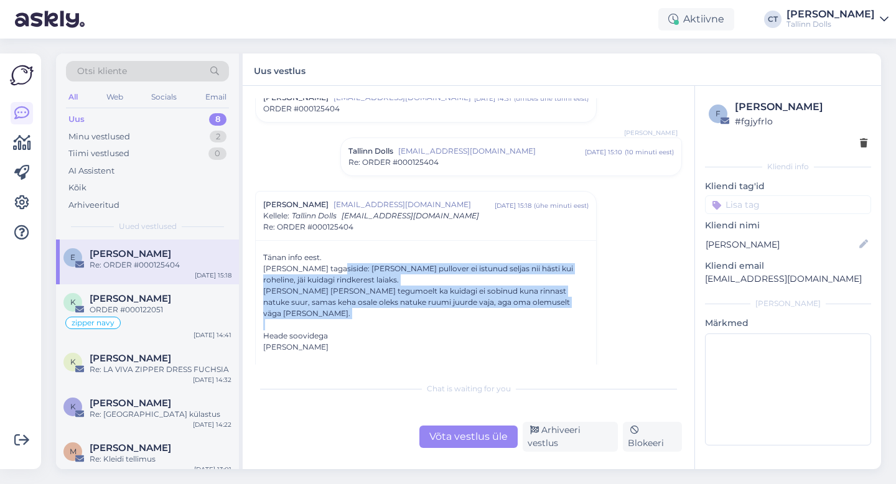
drag, startPoint x: 327, startPoint y: 268, endPoint x: 479, endPoint y: 318, distance: 160.6
click at [479, 318] on div "Tänan info eest. [PERSON_NAME] tagasiside: [PERSON_NAME] pullover ei istunud se…" at bounding box center [426, 456] width 326 height 409
copy div "[PERSON_NAME] pullover ei istunud seljas nii hästi kui roheline, jäi kuidagi ri…"
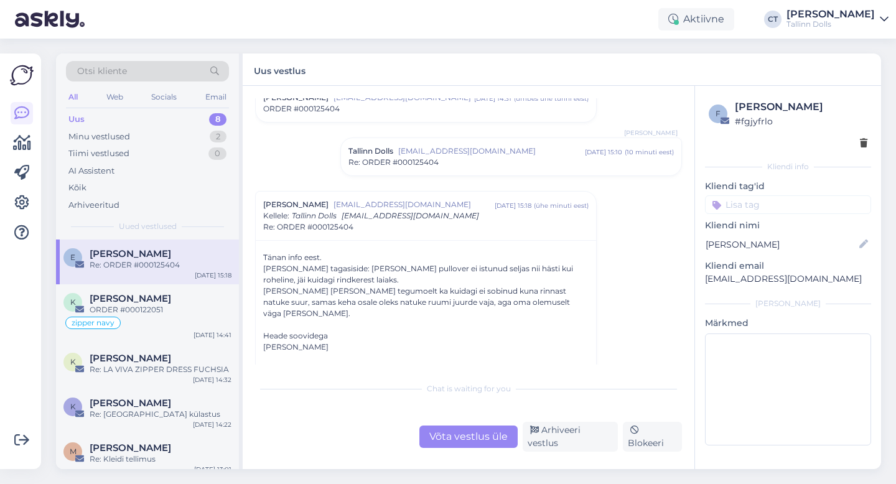
click at [474, 448] on div "Võta vestlus üle" at bounding box center [469, 437] width 98 height 22
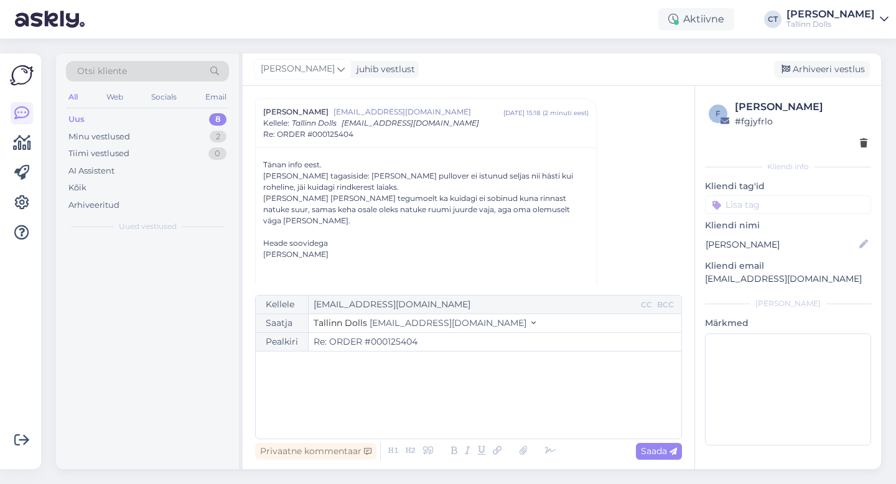
click at [468, 418] on div "﻿" at bounding box center [468, 395] width 413 height 75
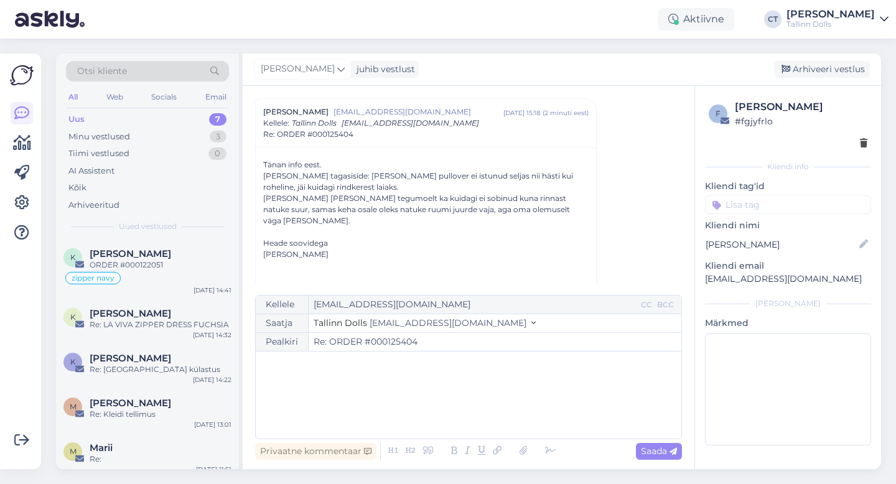
click at [468, 418] on div "﻿" at bounding box center [468, 395] width 413 height 75
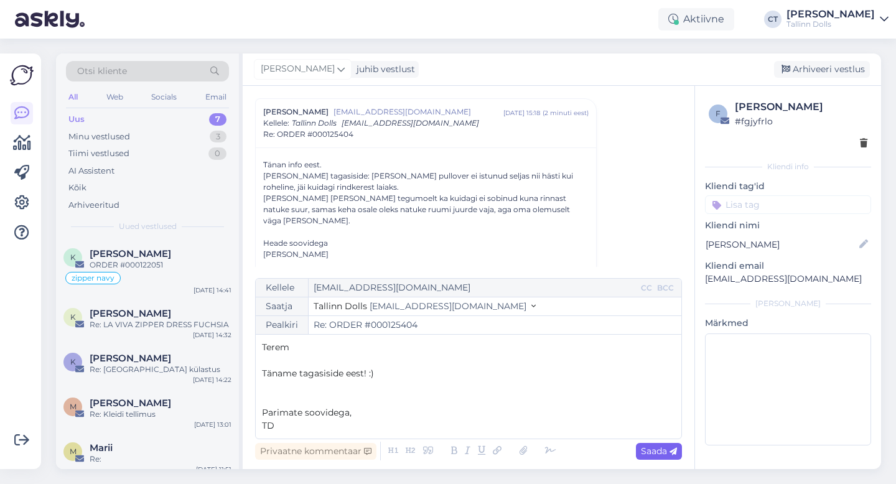
click at [661, 456] on span "Saada" at bounding box center [659, 451] width 36 height 11
type input "Re: Re: ORDER #000125404"
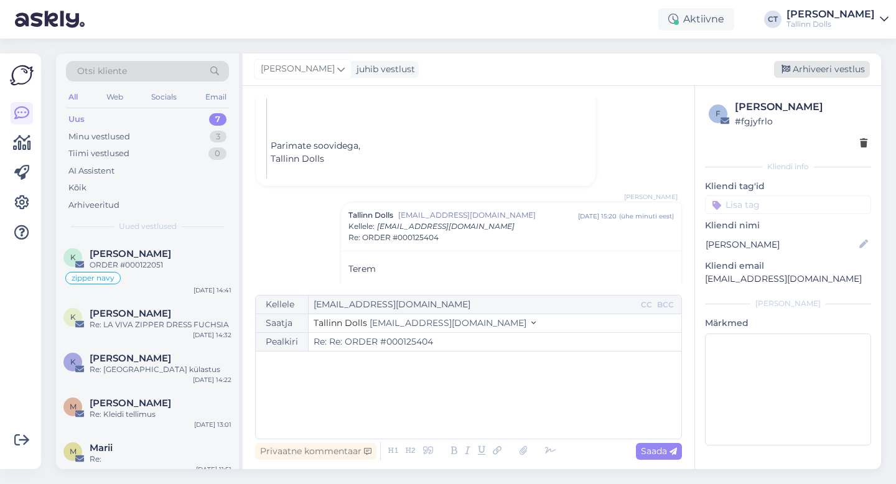
click at [840, 74] on div "Arhiveeri vestlus" at bounding box center [822, 69] width 96 height 17
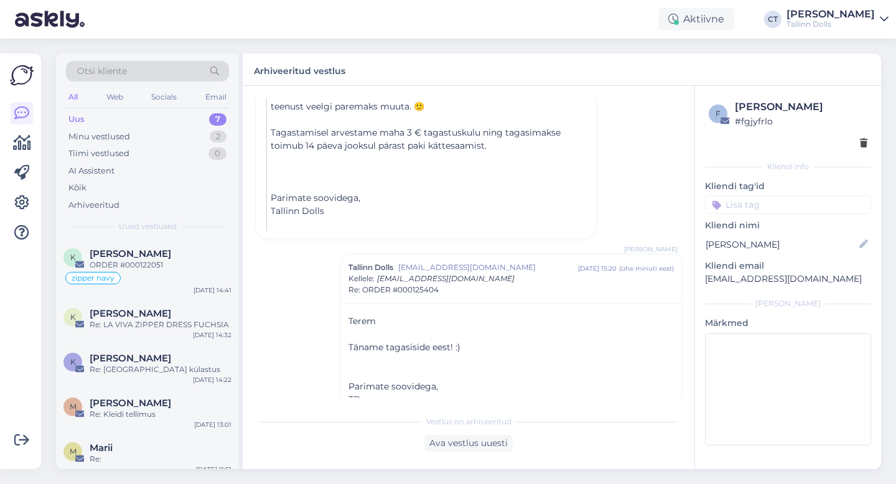
click at [679, 167] on div "Vestlus [PERSON_NAME] [EMAIL_ADDRESS][DOMAIN_NAME] [DATE] 13:46 ( 10 kuu eest )…" at bounding box center [474, 247] width 438 height 299
click at [614, 139] on div "Vestlus [PERSON_NAME] [EMAIL_ADDRESS][DOMAIN_NAME] [DATE] 13:46 ( 10 kuu eest )…" at bounding box center [474, 247] width 438 height 299
